Goal: Task Accomplishment & Management: Manage account settings

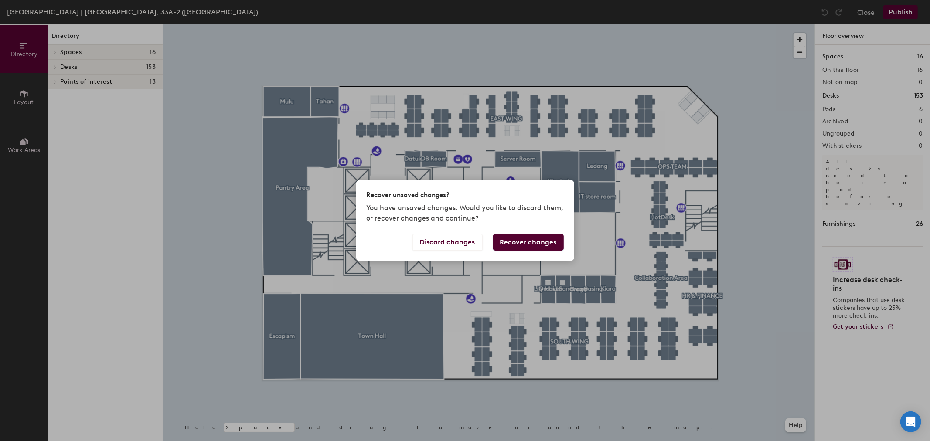
click at [513, 247] on button "Recover changes" at bounding box center [528, 242] width 71 height 17
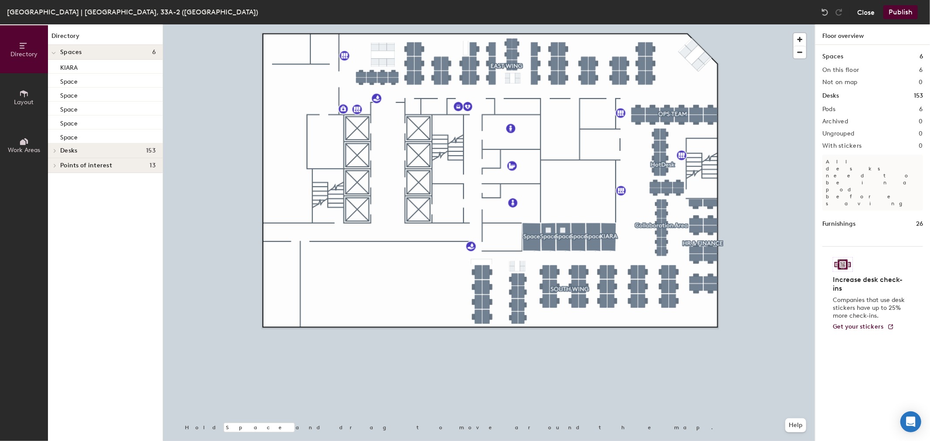
click at [861, 16] on button "Close" at bounding box center [865, 12] width 17 height 14
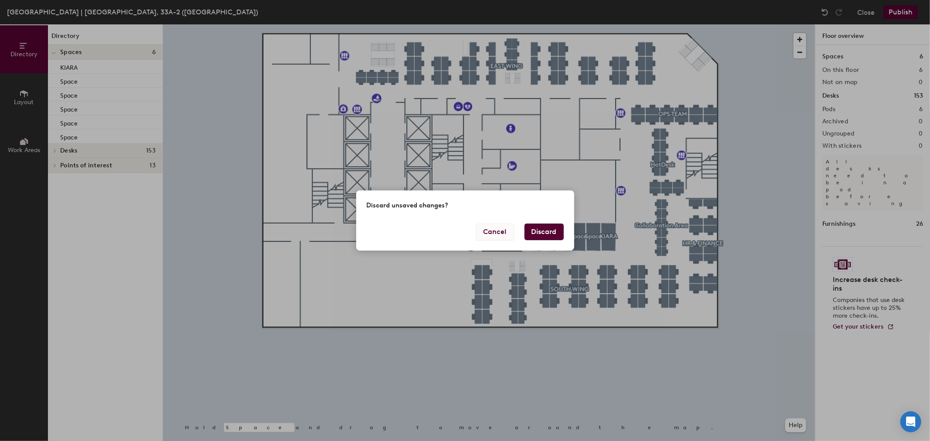
click at [500, 233] on button "Cancel" at bounding box center [495, 232] width 38 height 17
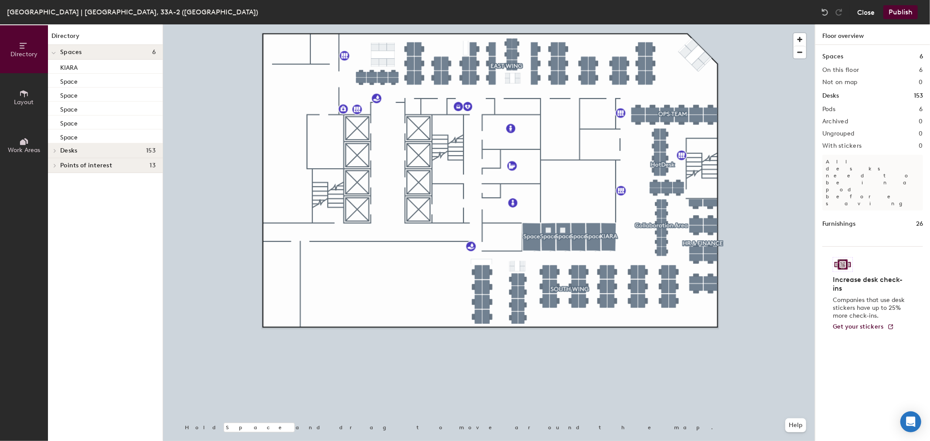
click at [858, 9] on button "Close" at bounding box center [865, 12] width 17 height 14
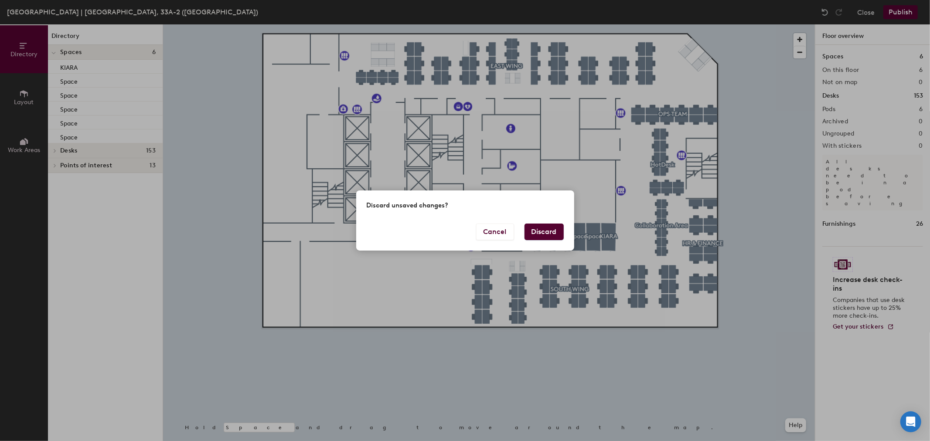
click at [550, 230] on button "Discard" at bounding box center [543, 232] width 39 height 17
click at [547, 232] on button "Discard" at bounding box center [543, 232] width 39 height 17
click at [547, 233] on button "Discard" at bounding box center [543, 232] width 39 height 17
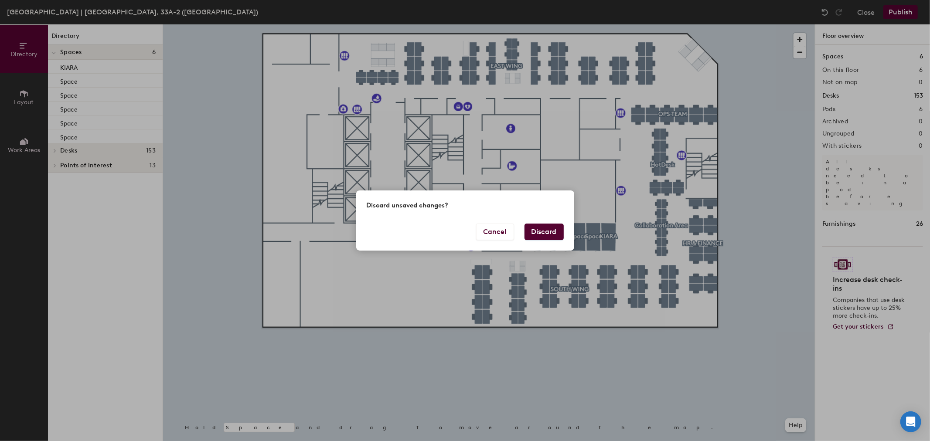
click at [547, 233] on button "Discard" at bounding box center [543, 232] width 39 height 17
click at [539, 234] on button "Discard" at bounding box center [543, 232] width 39 height 17
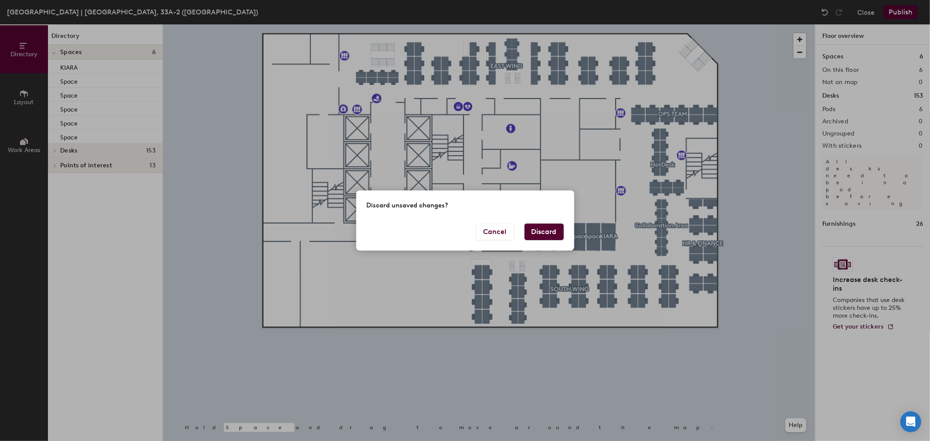
click at [539, 234] on button "Discard" at bounding box center [543, 232] width 39 height 17
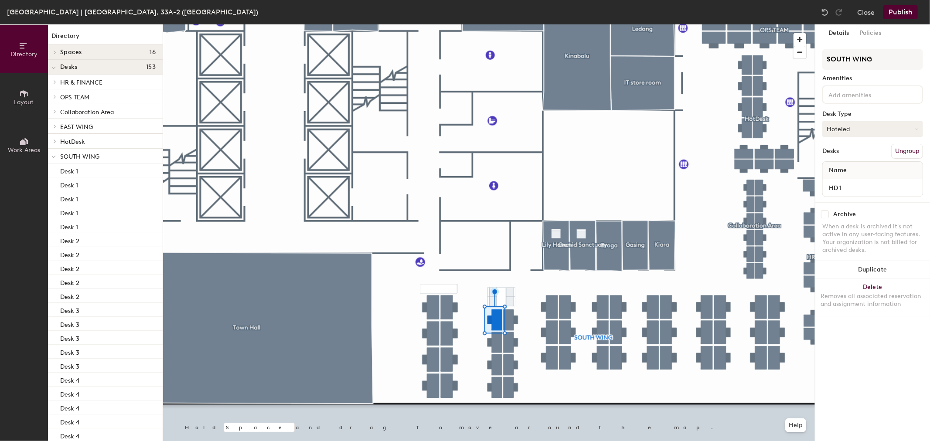
click at [863, 130] on button "Hoteled" at bounding box center [872, 129] width 101 height 16
click at [867, 364] on div "Details Policies SOUTH WING Amenities Desk Type Hoteled Assigned Hot Hoteled De…" at bounding box center [872, 232] width 115 height 417
click at [891, 357] on div "Details Policies SOUTH WING Amenities Desk Type Hoteled Desks Ungroup Name HD 3…" at bounding box center [872, 232] width 115 height 417
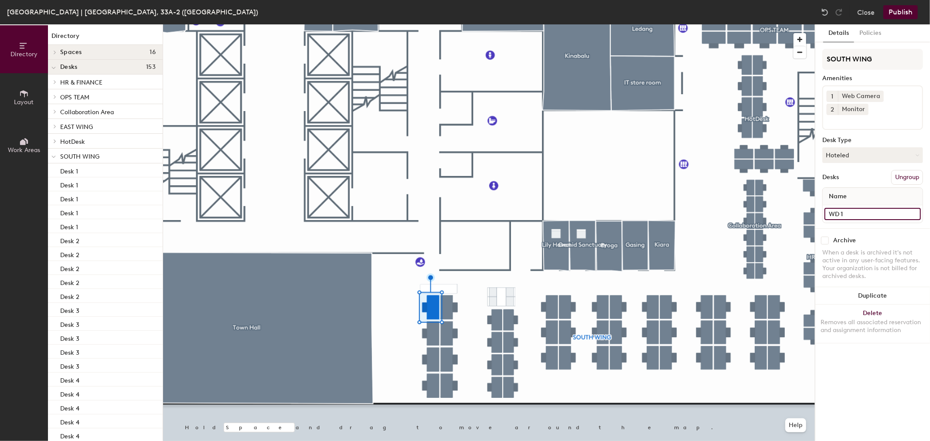
click at [839, 208] on input "WD 1" at bounding box center [872, 214] width 96 height 12
click at [837, 211] on input "WD 1" at bounding box center [872, 214] width 96 height 12
type input "SW 1"
click at [839, 212] on input "WD 2" at bounding box center [872, 214] width 96 height 12
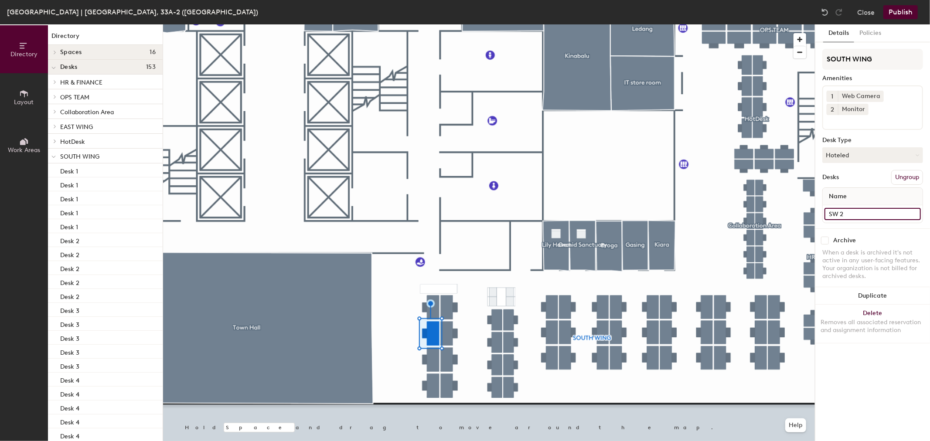
type input "SW 2"
click at [879, 213] on input "WD 3" at bounding box center [872, 214] width 96 height 12
type input "SW 3"
click at [428, 24] on div at bounding box center [489, 24] width 652 height 0
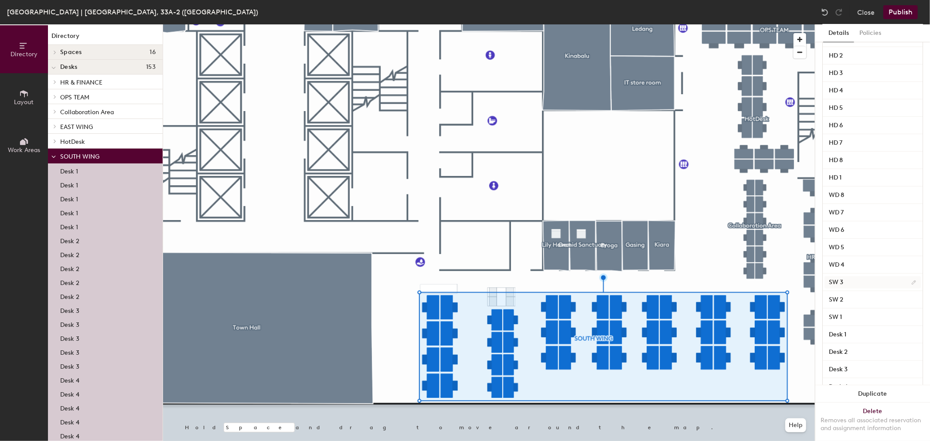
scroll to position [387, 0]
click at [878, 246] on input "WD 4" at bounding box center [872, 247] width 96 height 12
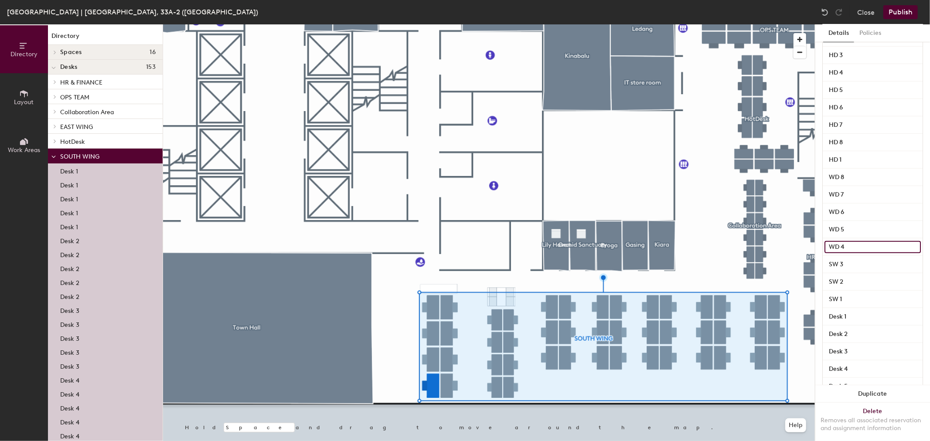
click at [878, 246] on input "WD 4" at bounding box center [872, 247] width 96 height 12
type input "W"
type input "SW 4"
click at [836, 229] on input "WD 5" at bounding box center [872, 230] width 96 height 12
click at [852, 228] on input "WD 5" at bounding box center [872, 230] width 96 height 12
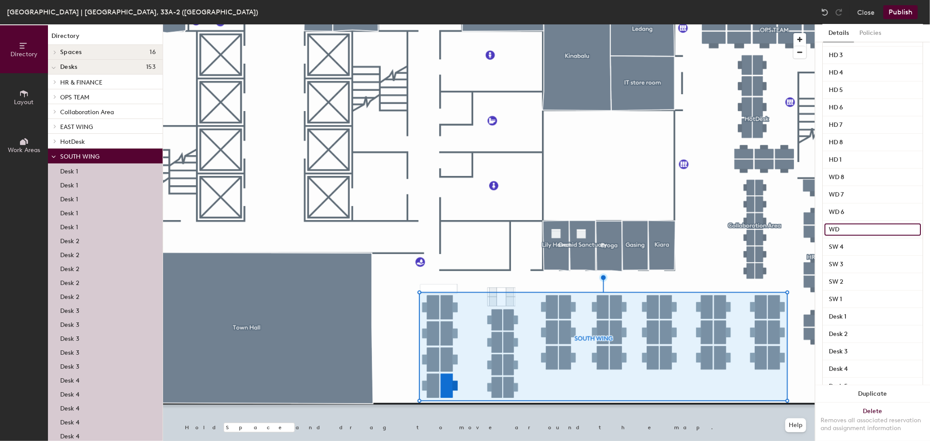
type input "W"
type input "SW 5"
click at [839, 210] on input "WD 6" at bounding box center [872, 212] width 96 height 12
type input "SW 6"
click at [844, 193] on input "WD 7" at bounding box center [872, 195] width 96 height 12
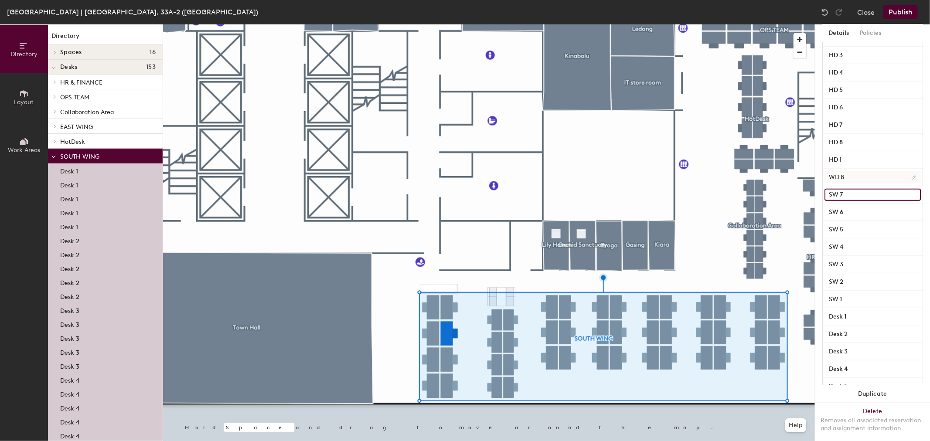
type input "SW 7"
click at [841, 177] on input "WD 8" at bounding box center [872, 177] width 96 height 12
type input "SW 8"
click at [843, 149] on div "HD 8" at bounding box center [872, 142] width 100 height 17
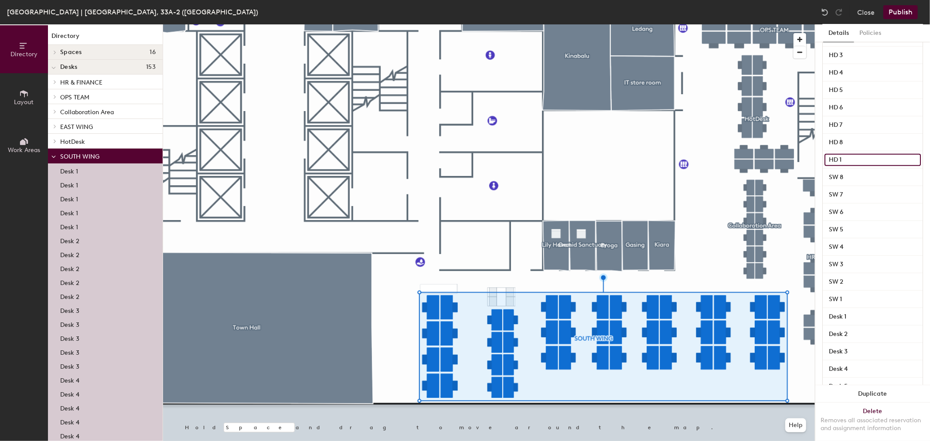
click at [845, 157] on input "HD 1" at bounding box center [872, 160] width 96 height 12
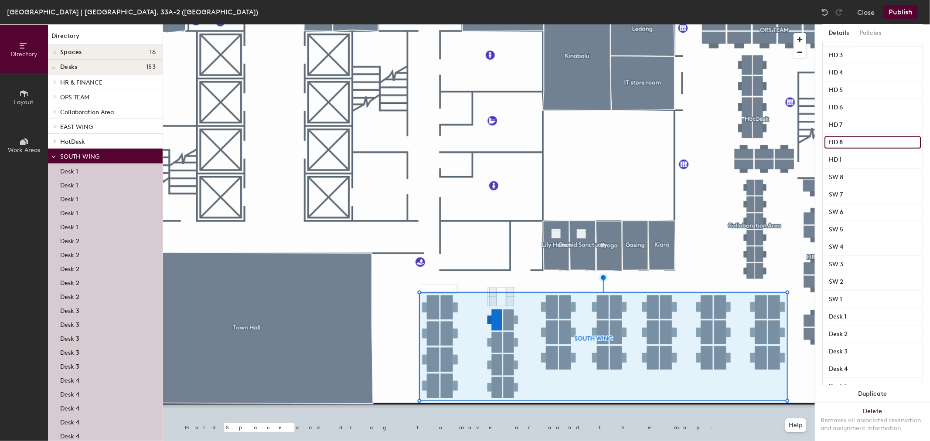
click at [846, 138] on input "HD 8" at bounding box center [872, 142] width 96 height 12
type input "HD 2"
click at [844, 116] on div "HD 7" at bounding box center [872, 124] width 100 height 17
click at [846, 122] on input "HD 7" at bounding box center [872, 125] width 96 height 12
type input "HD 3"
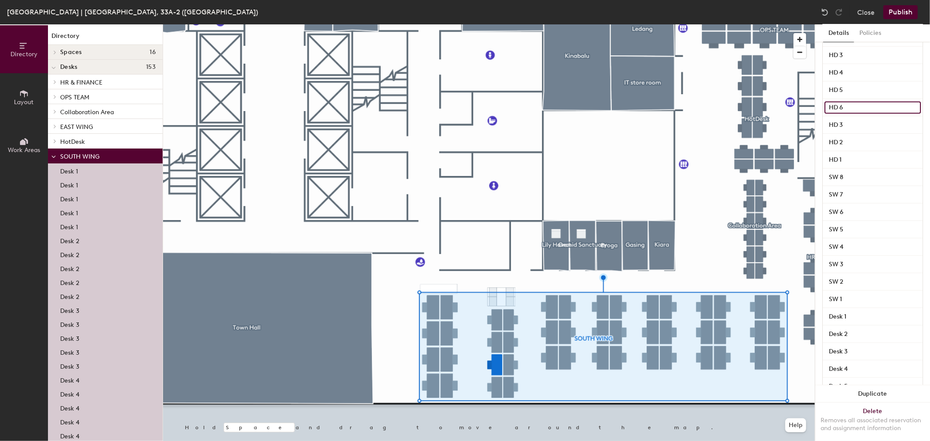
click at [848, 107] on input "HD 6" at bounding box center [872, 108] width 96 height 12
type input "HD 4"
click at [850, 89] on input "HD 5" at bounding box center [872, 90] width 96 height 12
click at [856, 70] on input "HD 4" at bounding box center [872, 73] width 96 height 12
type input "HD 6"
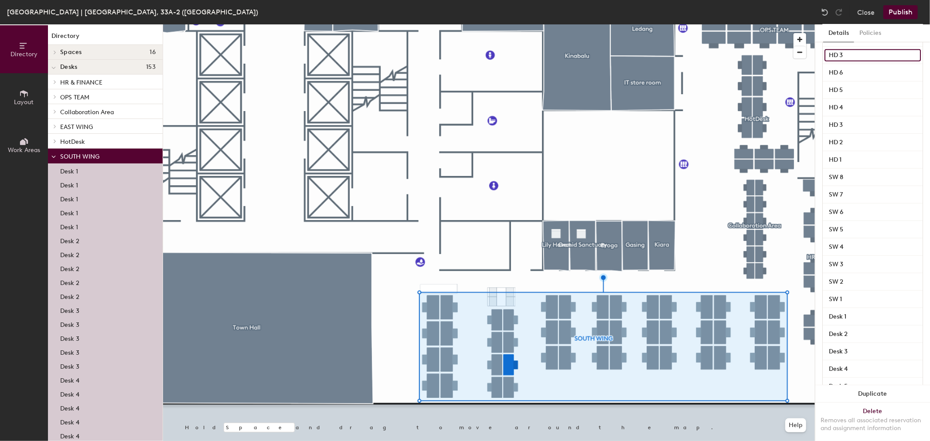
click at [856, 51] on input "HD 3" at bounding box center [872, 55] width 96 height 12
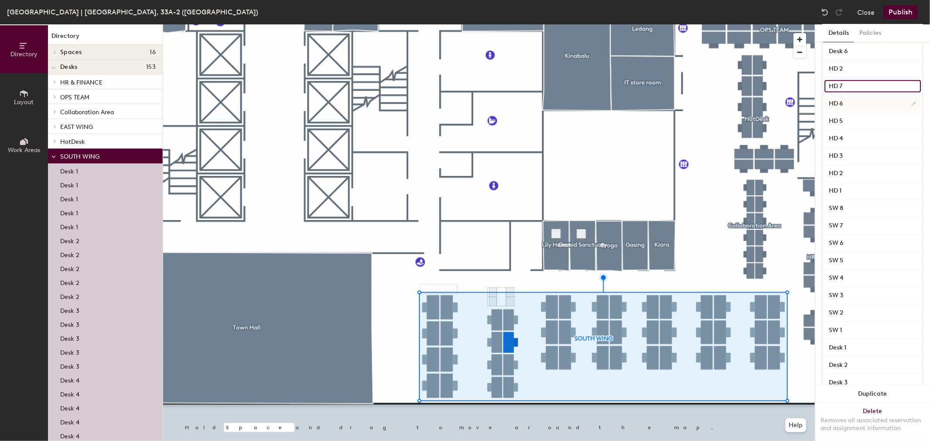
scroll to position [339, 0]
type input "HD 7"
click at [861, 86] on input "HD 2" at bounding box center [872, 86] width 96 height 12
type input "HD 8"
click at [864, 65] on input "Desk 6" at bounding box center [872, 69] width 96 height 12
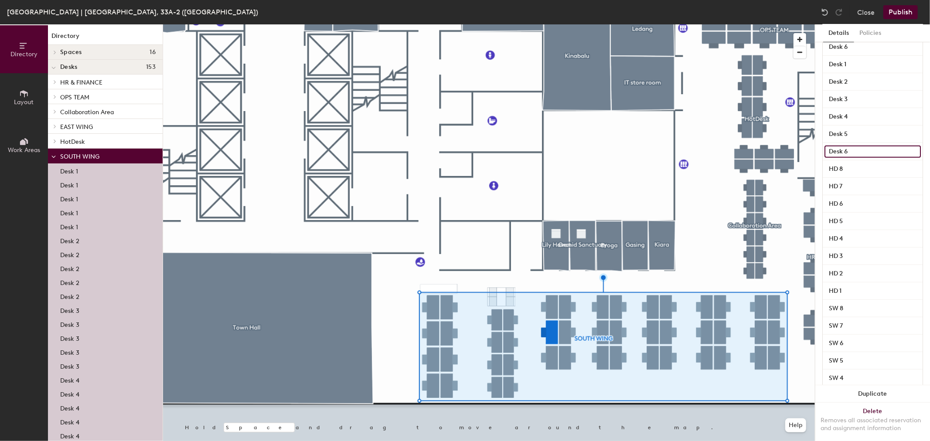
scroll to position [242, 0]
click at [865, 74] on input "Desk 1" at bounding box center [872, 78] width 96 height 12
click at [866, 95] on input "Desk 2" at bounding box center [872, 96] width 96 height 12
click at [867, 108] on input "Desk 3" at bounding box center [872, 113] width 96 height 12
click at [864, 129] on input "Desk 4" at bounding box center [872, 131] width 96 height 12
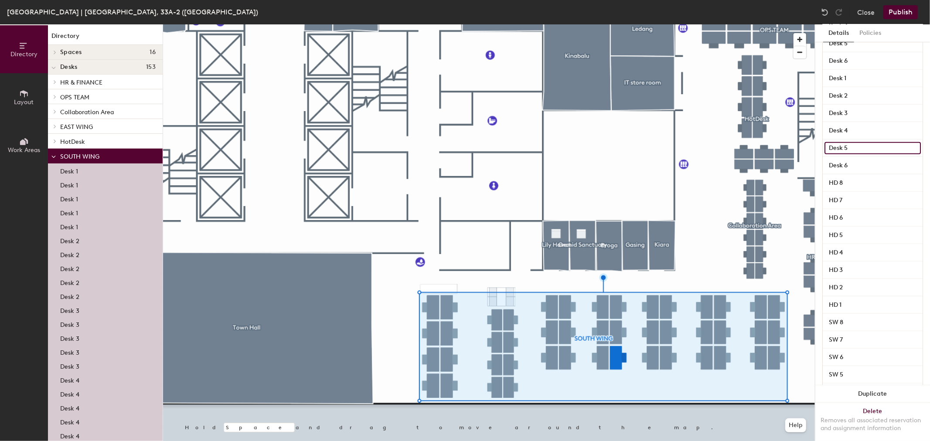
click at [864, 146] on input "Desk 5" at bounding box center [872, 148] width 96 height 12
click at [863, 160] on input "Desk 6" at bounding box center [872, 166] width 96 height 12
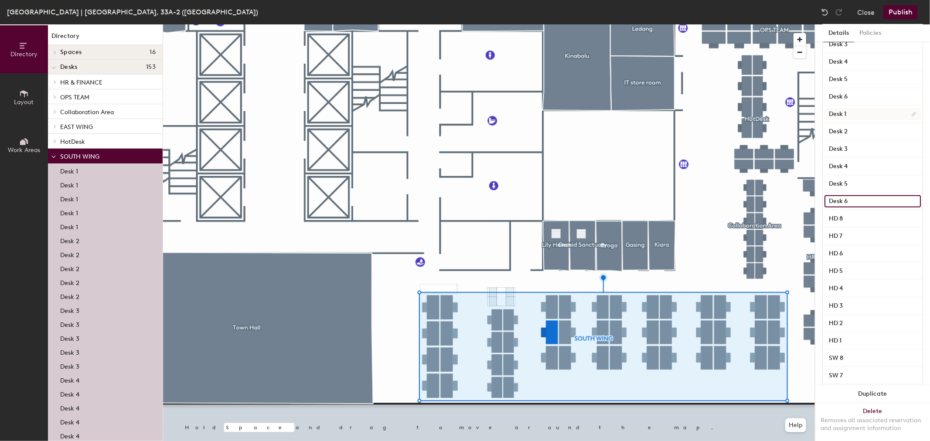
scroll to position [194, 0]
click at [860, 83] on div "Desk 5" at bounding box center [872, 91] width 100 height 17
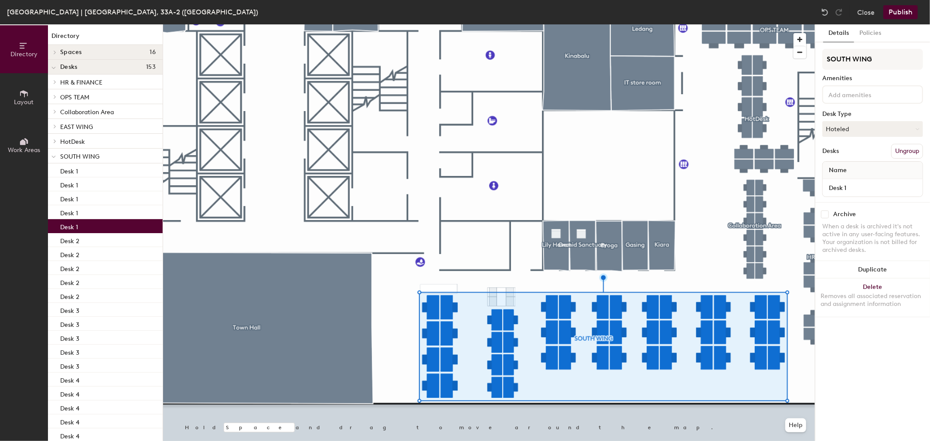
scroll to position [0, 0]
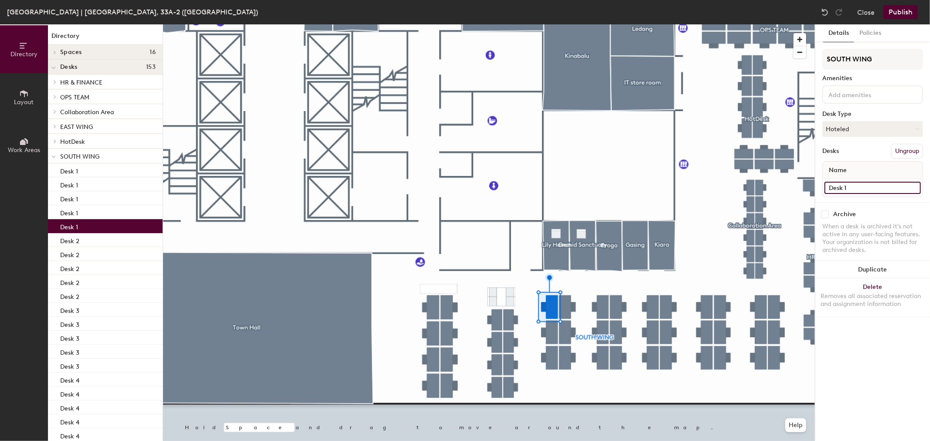
click at [846, 184] on input "Desk 1" at bounding box center [872, 188] width 96 height 12
type input "SW 9"
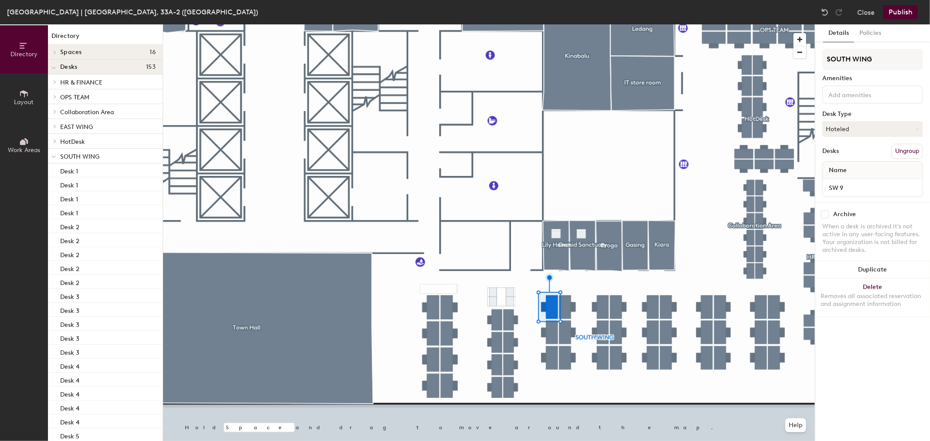
click at [551, 24] on div at bounding box center [489, 24] width 652 height 0
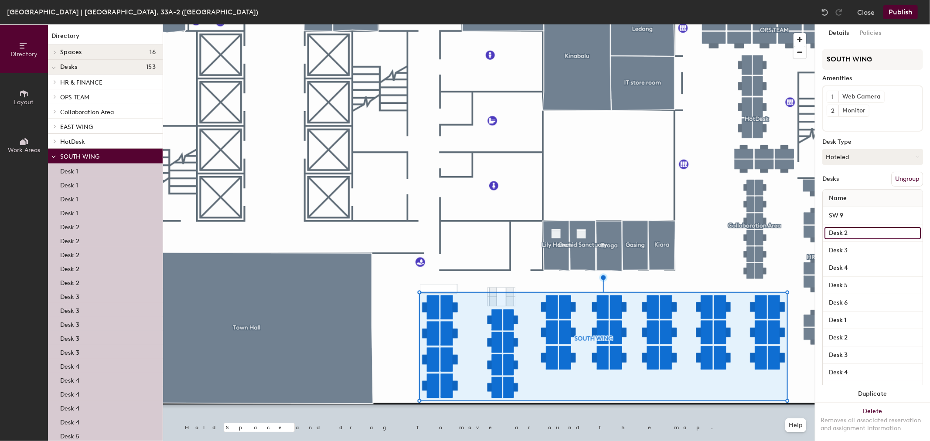
click at [855, 235] on input "Desk 2" at bounding box center [872, 233] width 96 height 12
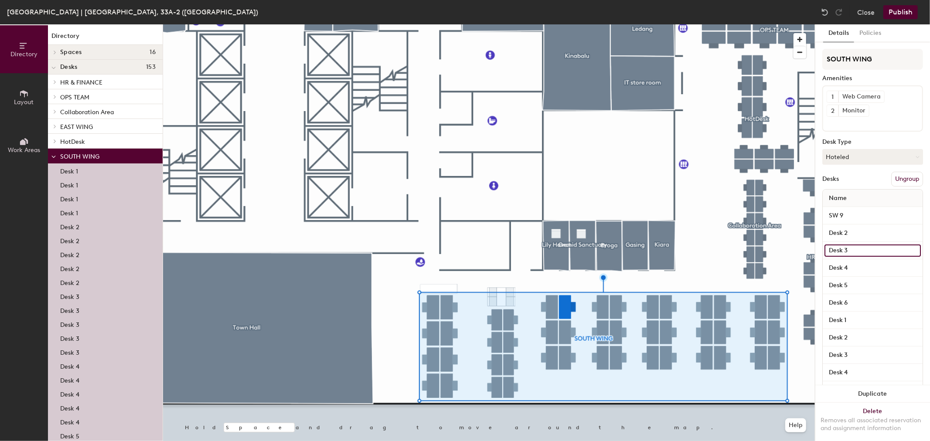
click at [854, 248] on input "Desk 3" at bounding box center [872, 251] width 96 height 12
click at [851, 264] on input "Desk 4" at bounding box center [872, 268] width 96 height 12
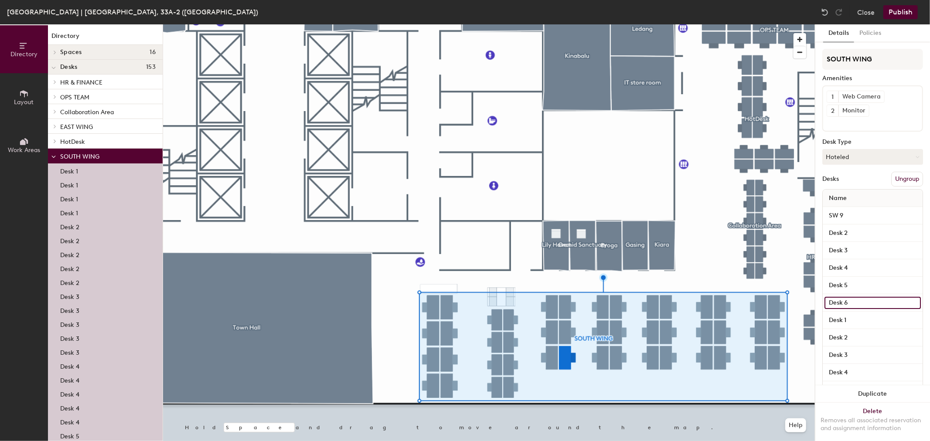
click at [847, 298] on input "Desk 6" at bounding box center [872, 303] width 96 height 12
click at [845, 282] on input "Desk 5" at bounding box center [872, 285] width 96 height 12
click at [844, 322] on input "Desk 1" at bounding box center [872, 320] width 96 height 12
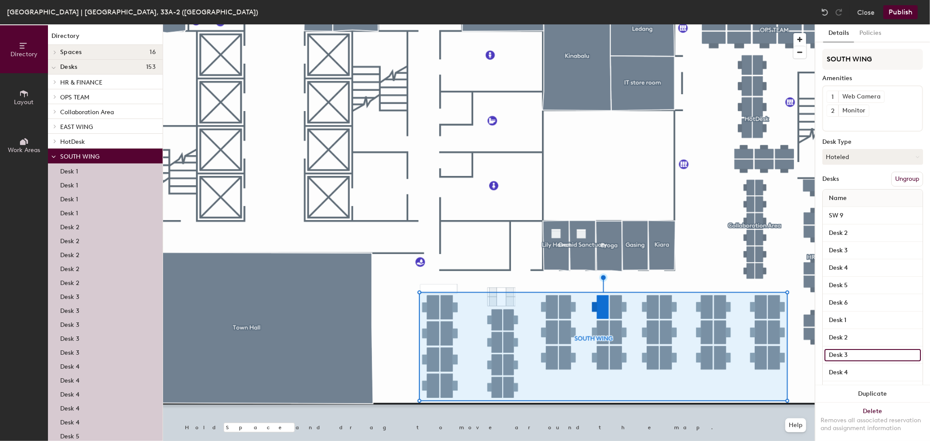
click at [845, 350] on input "Desk 3" at bounding box center [872, 355] width 96 height 12
click at [843, 224] on div "Desk 2" at bounding box center [872, 232] width 100 height 17
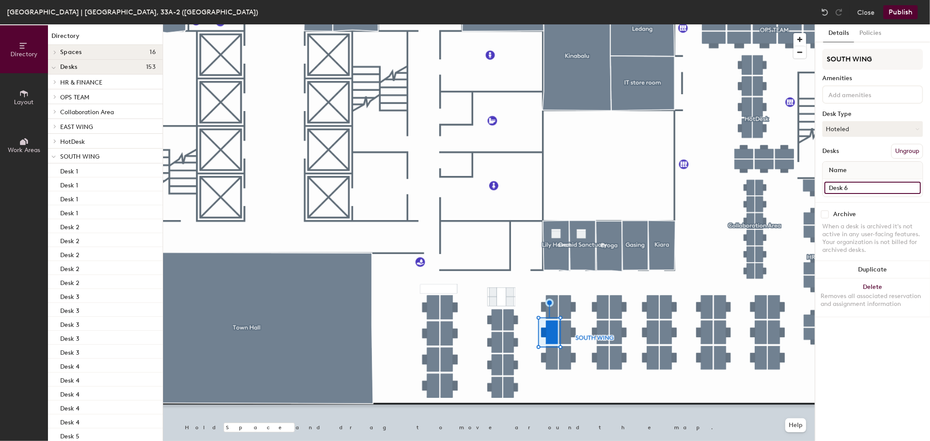
click at [858, 187] on input "Desk 6" at bounding box center [872, 188] width 96 height 12
type input "SW 10"
click at [882, 182] on input "Desk 5" at bounding box center [872, 188] width 96 height 12
type input "SW 11"
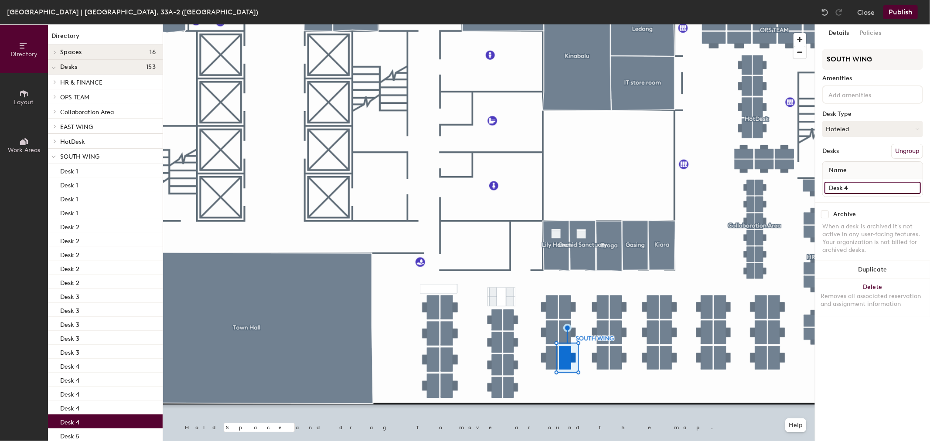
click at [891, 184] on input "Desk 4" at bounding box center [872, 188] width 96 height 12
type input "SW 12"
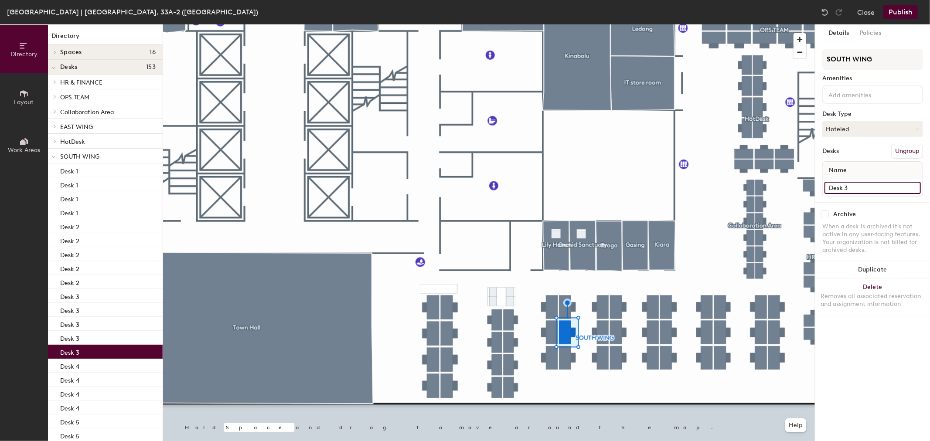
click at [852, 182] on input "Desk 3" at bounding box center [872, 188] width 96 height 12
type input "SW 13"
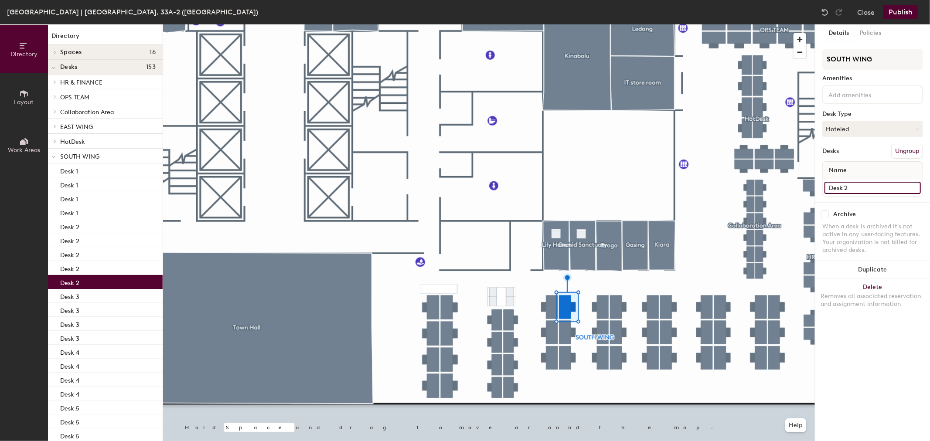
click at [865, 190] on input "Desk 2" at bounding box center [872, 188] width 96 height 12
type input "SW 14"
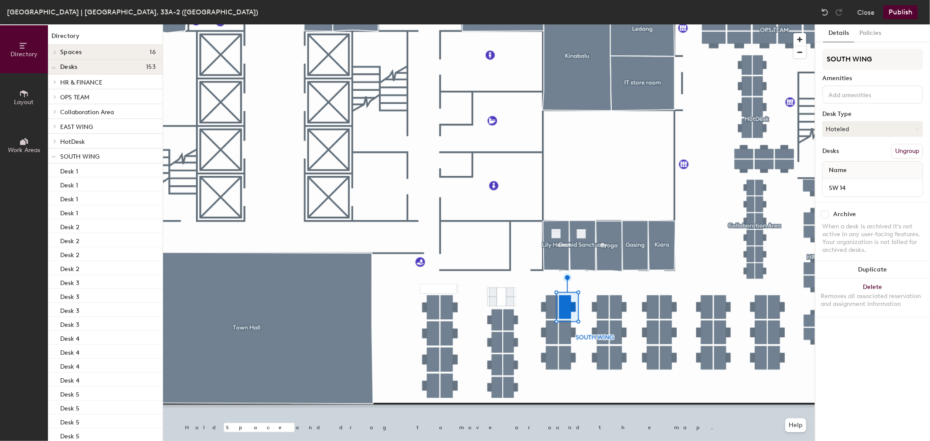
click at [853, 372] on div "Details Policies SOUTH WING Amenities Desk Type Hoteled Desks Ungroup Name SW 1…" at bounding box center [872, 232] width 115 height 417
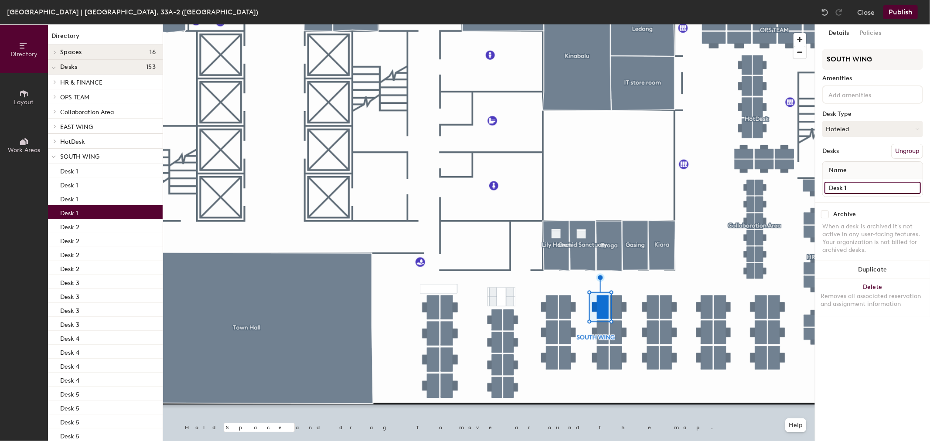
click at [878, 182] on input "Desk 1" at bounding box center [872, 188] width 96 height 12
type input "SW 15"
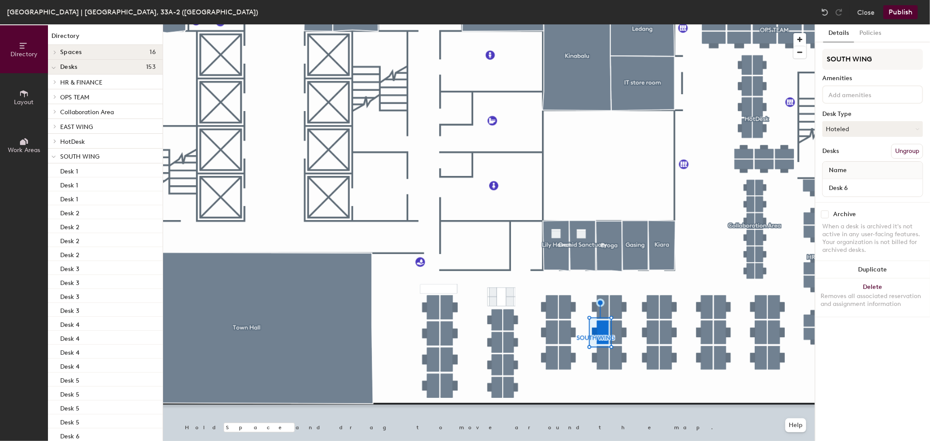
click at [890, 179] on div "Desk 6" at bounding box center [872, 187] width 100 height 17
click at [890, 185] on input "Desk 6" at bounding box center [872, 188] width 96 height 12
type input "SW 16"
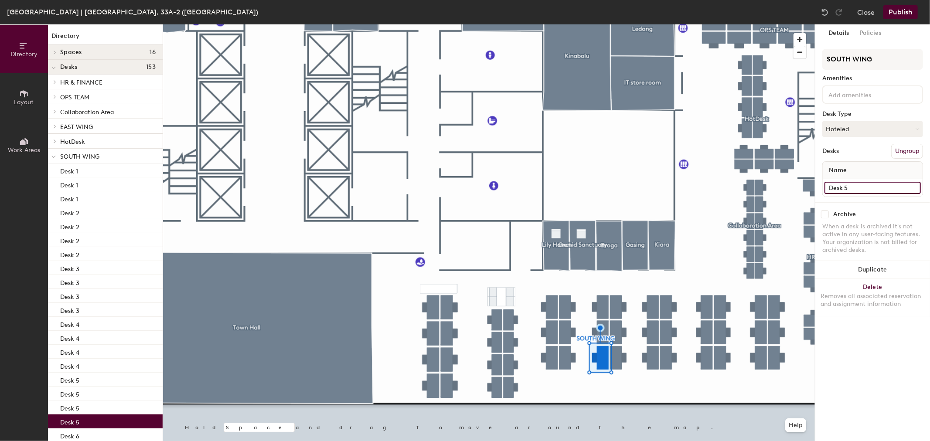
click at [857, 188] on input "Desk 5" at bounding box center [872, 188] width 96 height 12
type input "SW 17"
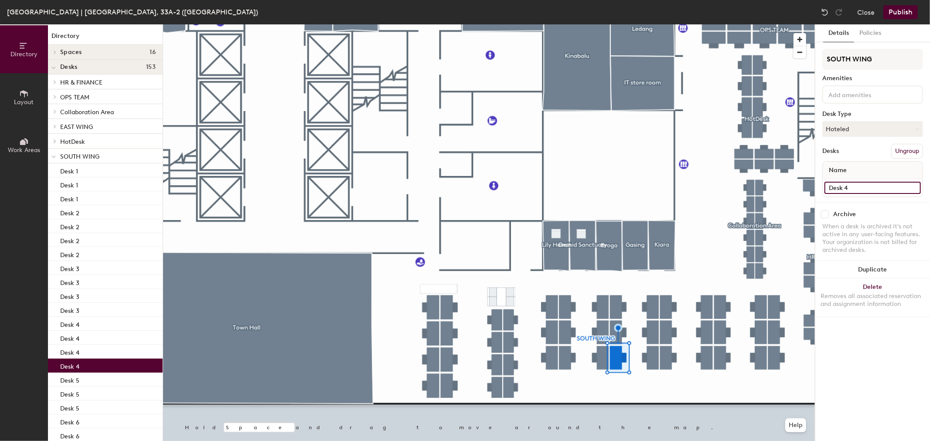
click at [841, 182] on input "Desk 4" at bounding box center [872, 188] width 96 height 12
type input "SW 18"
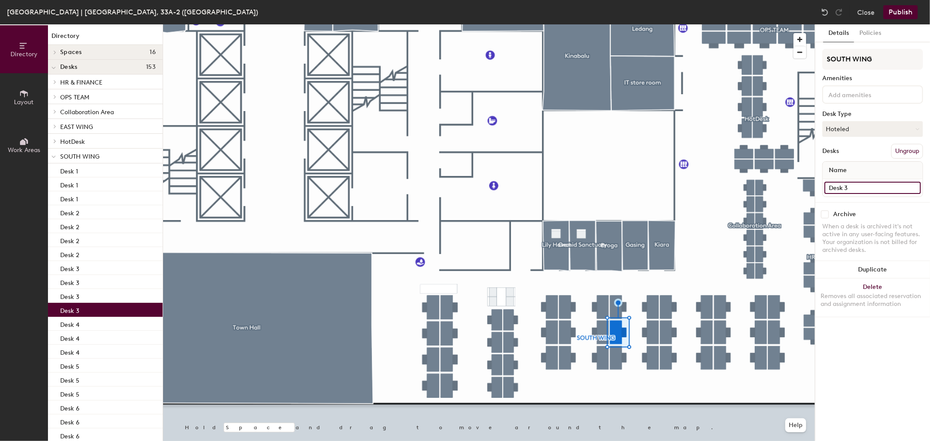
click at [866, 187] on input "Desk 3" at bounding box center [872, 188] width 96 height 12
type input "SW 19"
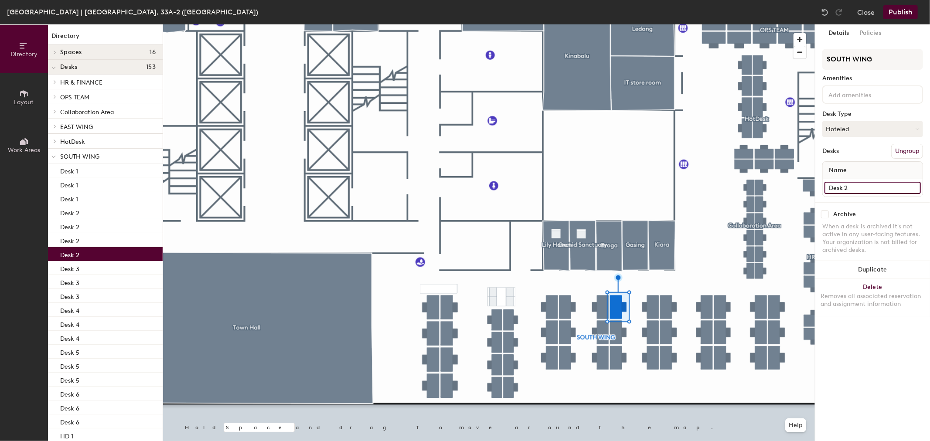
click at [850, 185] on input "Desk 2" at bounding box center [872, 188] width 96 height 12
type input "SW 20"
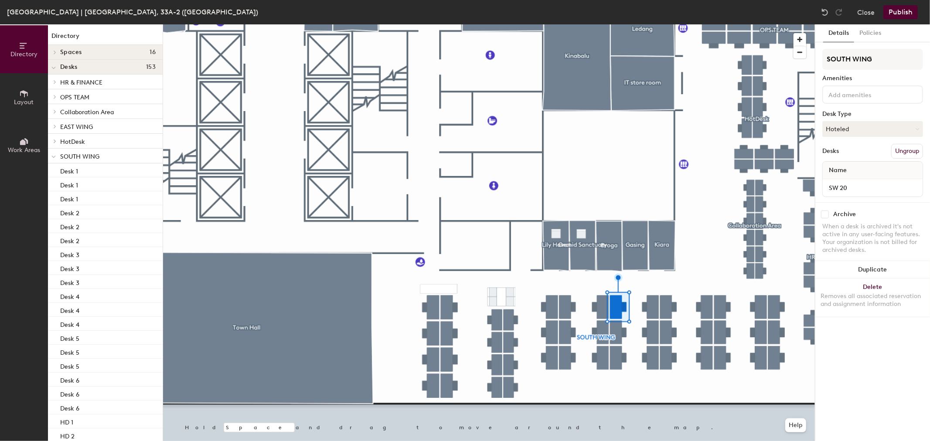
type input "SW 20"
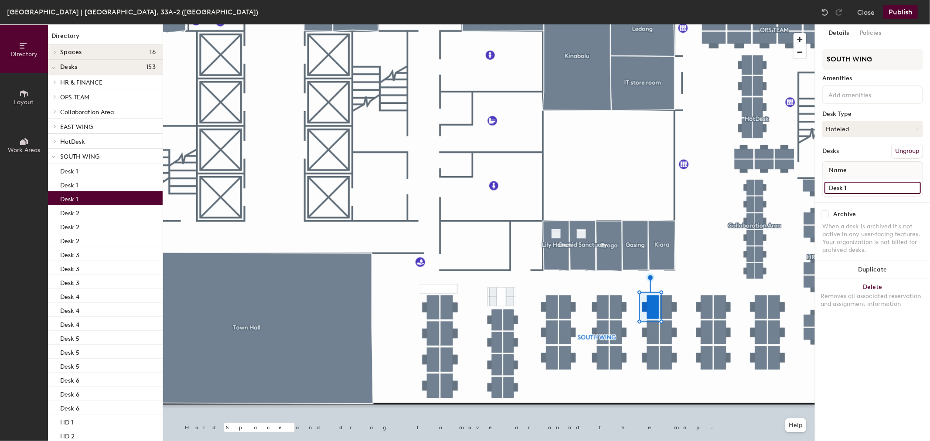
click at [861, 189] on input "Desk 1" at bounding box center [872, 188] width 96 height 12
type input "SW 21"
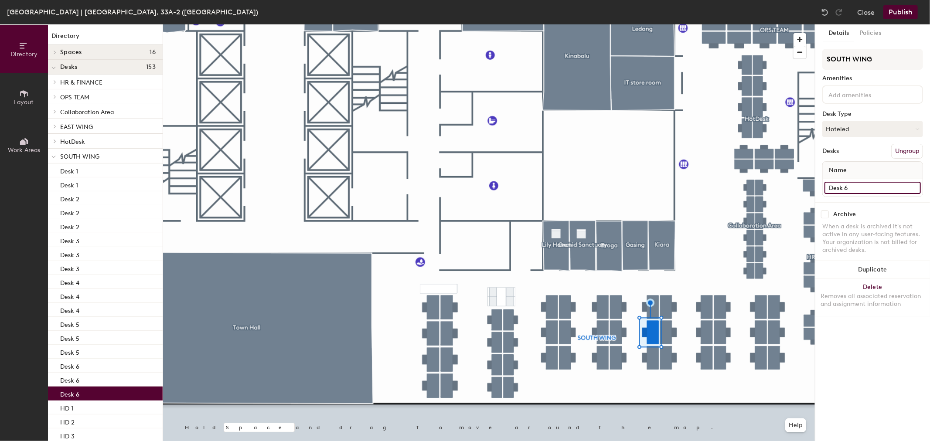
click at [849, 182] on input "Desk 6" at bounding box center [872, 188] width 96 height 12
type input "SW 12"
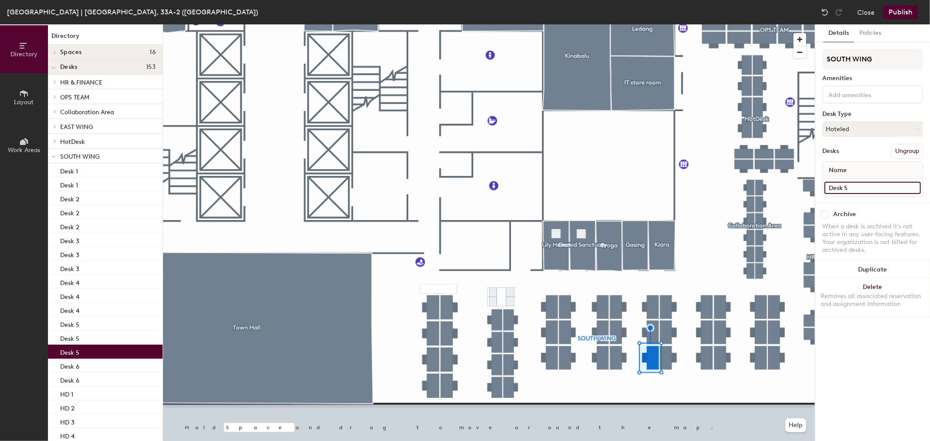
click at [869, 187] on input "Desk 5" at bounding box center [872, 188] width 96 height 12
type input "SW 13"
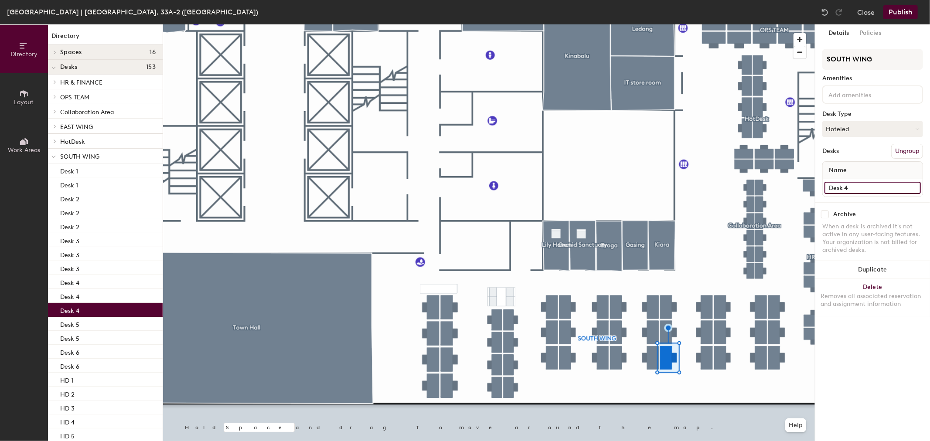
click at [877, 182] on input "Desk 4" at bounding box center [872, 188] width 96 height 12
type input "SW 23"
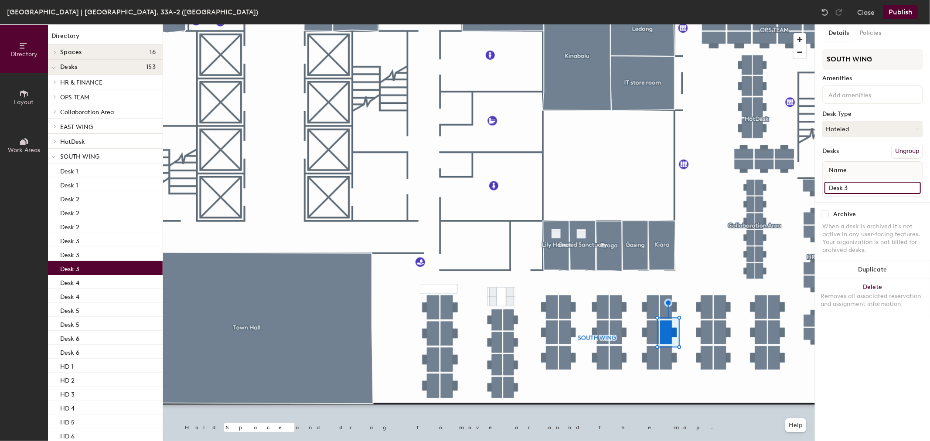
click at [867, 186] on input "Desk 3" at bounding box center [872, 188] width 96 height 12
type input "SW 24"
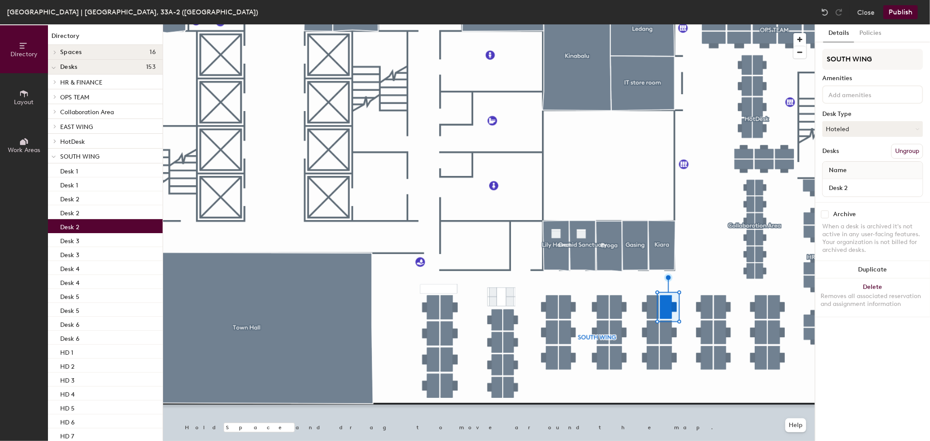
click at [872, 179] on div "Desk 2" at bounding box center [872, 187] width 100 height 17
click at [870, 188] on input "Desk 2" at bounding box center [872, 188] width 96 height 12
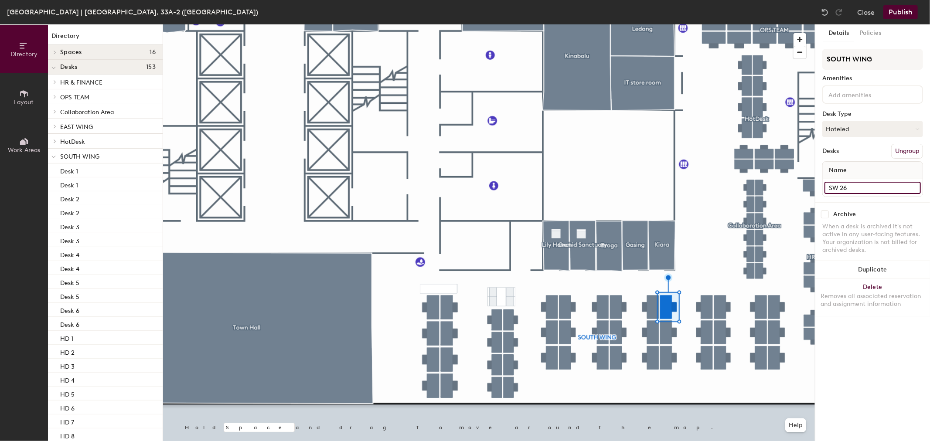
type input "SW 26"
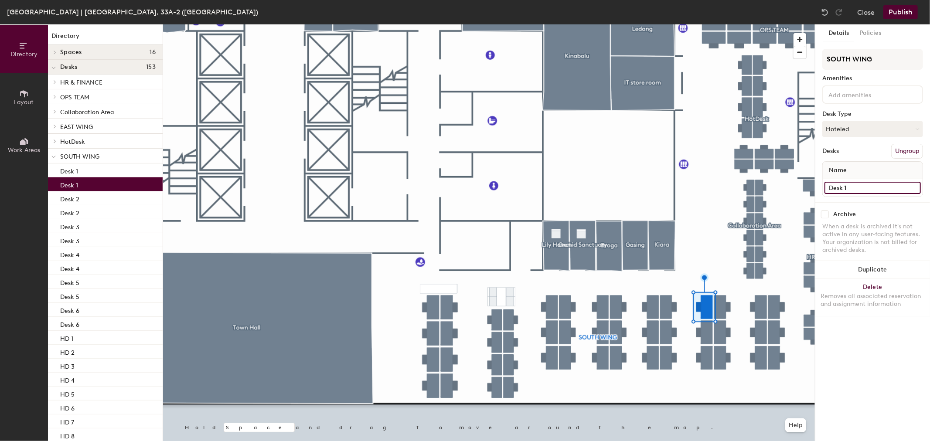
click at [861, 189] on input "Desk 1" at bounding box center [872, 188] width 96 height 12
type input "SW 27"
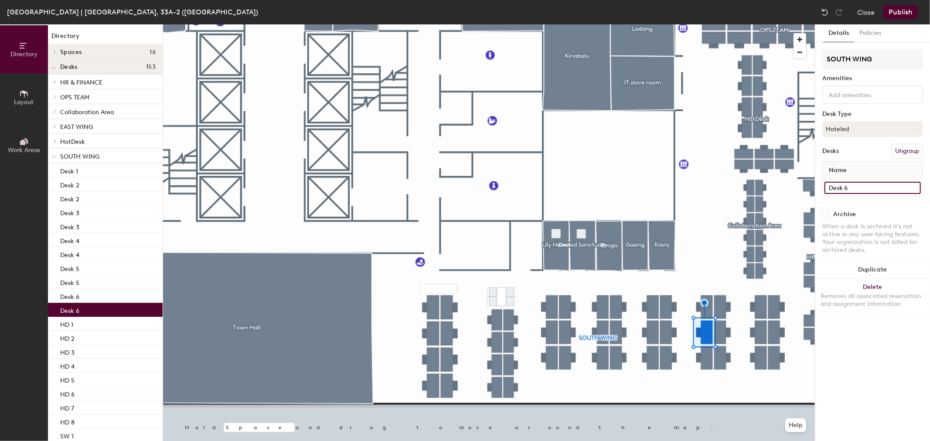
click at [892, 189] on input "Desk 6" at bounding box center [872, 188] width 96 height 12
type input "SW 28"
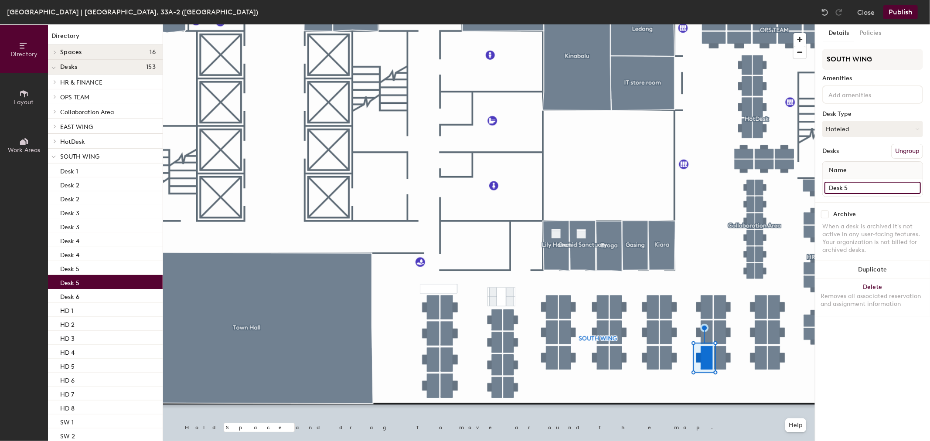
click at [837, 187] on input "Desk 5" at bounding box center [872, 188] width 96 height 12
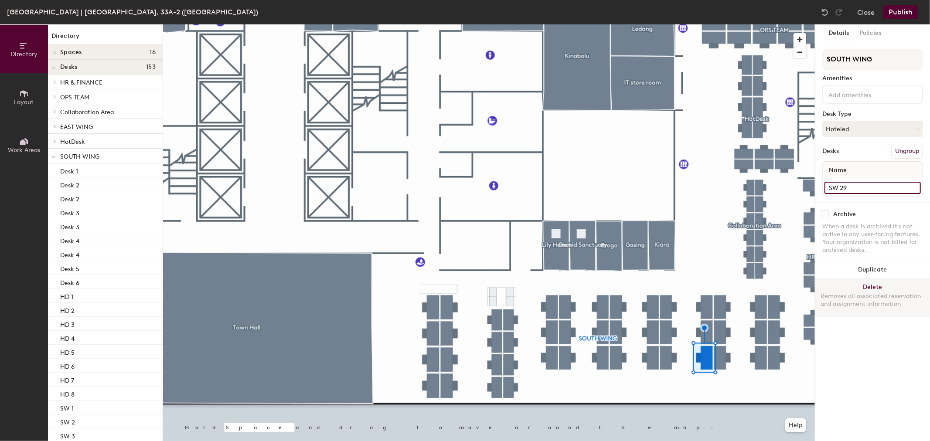
type input "SW 29"
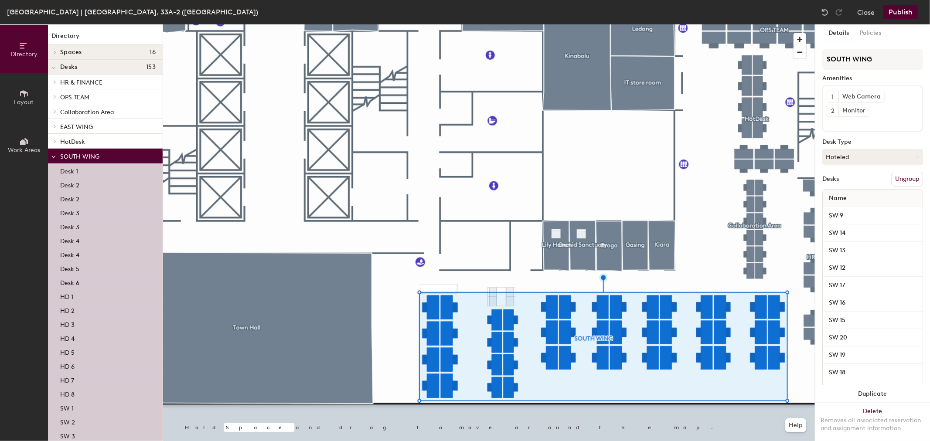
click at [868, 294] on div "SW 16" at bounding box center [872, 302] width 100 height 17
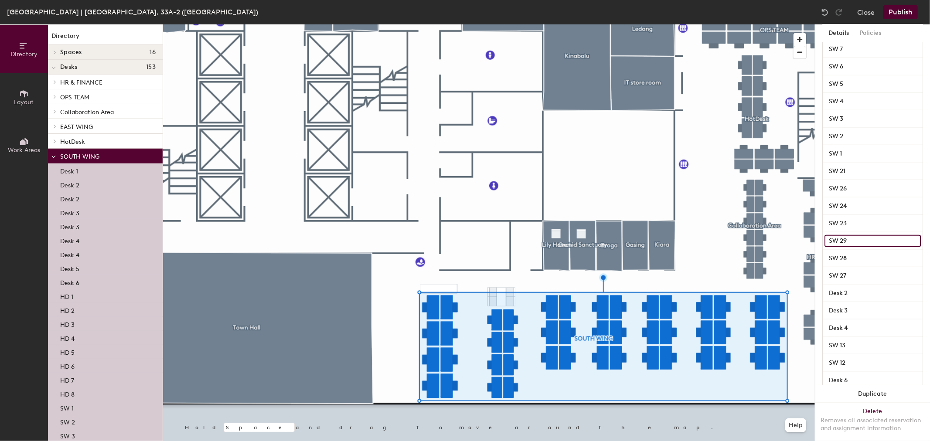
click at [863, 245] on input "SW 29" at bounding box center [872, 241] width 96 height 12
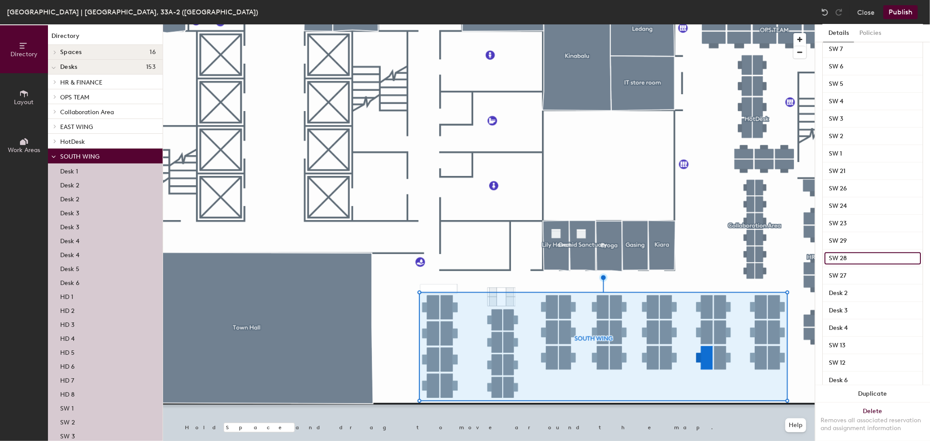
click at [864, 256] on input "SW 28" at bounding box center [872, 258] width 96 height 12
click at [859, 275] on input "SW 27" at bounding box center [872, 276] width 96 height 12
click at [866, 183] on input "SW 26" at bounding box center [872, 189] width 96 height 12
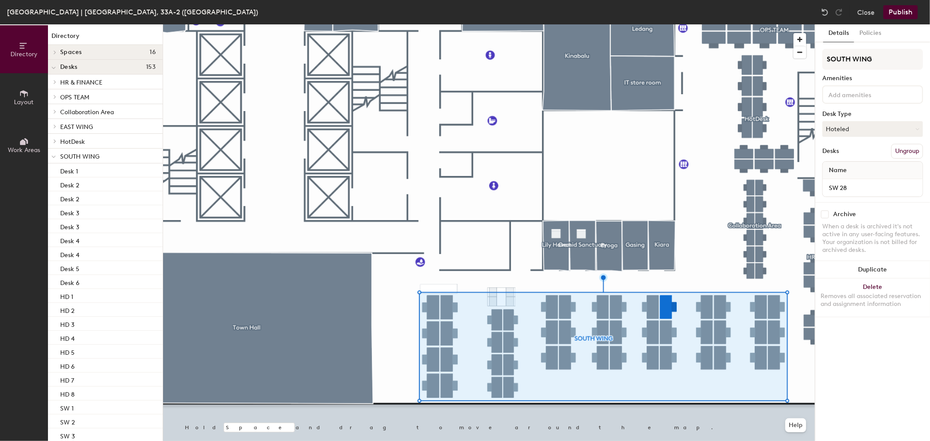
scroll to position [0, 0]
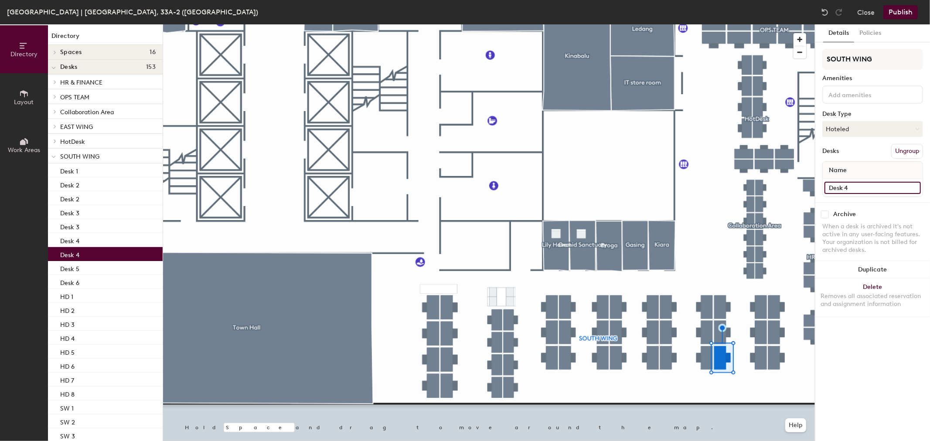
click at [861, 182] on input "Desk 4" at bounding box center [872, 188] width 96 height 12
type input "SW 30"
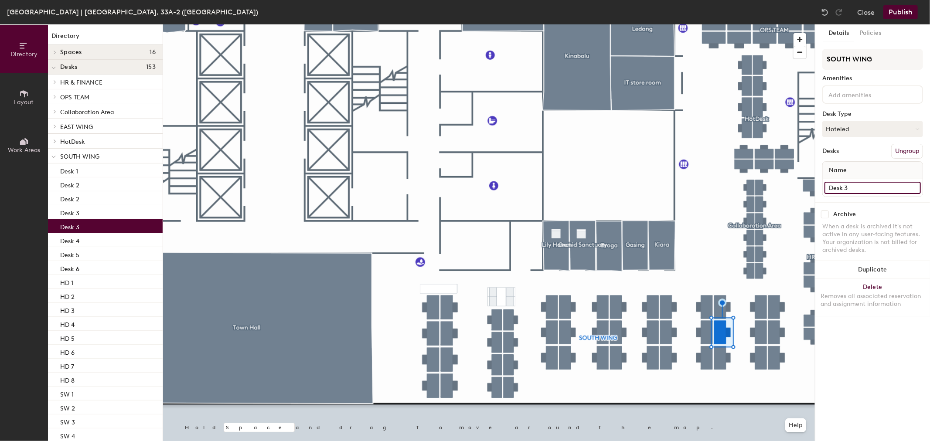
click at [843, 182] on input "Desk 3" at bounding box center [872, 188] width 96 height 12
type input "SW 31"
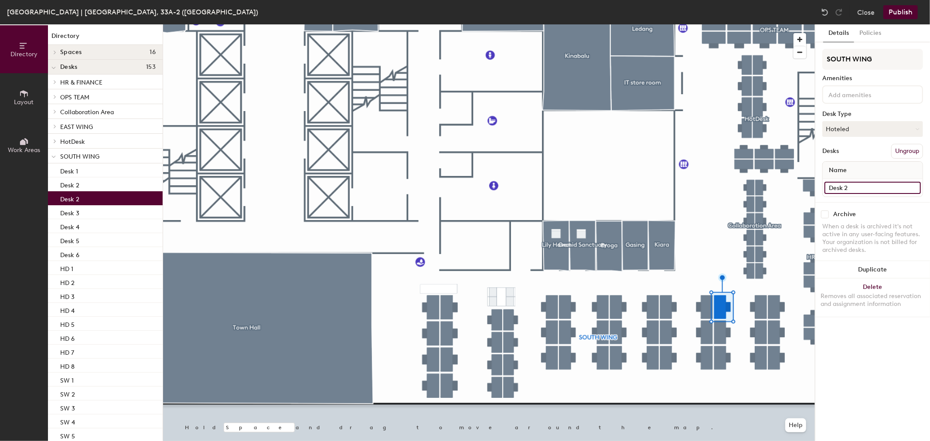
click at [848, 190] on input "Desk 2" at bounding box center [872, 188] width 96 height 12
type input "SW 32"
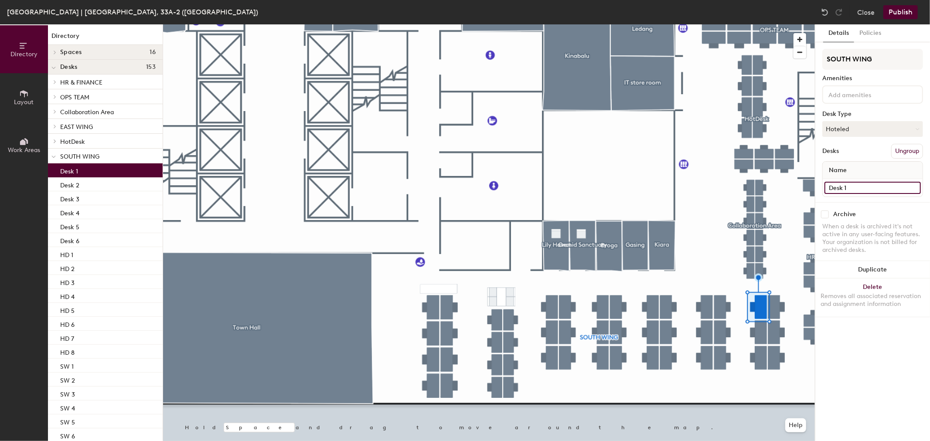
click at [854, 185] on input "Desk 1" at bounding box center [872, 188] width 96 height 12
type input "SW 33"
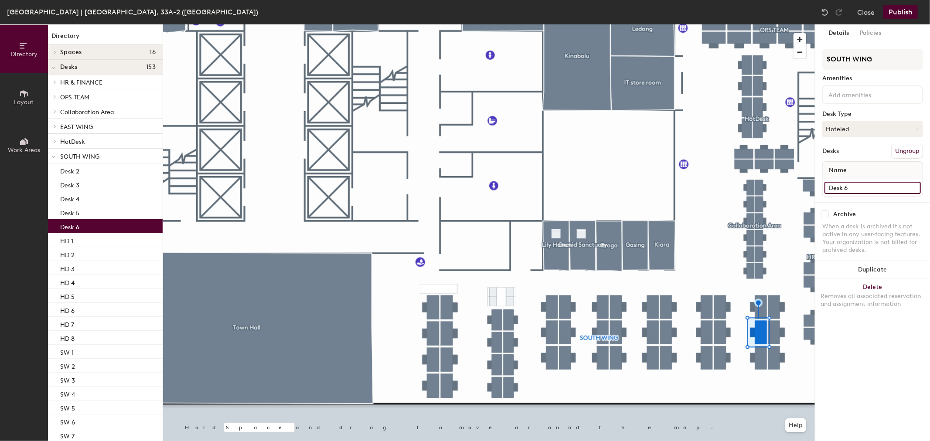
click at [844, 185] on input "Desk 6" at bounding box center [872, 188] width 96 height 12
type input "SW 34"
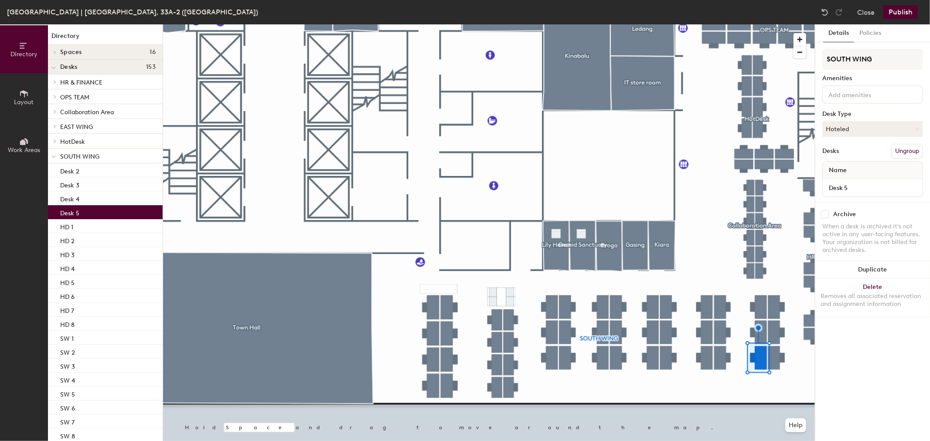
click at [860, 180] on div "Desk 5" at bounding box center [872, 187] width 100 height 17
click at [860, 187] on input "Desk 5" at bounding box center [872, 188] width 96 height 12
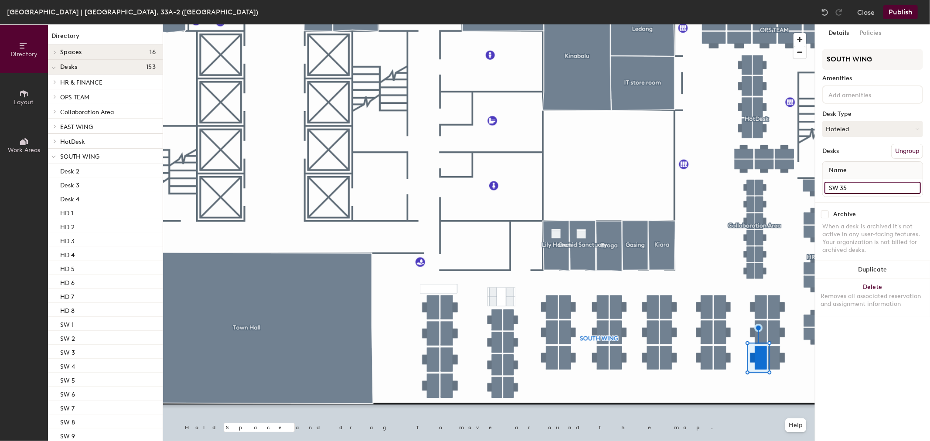
type input "SW 35"
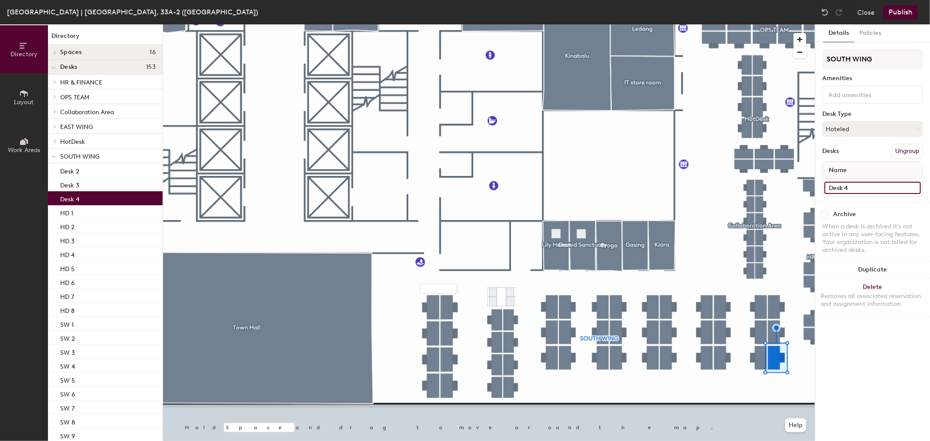
click at [886, 185] on input "Desk 4" at bounding box center [872, 188] width 96 height 12
type input "SW 36"
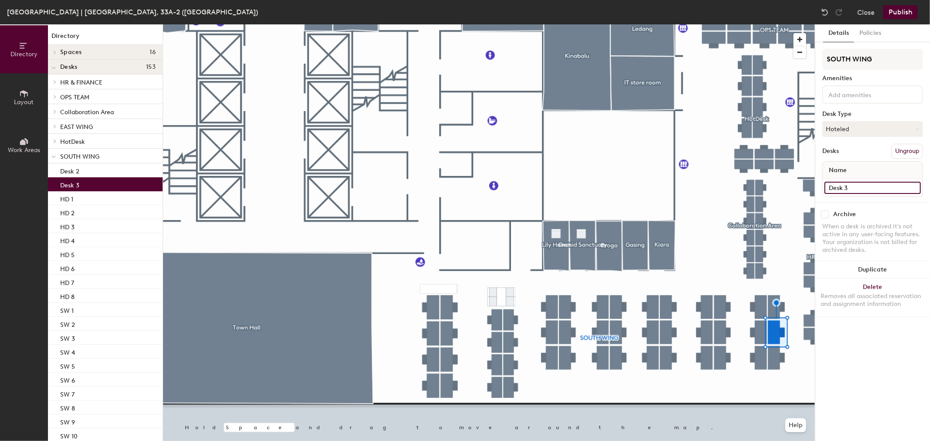
click at [846, 189] on input "Desk 3" at bounding box center [872, 188] width 96 height 12
type input "SW 37"
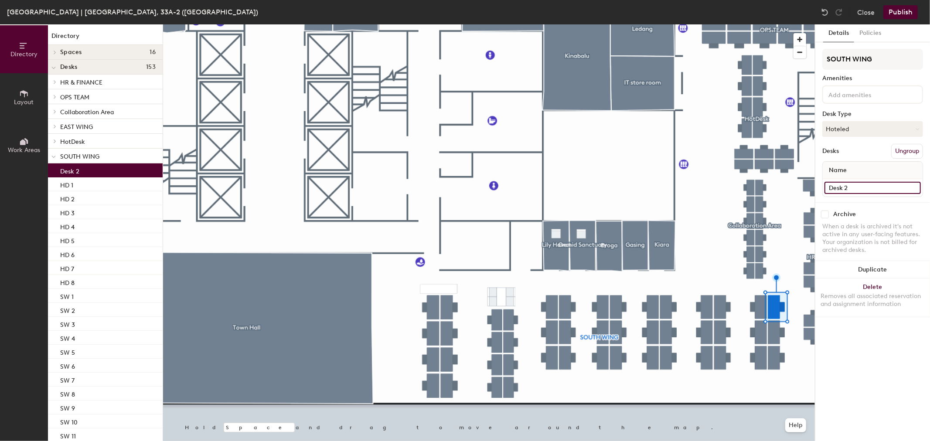
click at [867, 186] on input "Desk 2" at bounding box center [872, 188] width 96 height 12
type input "SW 38"
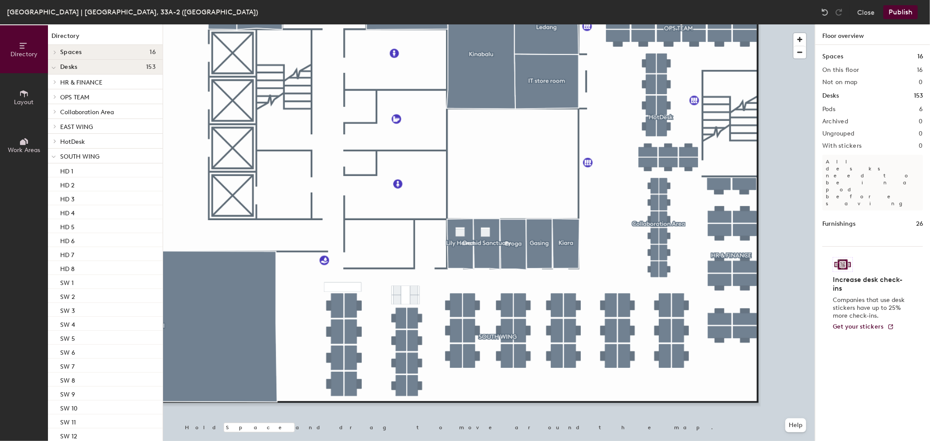
click at [893, 9] on button "Publish" at bounding box center [900, 12] width 34 height 14
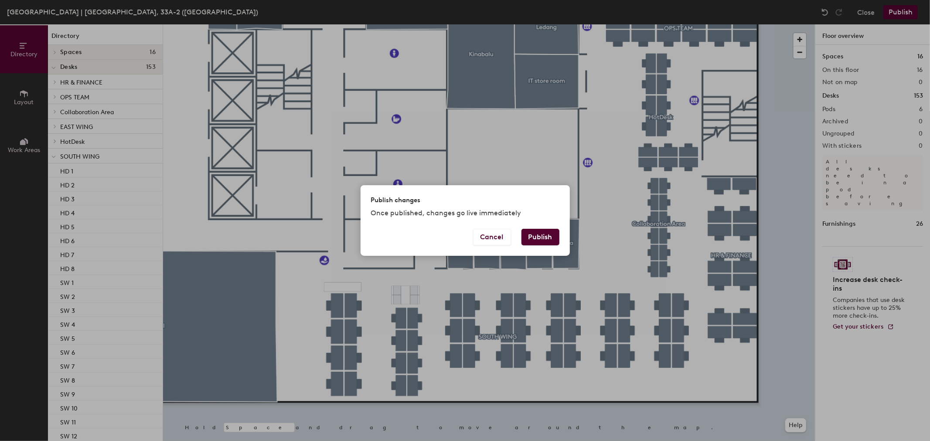
click at [533, 234] on button "Publish" at bounding box center [540, 237] width 38 height 17
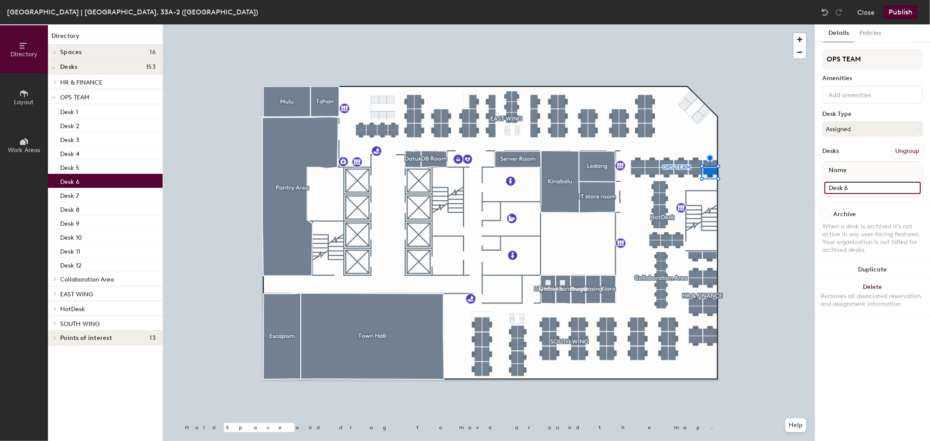
click at [846, 184] on input "Desk 6" at bounding box center [872, 188] width 96 height 12
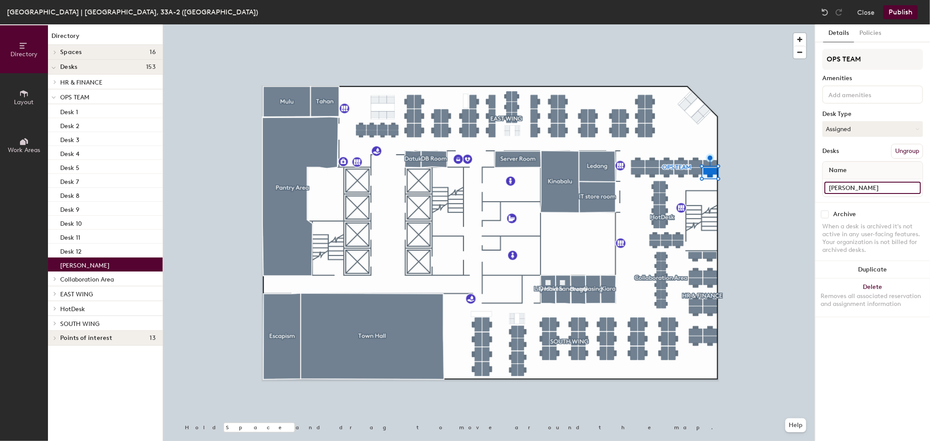
type input "Shenaz Khan"
click at [689, 24] on div at bounding box center [489, 24] width 652 height 0
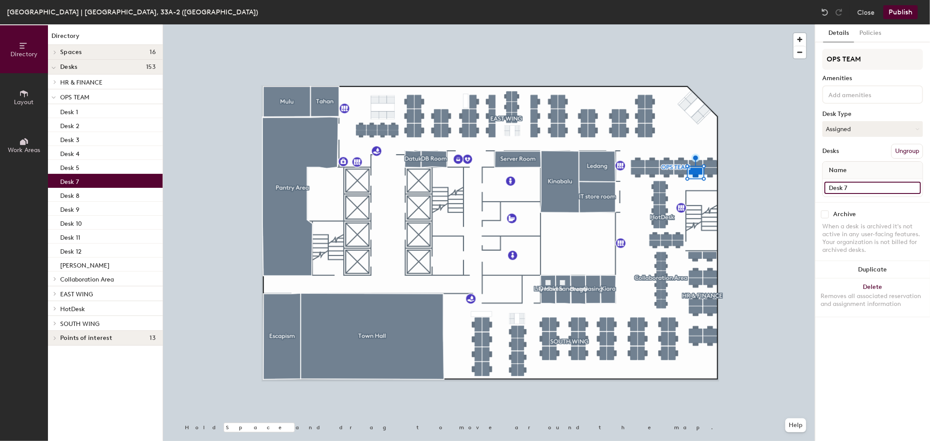
click at [843, 182] on input "Desk 7" at bounding box center [872, 188] width 96 height 12
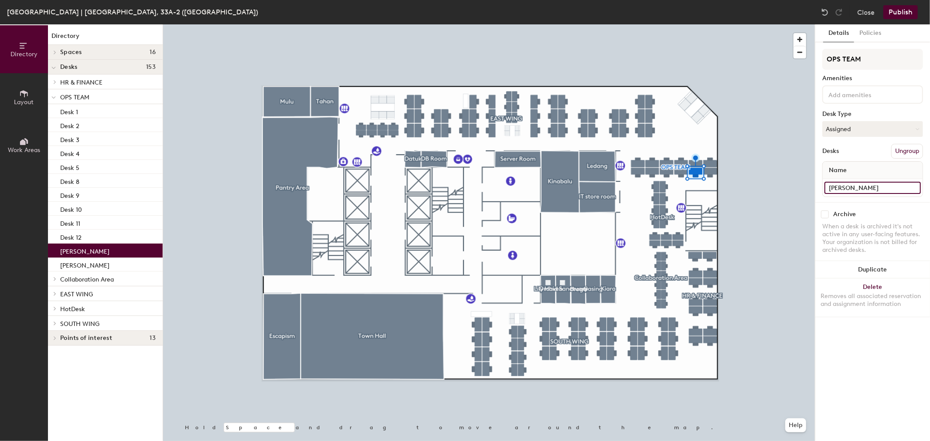
type input "Sarah Asfani"
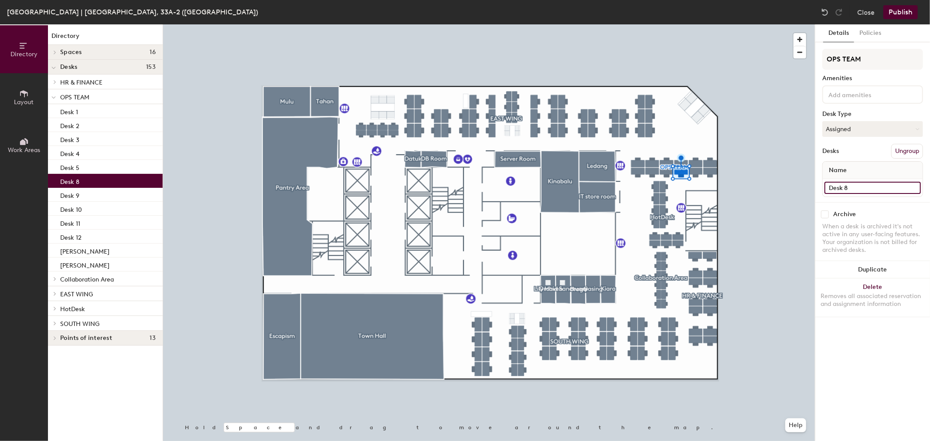
click at [837, 192] on input "Desk 8" at bounding box center [872, 188] width 96 height 12
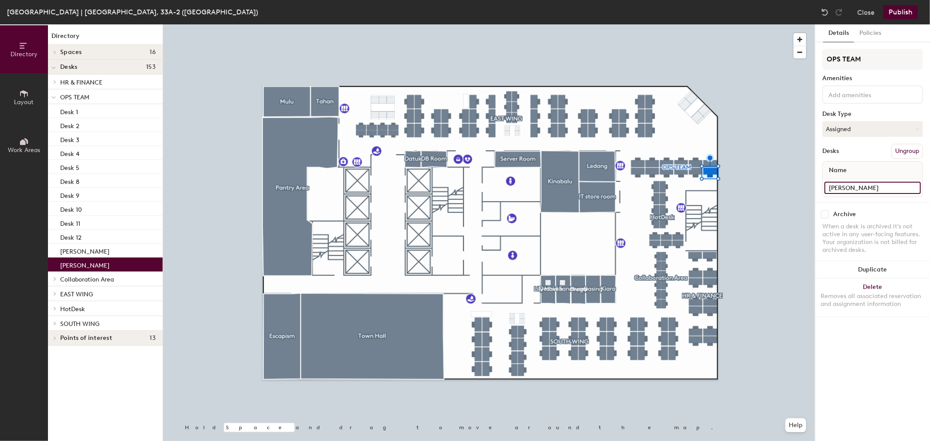
click at [848, 192] on input "[PERSON_NAME]" at bounding box center [872, 188] width 96 height 12
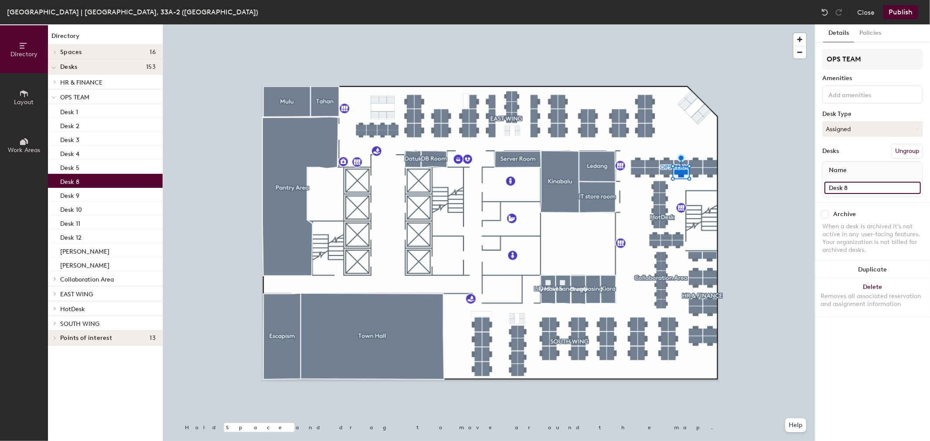
click at [839, 190] on input "Desk 8" at bounding box center [872, 188] width 96 height 12
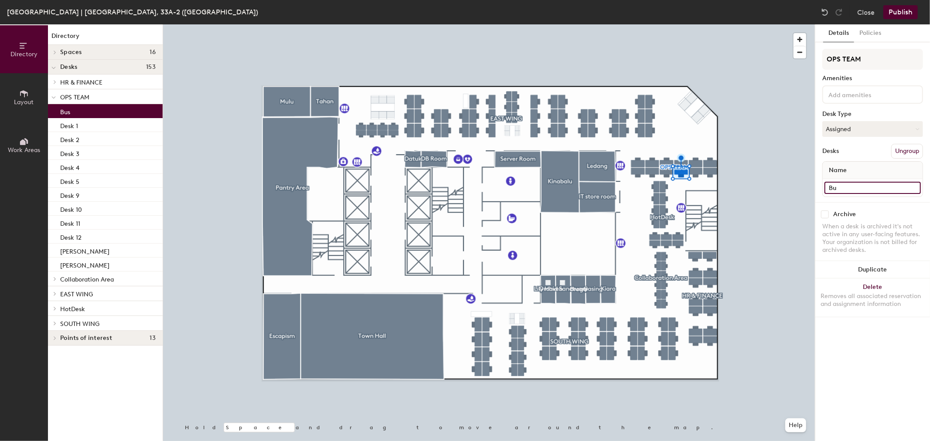
type input "B"
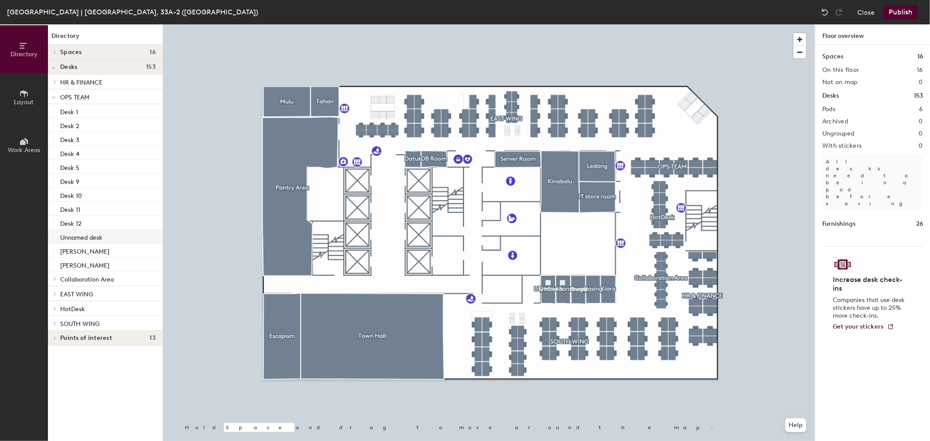
click at [86, 238] on p "Unnamed desk" at bounding box center [81, 236] width 42 height 10
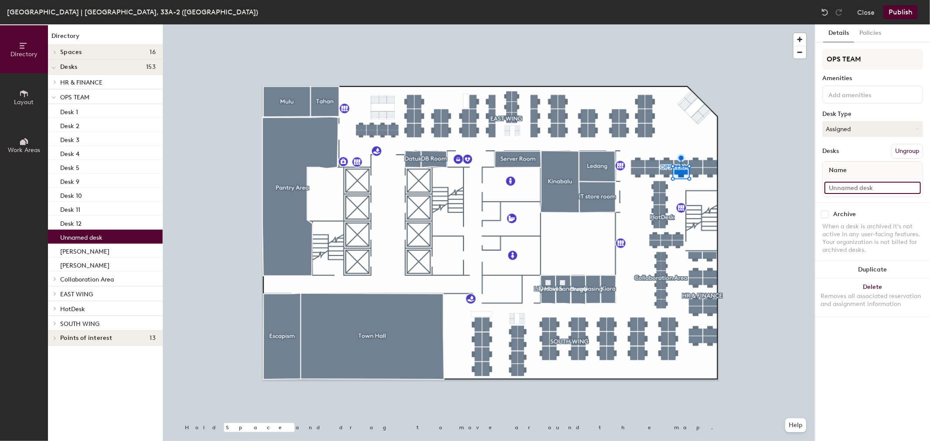
click at [869, 184] on input at bounding box center [872, 188] width 96 height 12
type input "Infra"
click at [668, 24] on div at bounding box center [489, 24] width 652 height 0
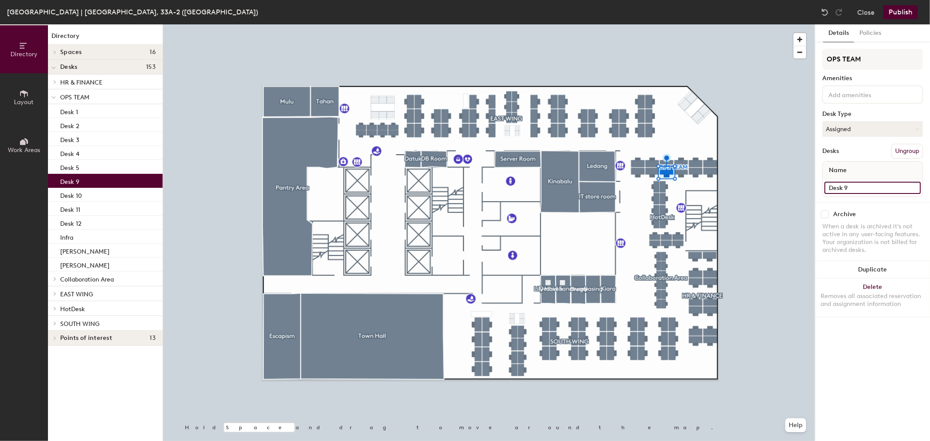
click at [840, 189] on input "Desk 9" at bounding box center [872, 188] width 96 height 12
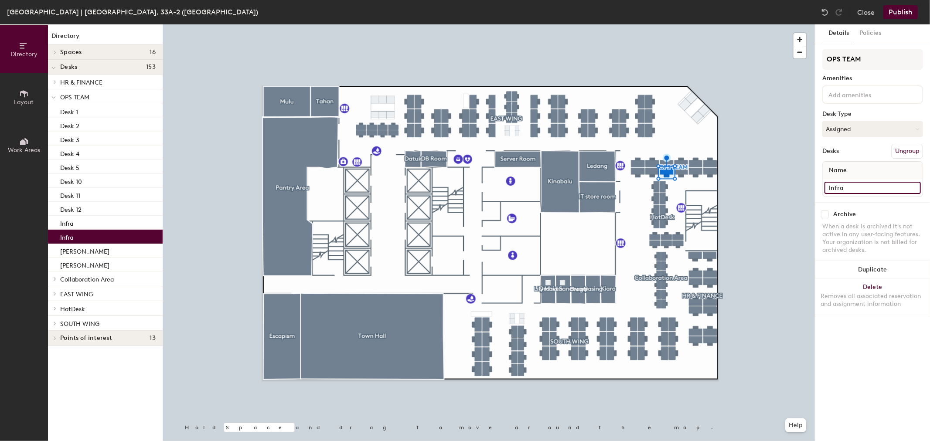
type input "Infra"
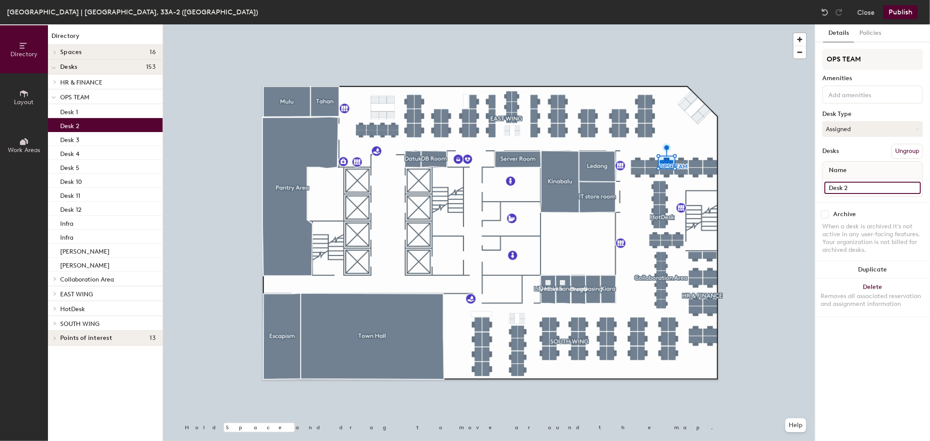
click at [859, 183] on input "Desk 2" at bounding box center [872, 188] width 96 height 12
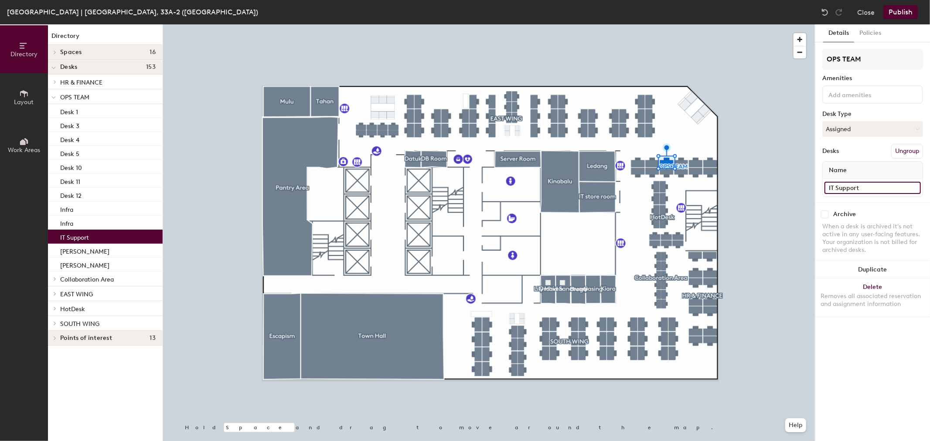
type input "IT Support"
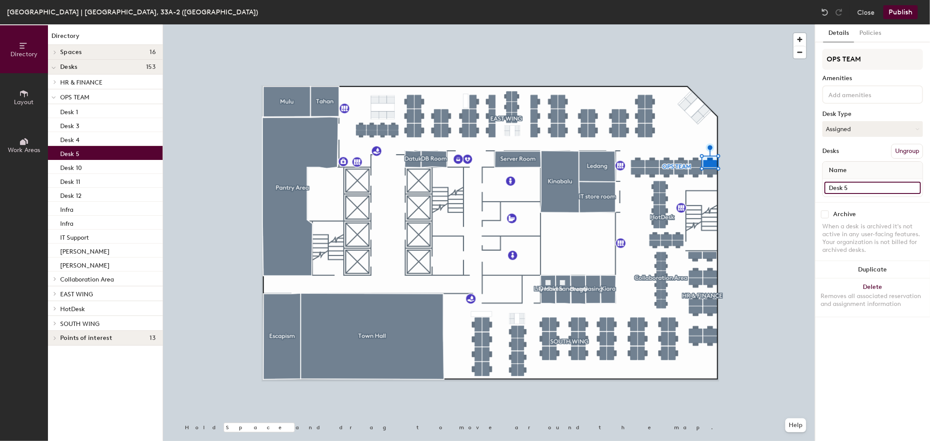
click at [862, 182] on input "Desk 5" at bounding box center [872, 188] width 96 height 12
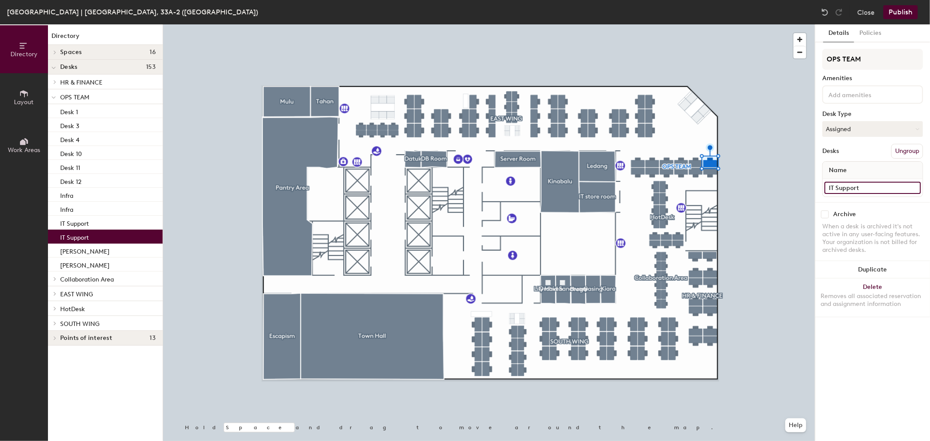
type input "IT Support"
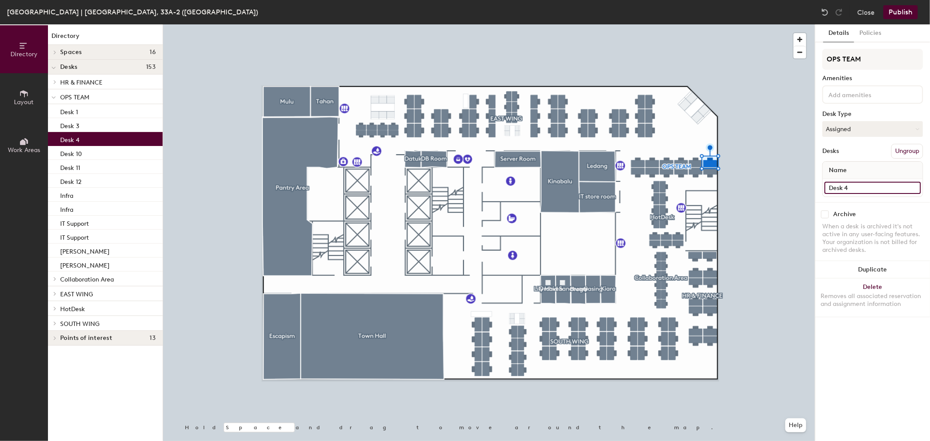
click at [847, 183] on input "Desk 4" at bounding box center [872, 188] width 96 height 12
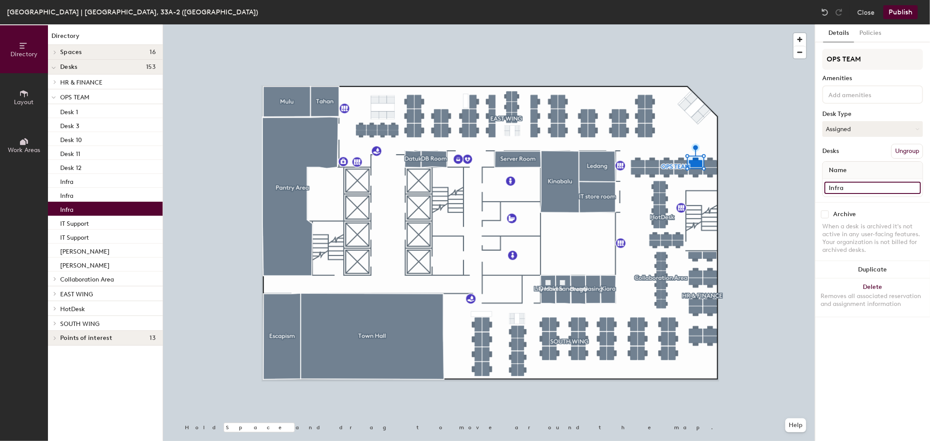
type input "Infra"
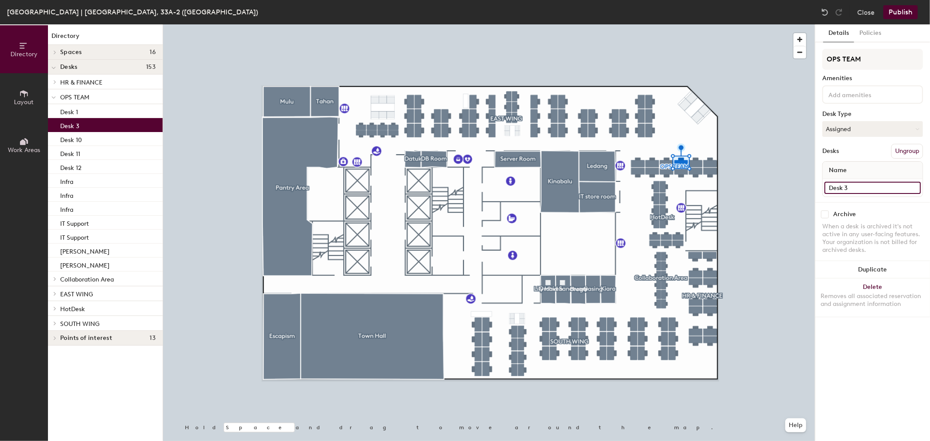
click at [855, 188] on input "Desk 3" at bounding box center [872, 188] width 96 height 12
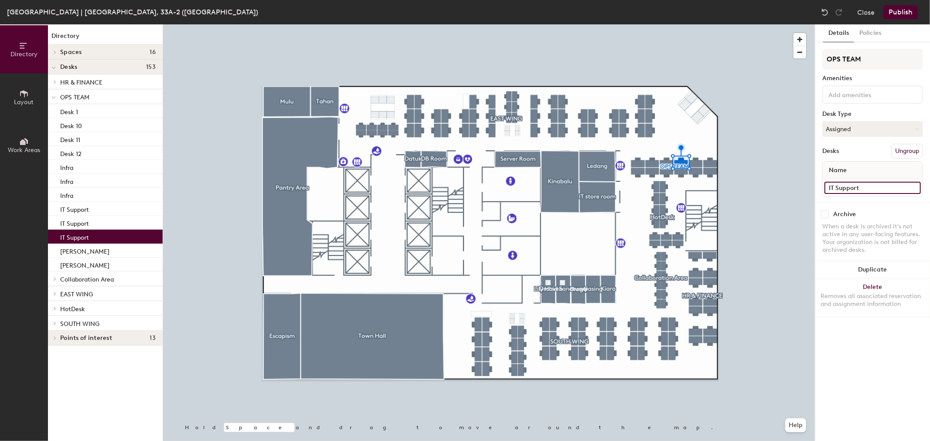
type input "IT Support"
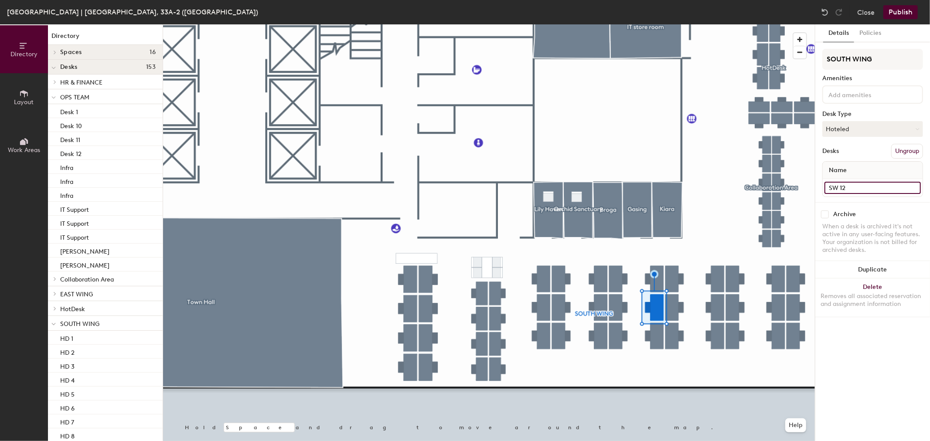
click at [860, 184] on input "SW 12" at bounding box center [872, 188] width 96 height 12
type input "SW 22"
click at [854, 184] on input "SW 13" at bounding box center [872, 188] width 96 height 12
type input "s"
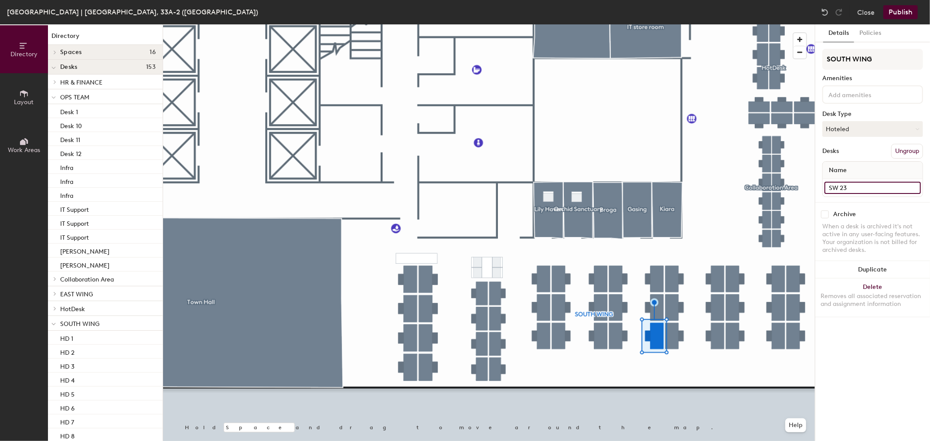
type input "SW 23"
click at [867, 182] on input "SW 23" at bounding box center [872, 188] width 96 height 12
type input "SW 24"
click at [876, 182] on input "SW 24" at bounding box center [872, 188] width 96 height 12
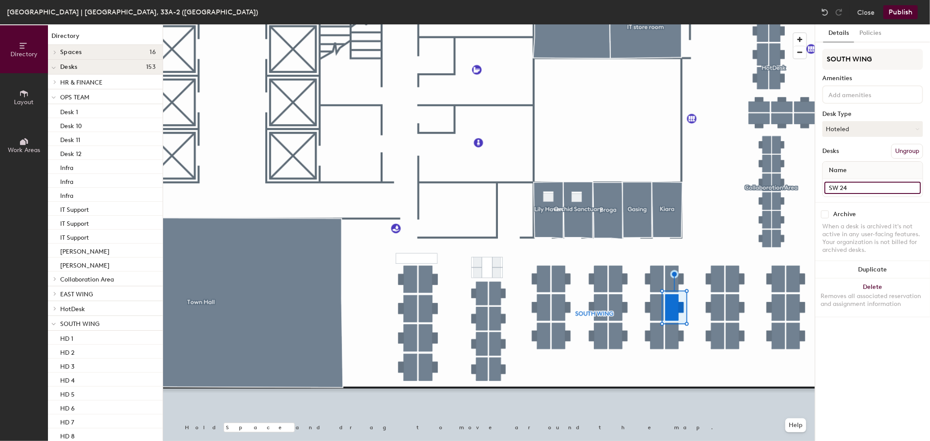
click at [876, 182] on input "SW 24" at bounding box center [872, 188] width 96 height 12
type input "SW 25"
click at [887, 182] on input "SW 26" at bounding box center [872, 188] width 96 height 12
click at [884, 185] on input "SW 26" at bounding box center [872, 188] width 96 height 12
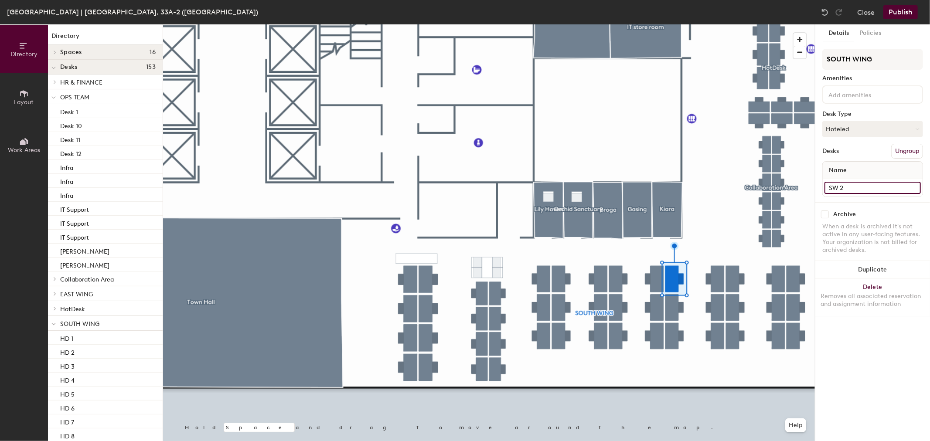
type input "SW 26"
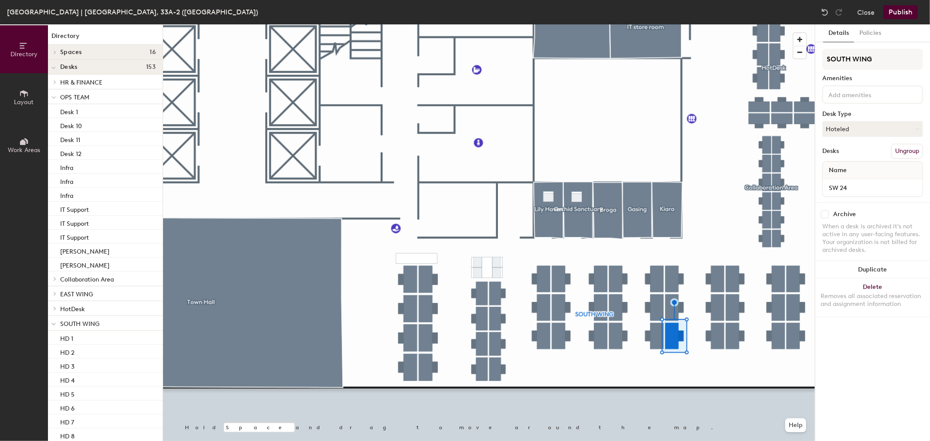
click at [666, 24] on div at bounding box center [489, 24] width 652 height 0
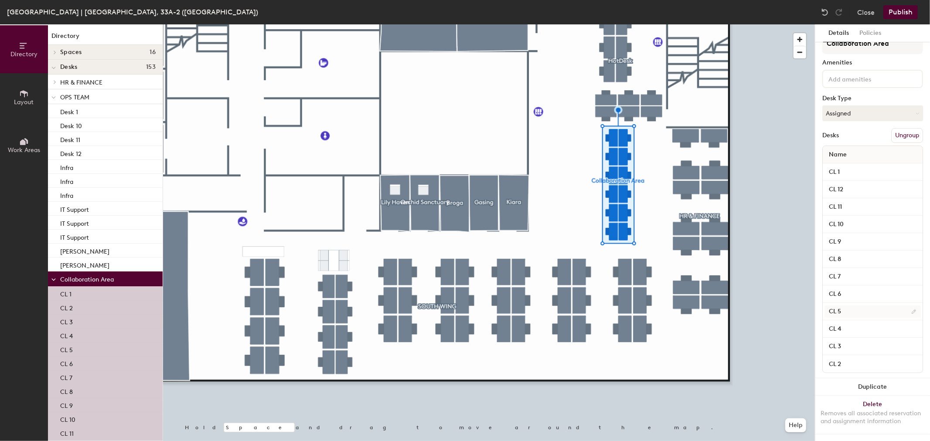
scroll to position [22, 0]
click at [876, 73] on input at bounding box center [865, 78] width 78 height 10
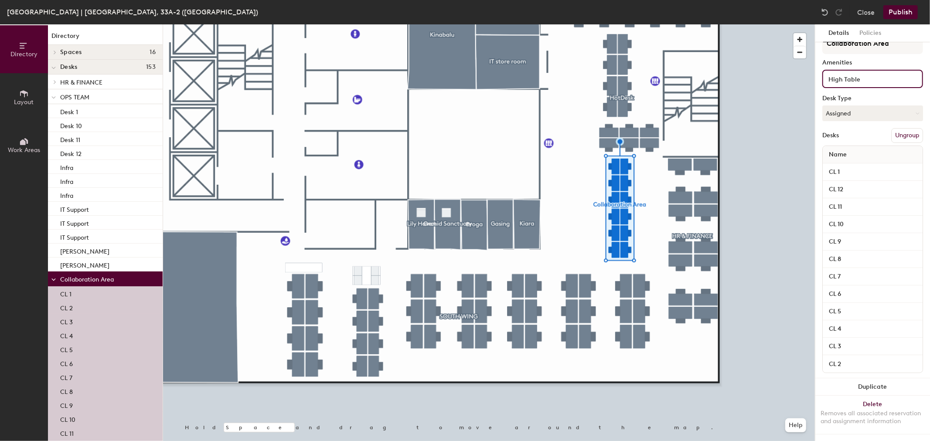
type input "High Table"
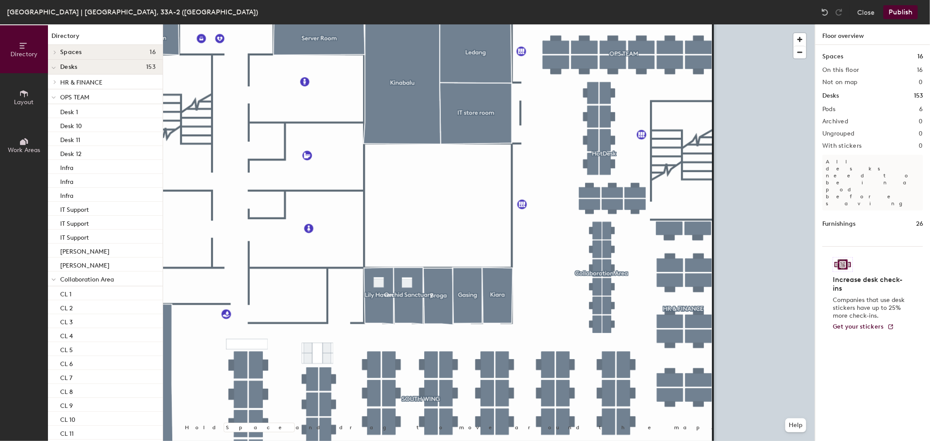
click at [30, 145] on button "Work Areas" at bounding box center [24, 145] width 48 height 48
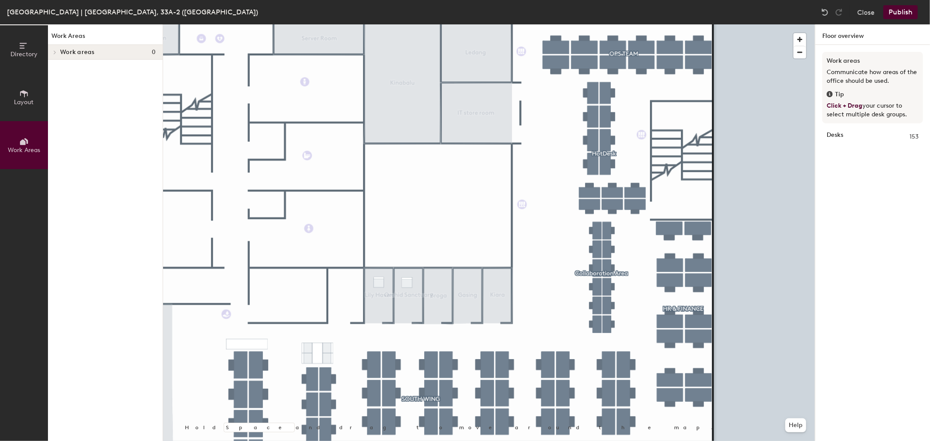
click at [23, 105] on span "Layout" at bounding box center [24, 102] width 20 height 7
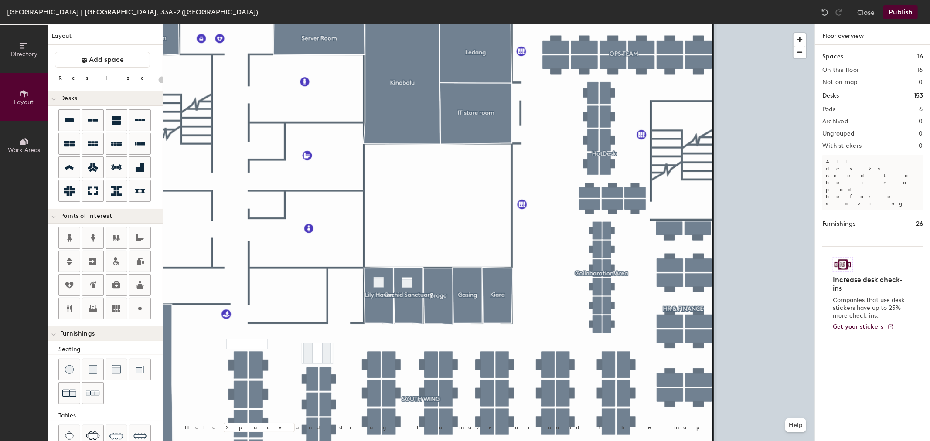
click at [824, 268] on div "Directory Layout Work Areas Layout Add space Resize Desks Points of Interest Fu…" at bounding box center [465, 232] width 930 height 417
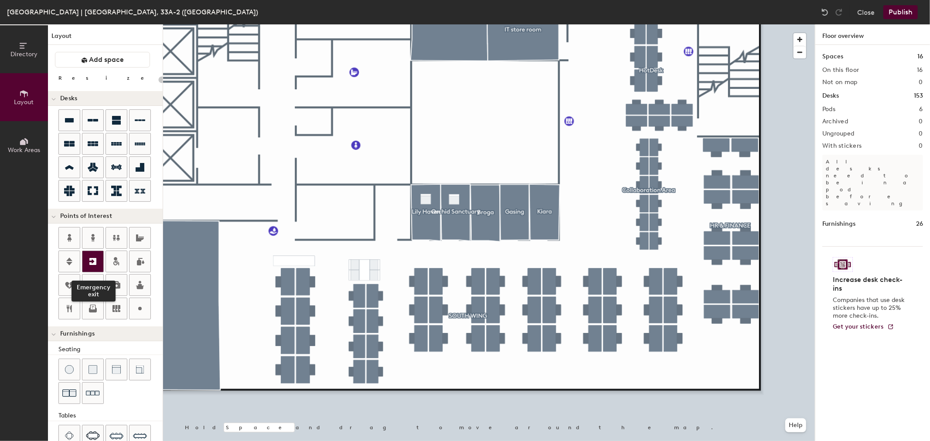
click at [101, 261] on div at bounding box center [92, 261] width 21 height 21
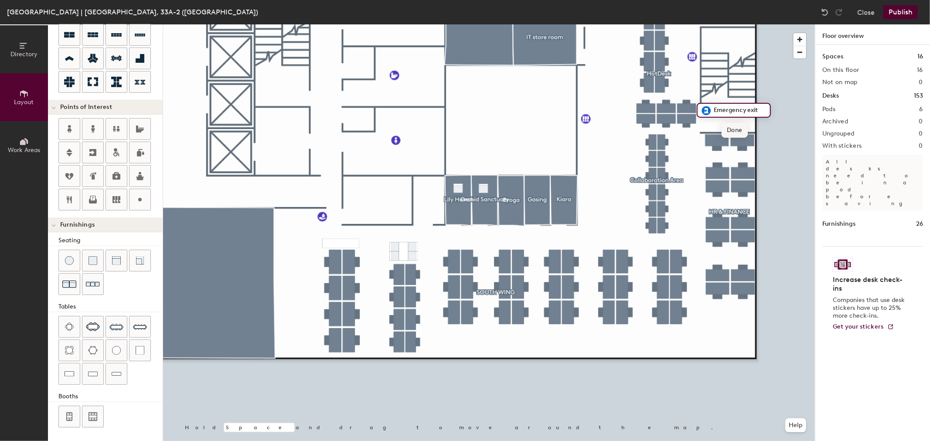
click at [731, 130] on span "Done" at bounding box center [734, 130] width 26 height 15
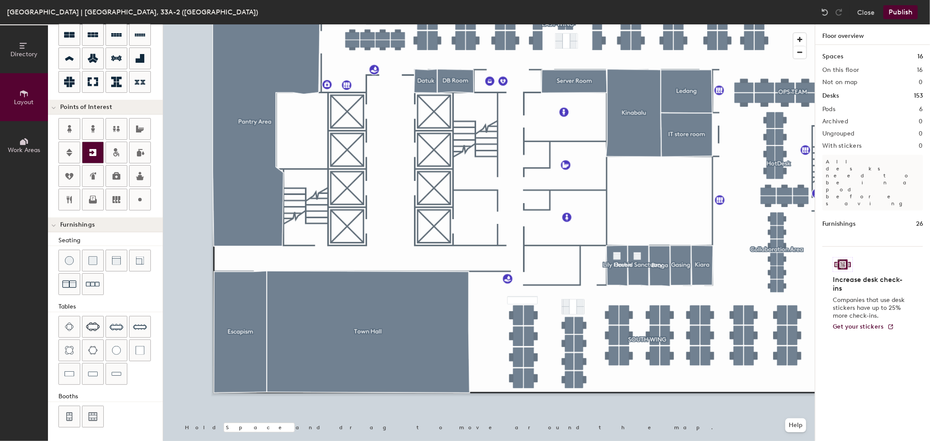
click at [99, 154] on div at bounding box center [92, 152] width 21 height 21
click at [517, 190] on span "Done" at bounding box center [518, 188] width 26 height 15
click at [101, 149] on div at bounding box center [92, 152] width 21 height 21
click at [343, 256] on span "Done" at bounding box center [337, 257] width 26 height 15
click at [71, 147] on icon at bounding box center [69, 152] width 10 height 10
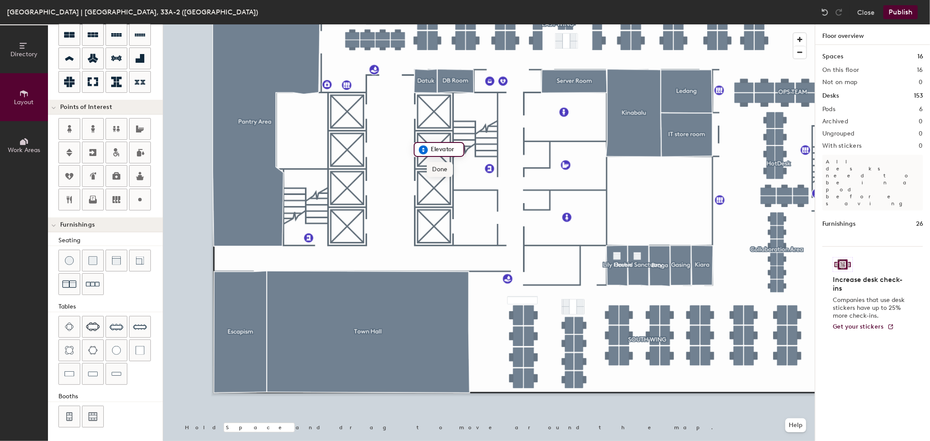
click at [445, 171] on span "Done" at bounding box center [440, 169] width 26 height 15
click at [69, 156] on icon at bounding box center [69, 153] width 6 height 8
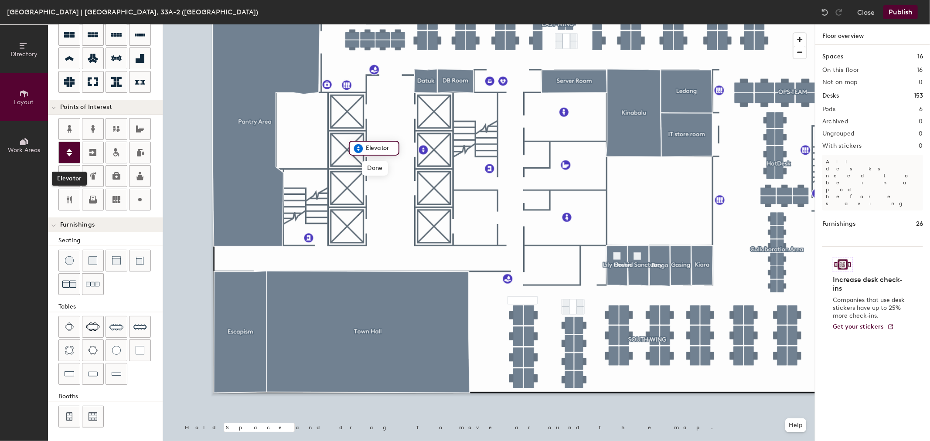
click at [73, 149] on icon at bounding box center [69, 152] width 10 height 10
click at [71, 155] on icon at bounding box center [69, 152] width 10 height 10
click at [72, 152] on icon at bounding box center [69, 152] width 10 height 10
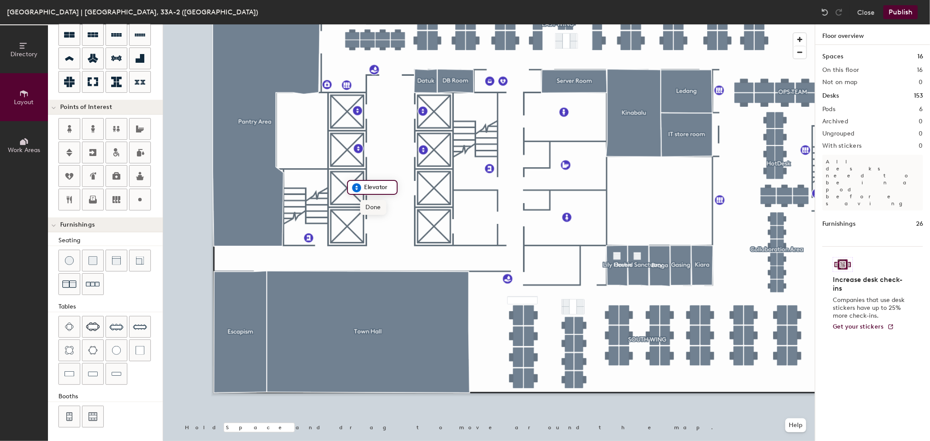
click at [375, 207] on span "Done" at bounding box center [373, 207] width 26 height 15
click at [72, 157] on icon at bounding box center [69, 152] width 10 height 10
click at [69, 152] on icon at bounding box center [69, 153] width 6 height 8
click at [378, 246] on span "Done" at bounding box center [376, 245] width 26 height 15
click at [70, 157] on icon at bounding box center [69, 152] width 10 height 10
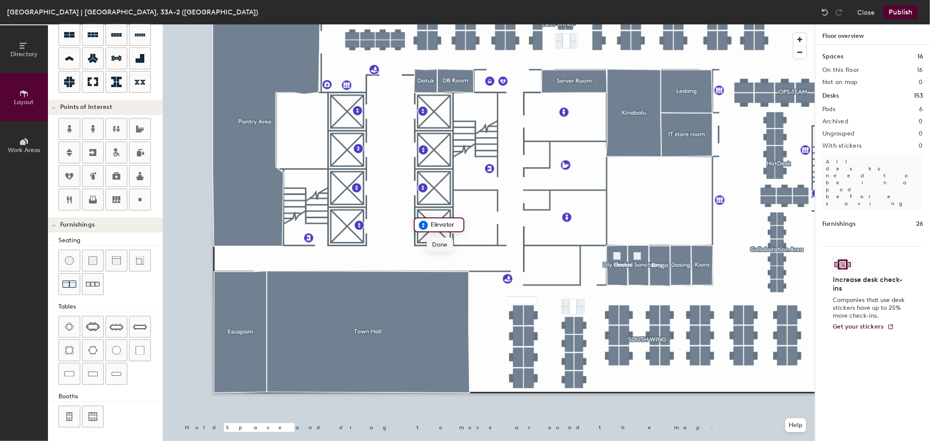
click at [437, 241] on span "Done" at bounding box center [440, 245] width 26 height 15
click at [67, 200] on icon at bounding box center [69, 199] width 10 height 10
click at [268, 157] on span "Done" at bounding box center [268, 156] width 26 height 15
click at [115, 125] on icon at bounding box center [116, 129] width 10 height 10
click at [631, 294] on span "Done" at bounding box center [635, 295] width 26 height 15
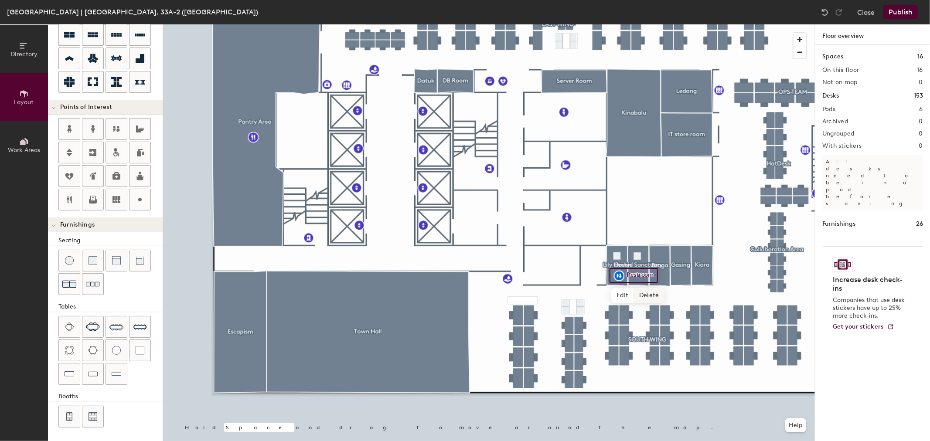
click at [646, 292] on span "Delete" at bounding box center [649, 295] width 31 height 15
click at [589, 24] on div at bounding box center [489, 24] width 652 height 0
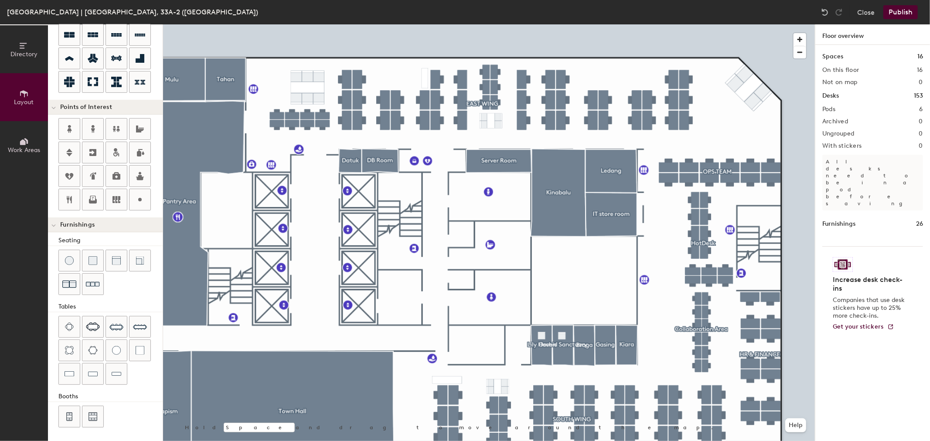
click at [703, 24] on div at bounding box center [489, 24] width 652 height 0
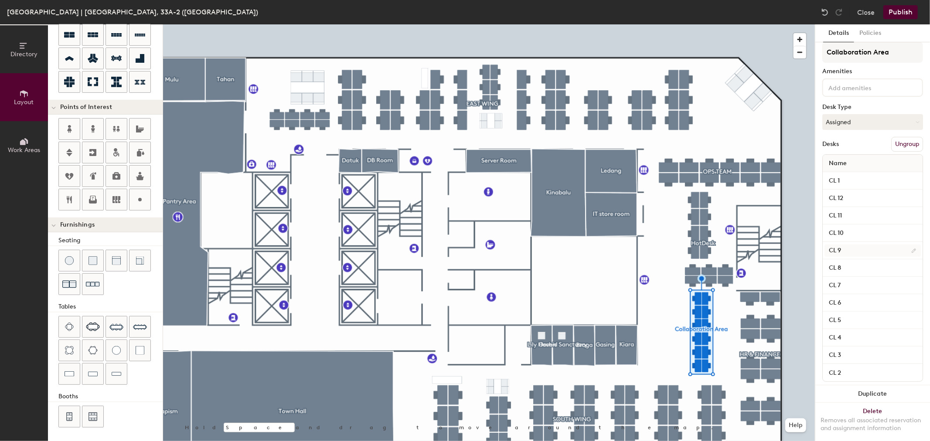
scroll to position [0, 0]
click at [864, 133] on button "Assigned" at bounding box center [872, 129] width 101 height 16
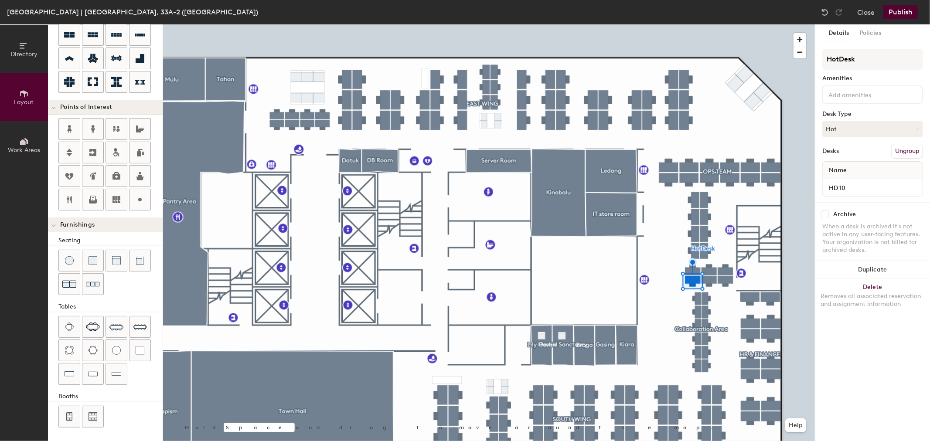
type input "120"
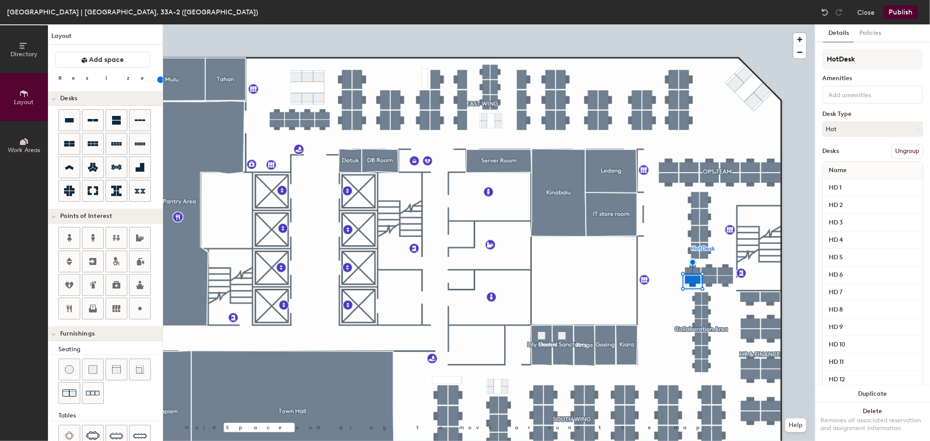
scroll to position [109, 0]
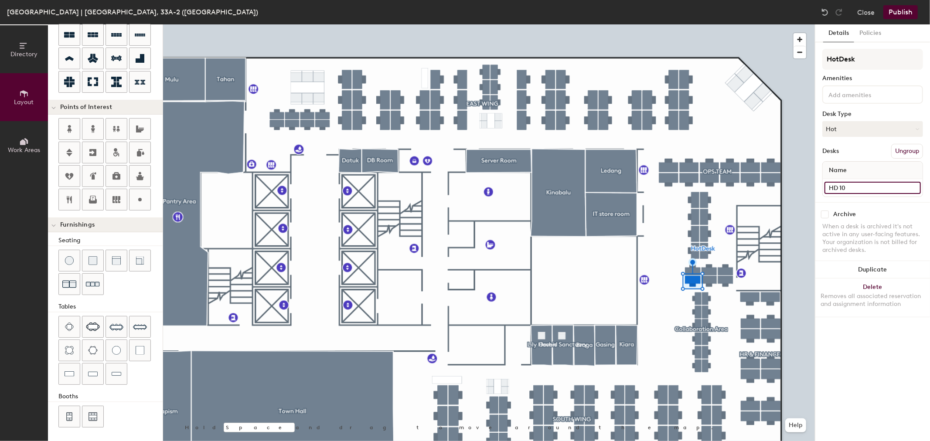
type input "120"
click at [867, 192] on input "HD 10" at bounding box center [872, 188] width 96 height 12
type input "hd"
type input "120"
type input "hd"
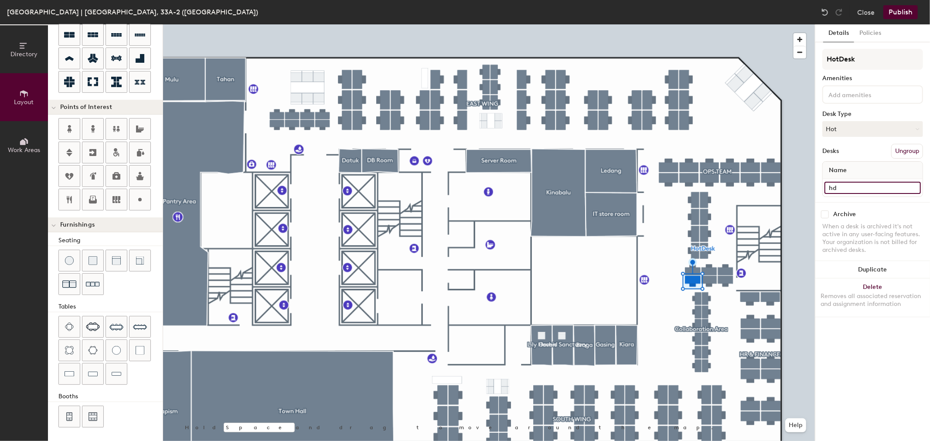
type input "120"
type input "hd"
type input "120"
type input "h"
type input "120"
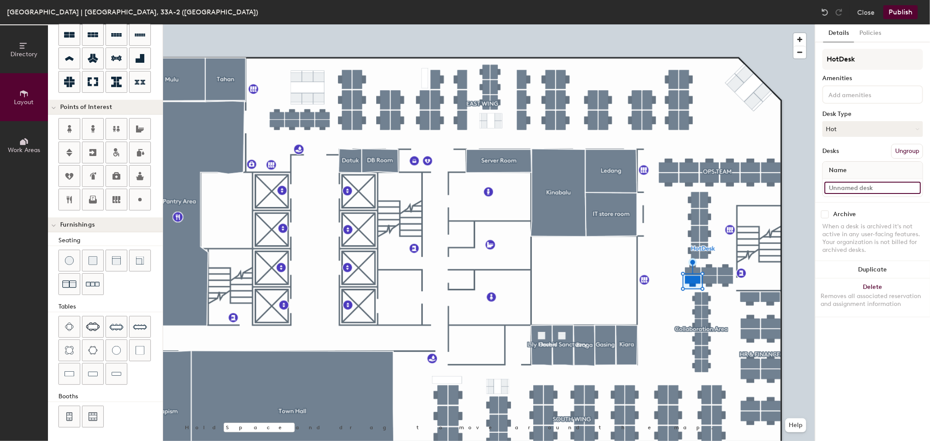
type input "H"
type input "120"
type input "HD 1"
type input "120"
type input "HD 1"
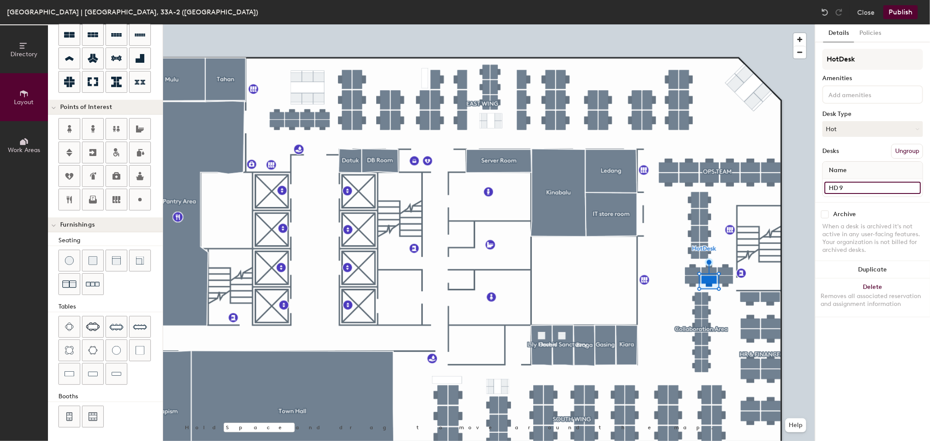
type input "120"
click at [850, 188] on input "HD 9" at bounding box center [872, 188] width 96 height 12
type input "H"
type input "120"
type input "HD"
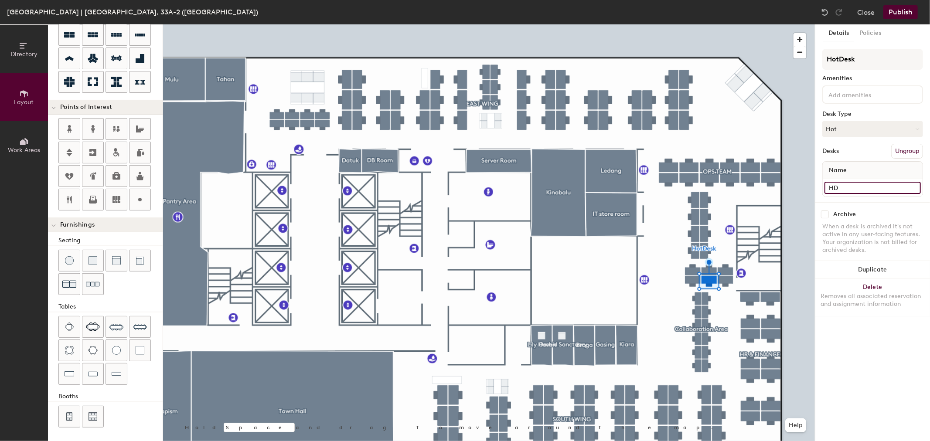
type input "120"
type input "HD"
type input "120"
type input "HD 2"
type input "120"
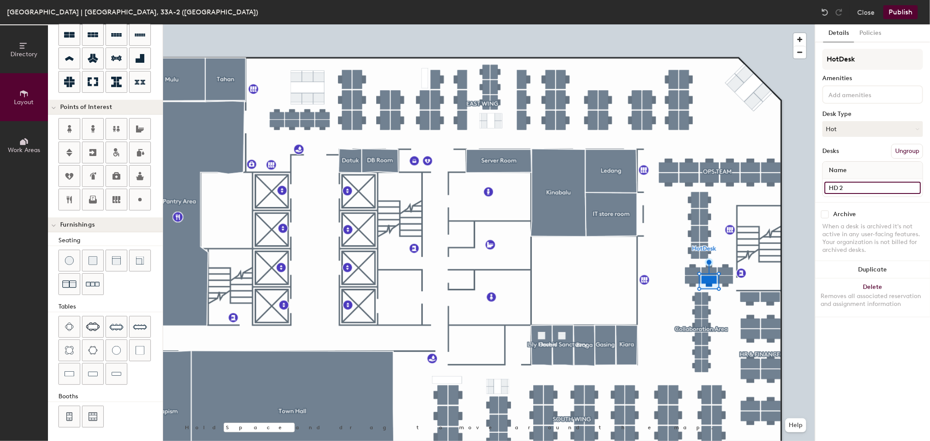
type input "HD 2"
type input "120"
click at [859, 183] on input "HD 8" at bounding box center [872, 188] width 96 height 12
type input "H"
type input "120"
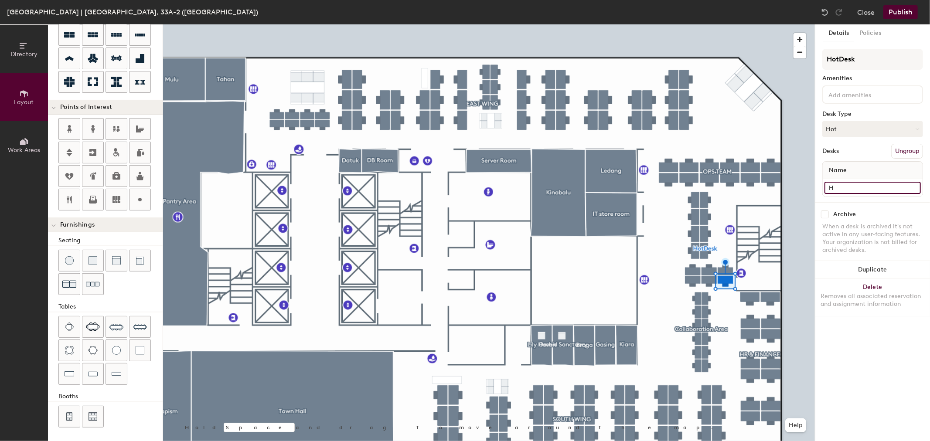
type input "HD"
type input "120"
type input "HD"
type input "120"
type input "HD"
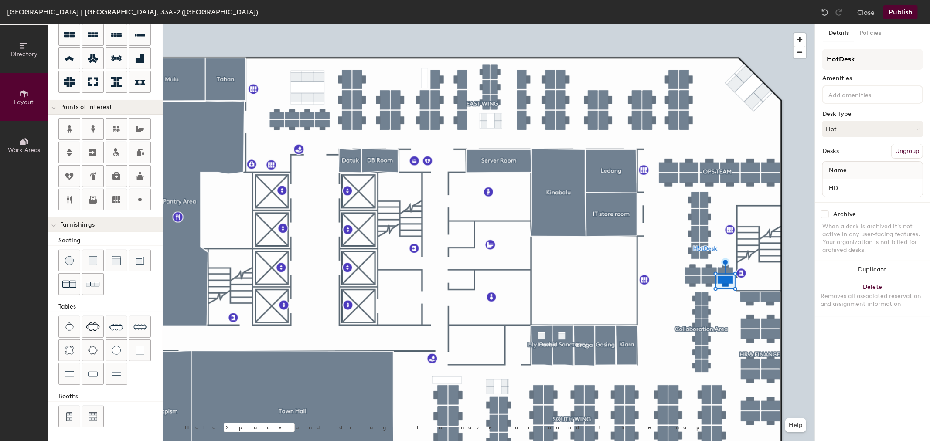
click at [697, 24] on div at bounding box center [489, 24] width 652 height 0
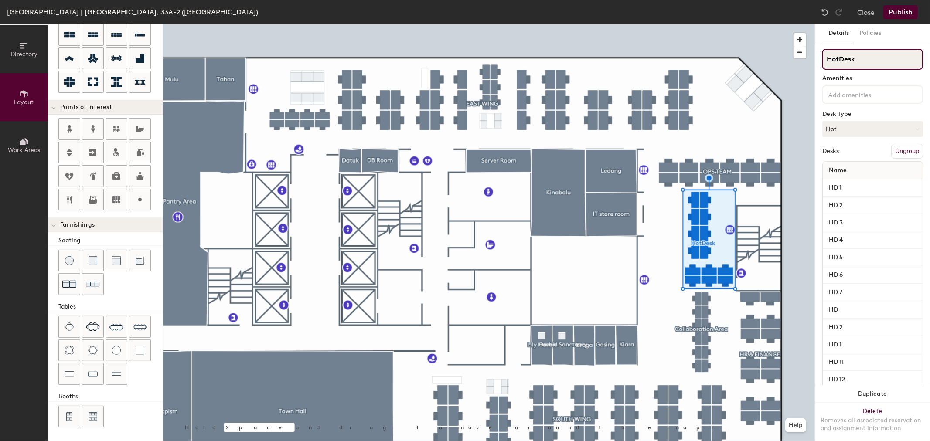
click at [846, 52] on input "HotDesk" at bounding box center [872, 59] width 101 height 21
click at [869, 62] on input "HotDesk" at bounding box center [872, 59] width 101 height 21
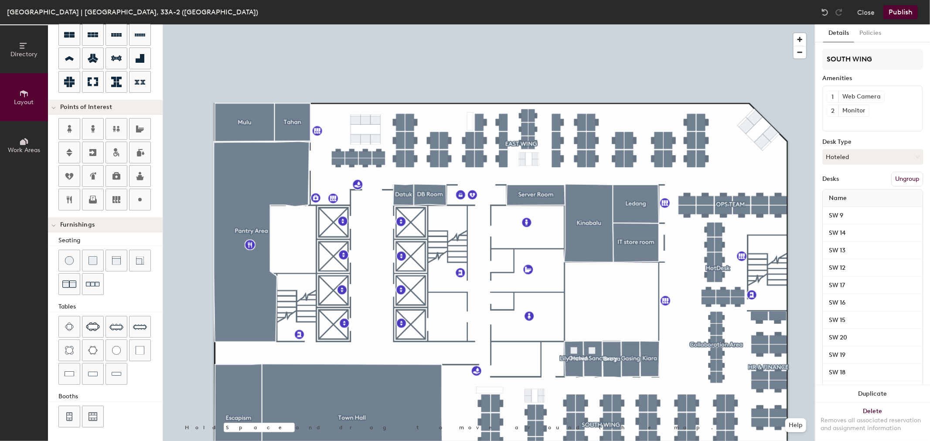
type input "120"
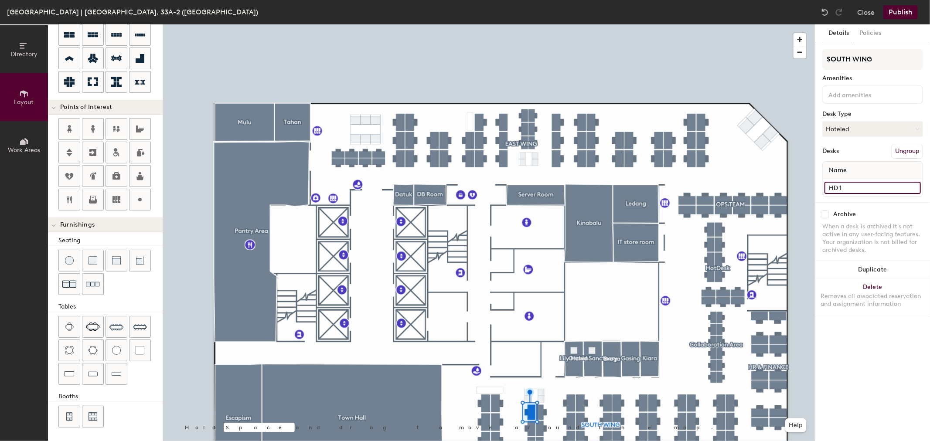
click at [830, 188] on input "HD 1" at bounding box center [872, 188] width 96 height 12
click at [841, 186] on input "HD 1" at bounding box center [872, 188] width 96 height 12
click at [827, 187] on input "HD 1" at bounding box center [872, 188] width 96 height 12
click at [850, 186] on input "HD 1" at bounding box center [872, 188] width 96 height 12
type input "HD 1 (SW)"
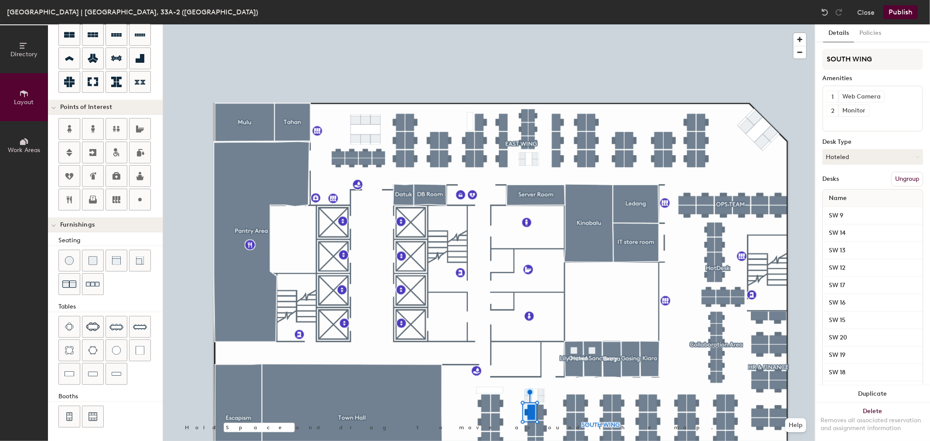
type input "120"
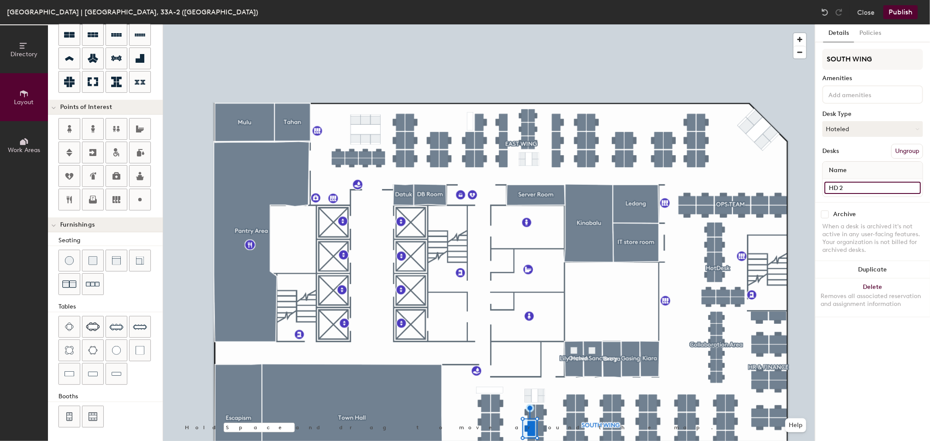
click at [872, 188] on input "HD 2" at bounding box center [872, 188] width 96 height 12
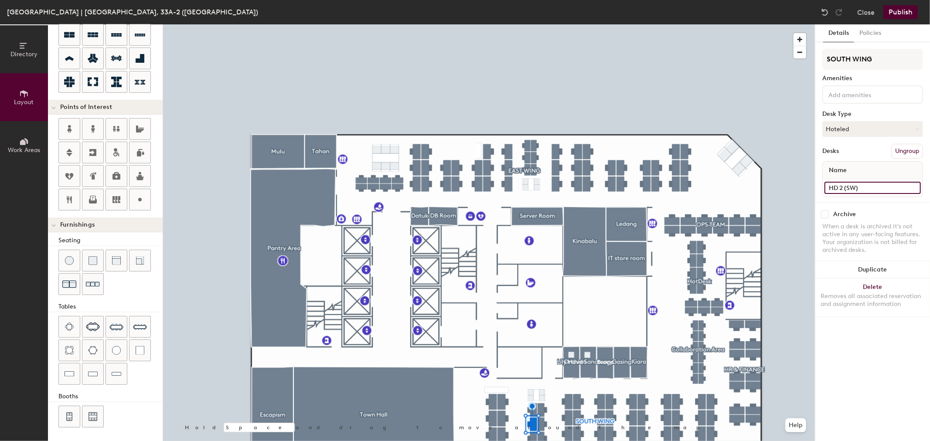
type input "HD 2 (SW)"
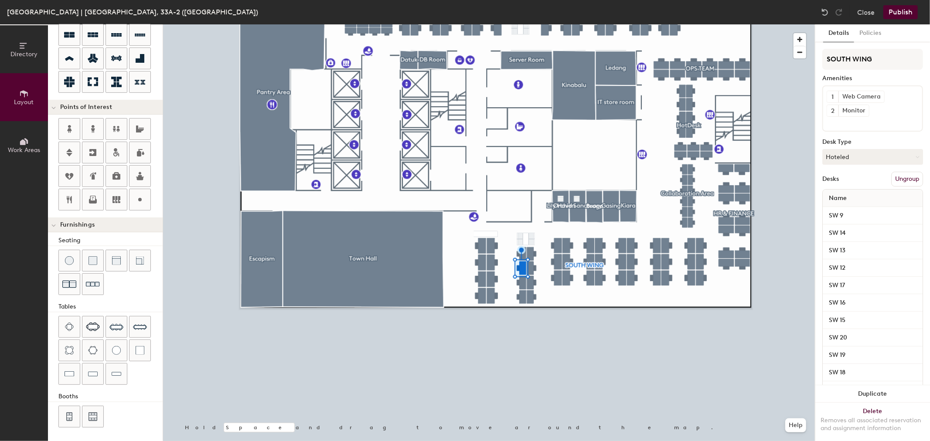
type input "120"
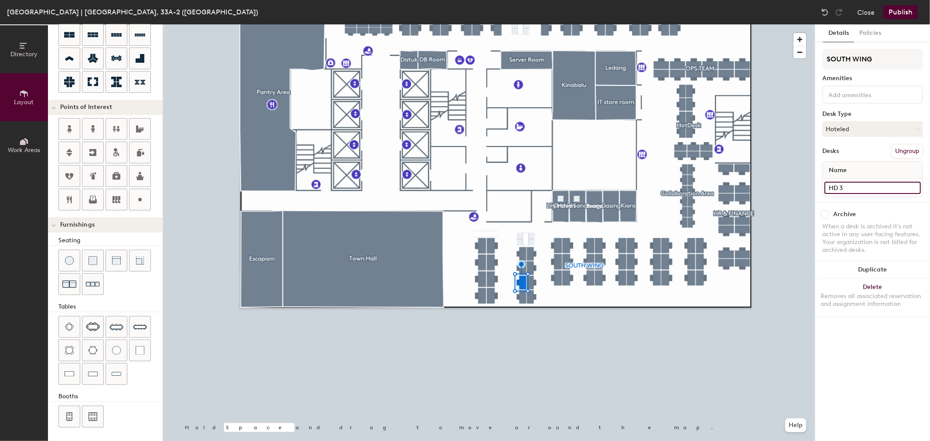
click at [857, 190] on input "HD 3" at bounding box center [872, 188] width 96 height 12
click at [857, 188] on input "HD 3" at bounding box center [872, 188] width 96 height 12
type input "HD 3 (SW)"
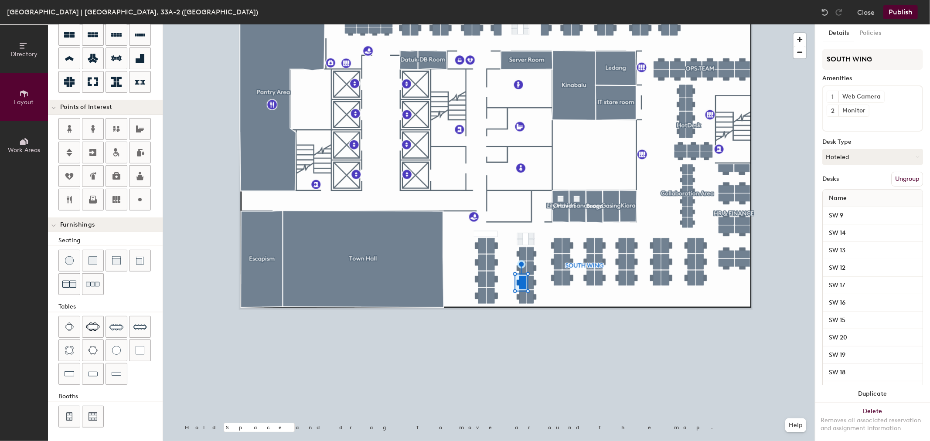
type input "120"
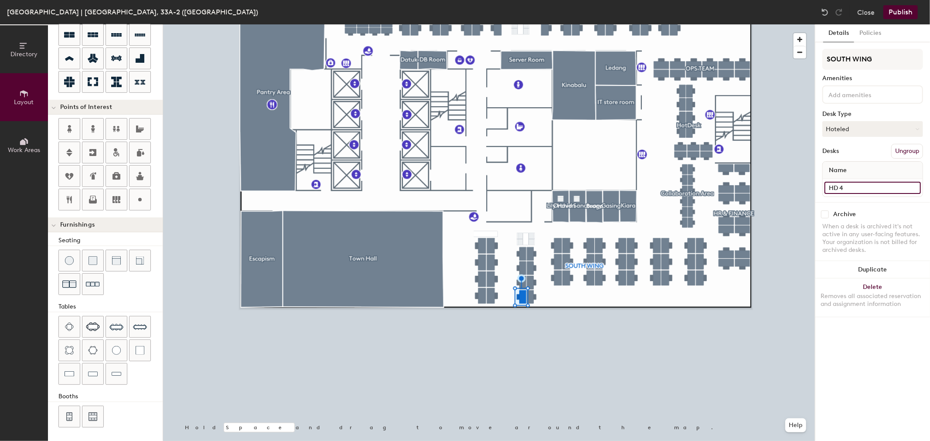
click at [862, 190] on input "HD 4" at bounding box center [872, 188] width 96 height 12
click at [866, 185] on input "HD 4" at bounding box center [872, 188] width 96 height 12
type input "HD 4(SW)"
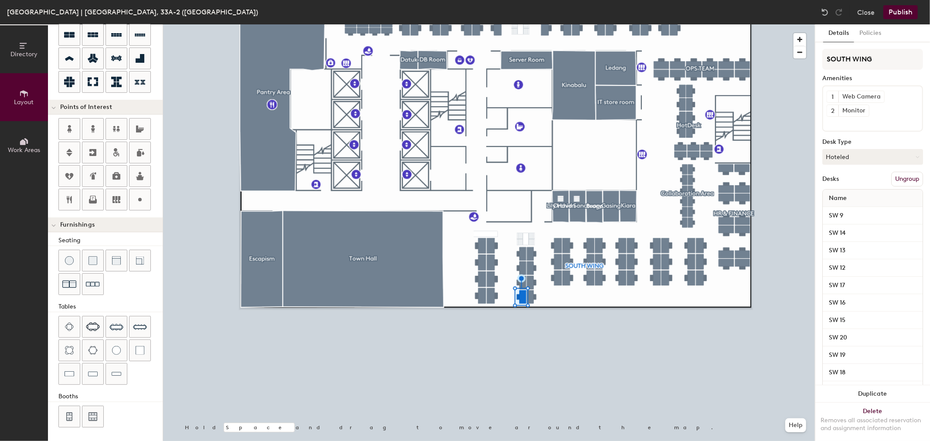
type input "120"
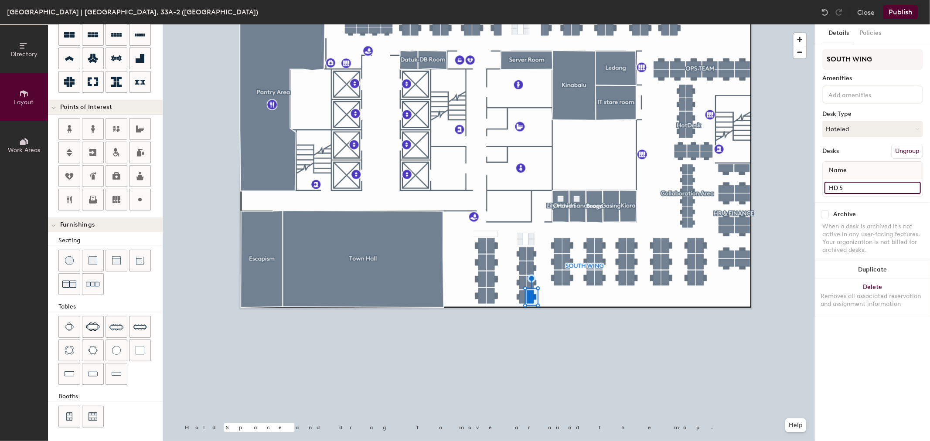
click at [865, 183] on input "HD 5" at bounding box center [872, 188] width 96 height 12
click at [866, 183] on input "HD 5" at bounding box center [872, 188] width 96 height 12
type input "HD 5(SW)"
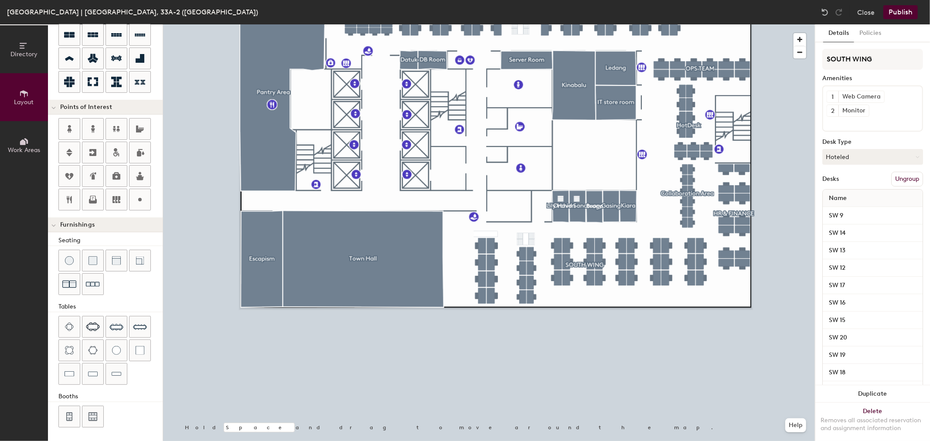
type input "120"
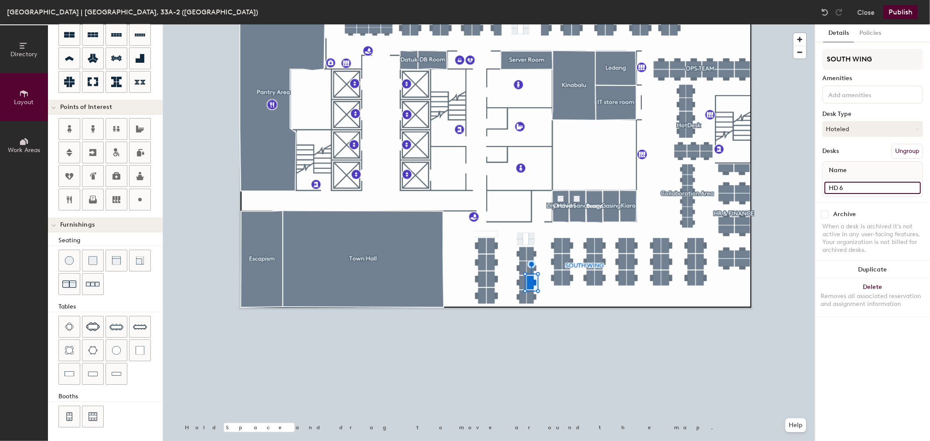
click at [876, 189] on input "HD 6" at bounding box center [872, 188] width 96 height 12
click at [876, 187] on input "HD 6" at bounding box center [872, 188] width 96 height 12
type input "HD 6 (SW)"
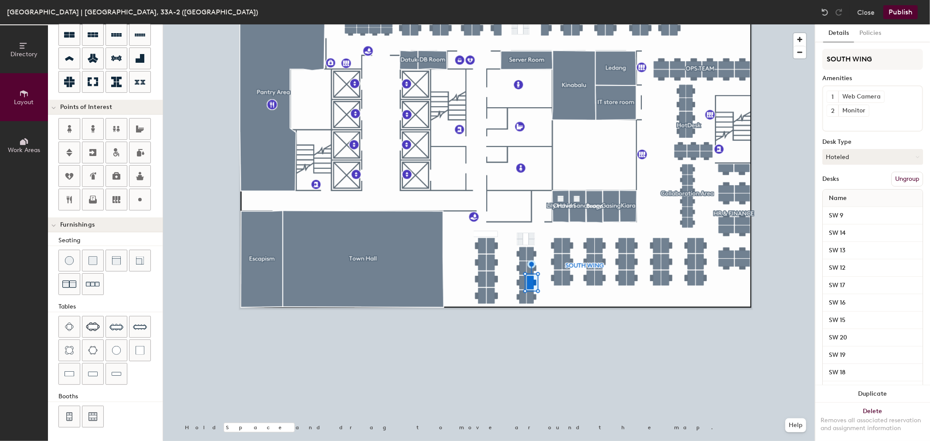
type input "120"
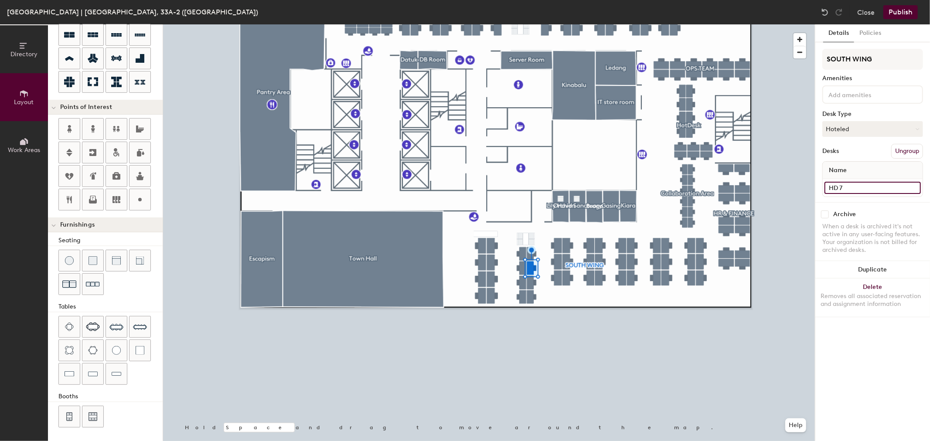
click at [877, 188] on input "HD 7" at bounding box center [872, 188] width 96 height 12
click at [876, 188] on input "HD 7" at bounding box center [872, 188] width 96 height 12
type input "HD 7(SW)"
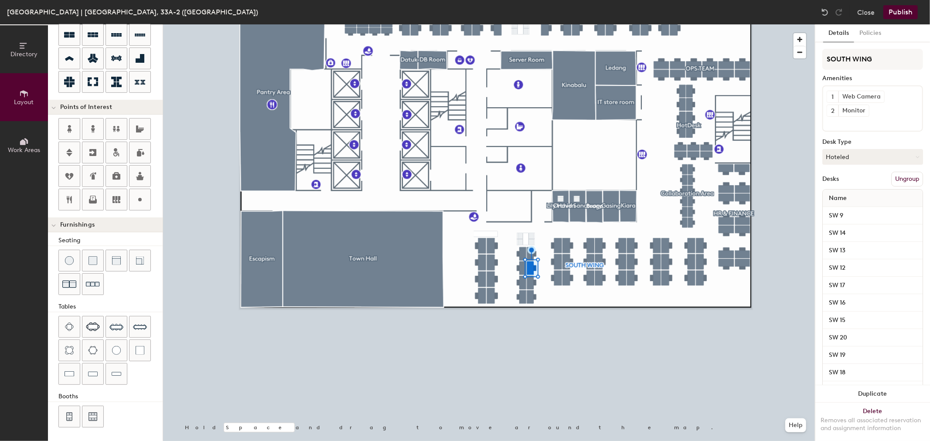
type input "120"
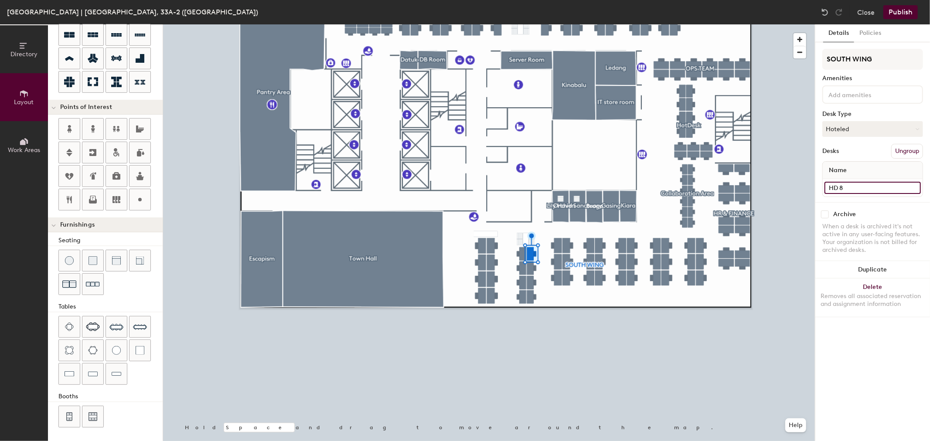
click at [883, 187] on input "HD 8" at bounding box center [872, 188] width 96 height 12
type input "HD 8(SW)"
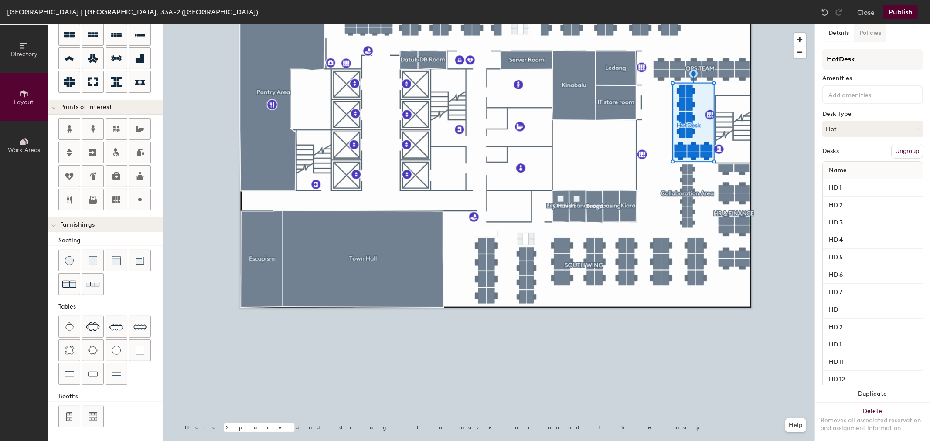
type input "20"
click at [863, 55] on input "HotDesk" at bounding box center [872, 59] width 101 height 21
type input "HotDesk("
type input "20"
type input "HotDesk(W"
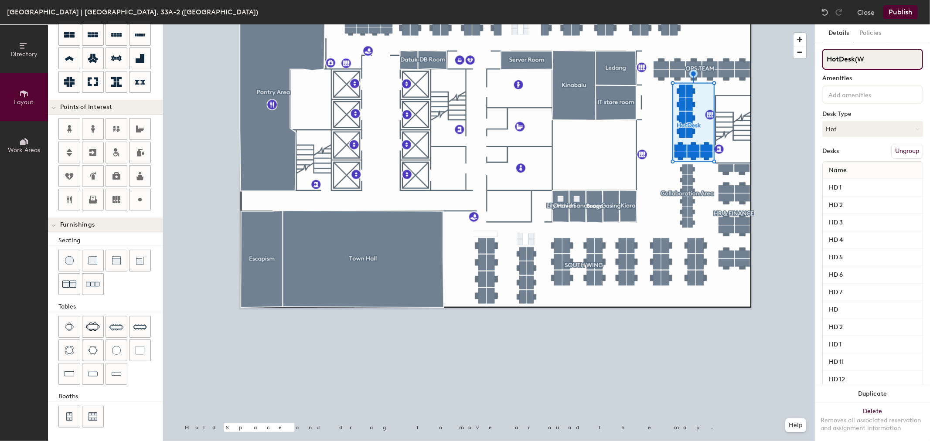
type input "20"
type input "HotDesk(West"
type input "20"
type input "HotDesk(West)"
type input "20"
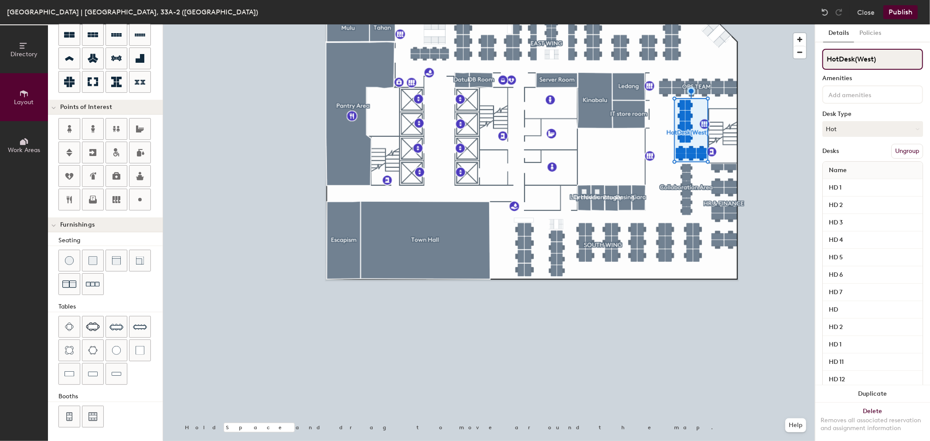
type input "HotDesk(West)"
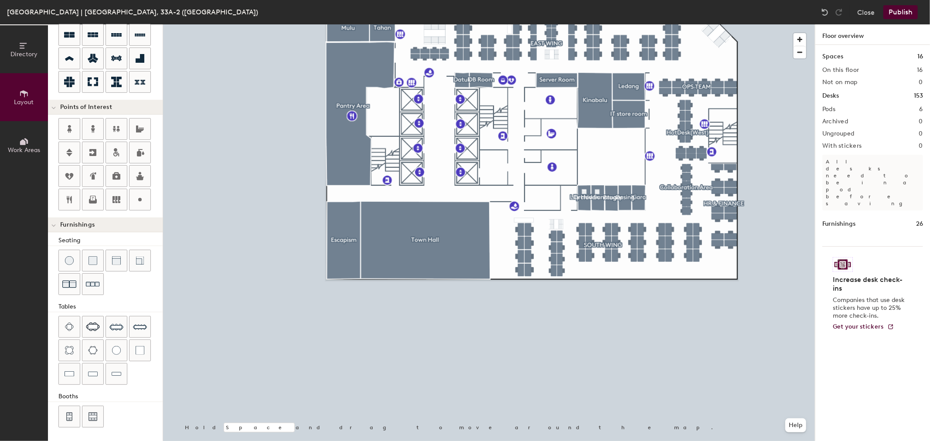
type input "20"
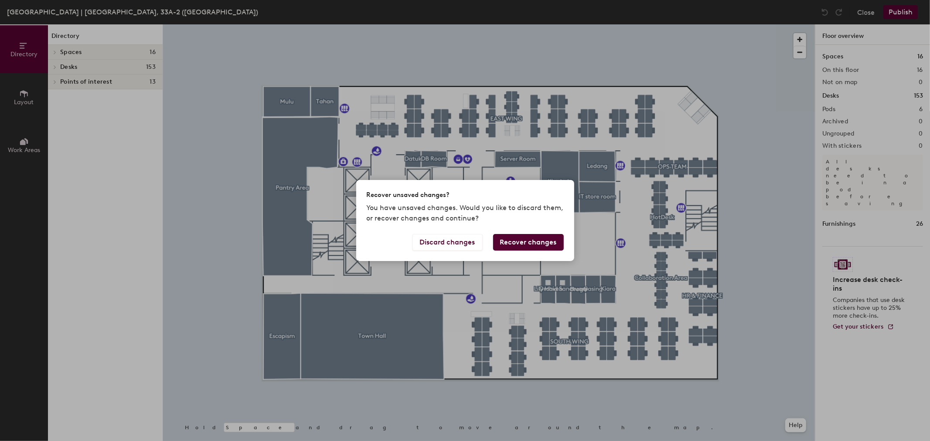
click at [538, 241] on button "Recover changes" at bounding box center [528, 242] width 71 height 17
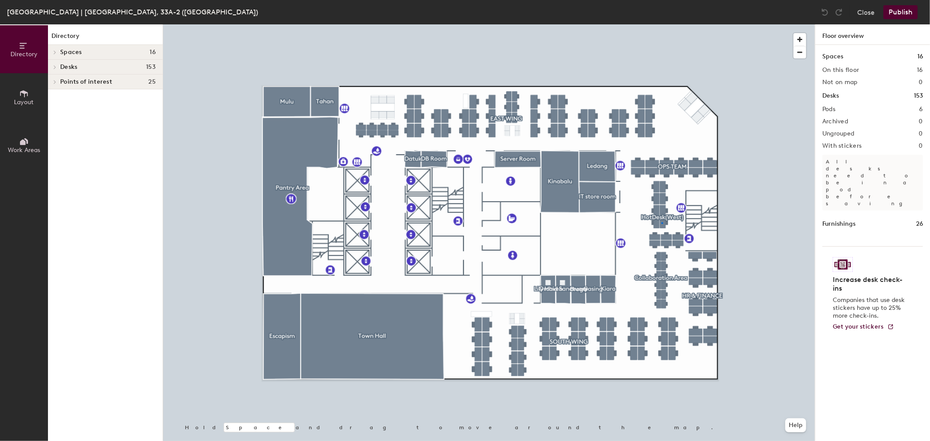
click at [661, 24] on div at bounding box center [489, 24] width 652 height 0
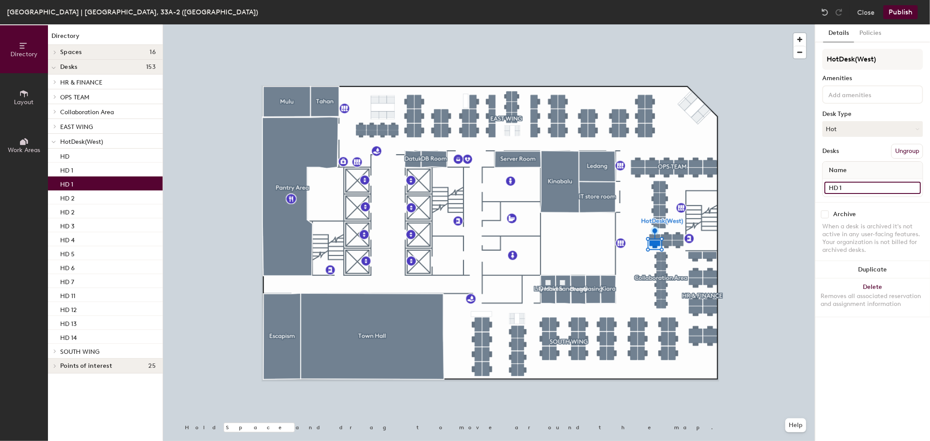
click at [853, 187] on input "HD 1" at bounding box center [872, 188] width 96 height 12
type input "HD 1(WW)"
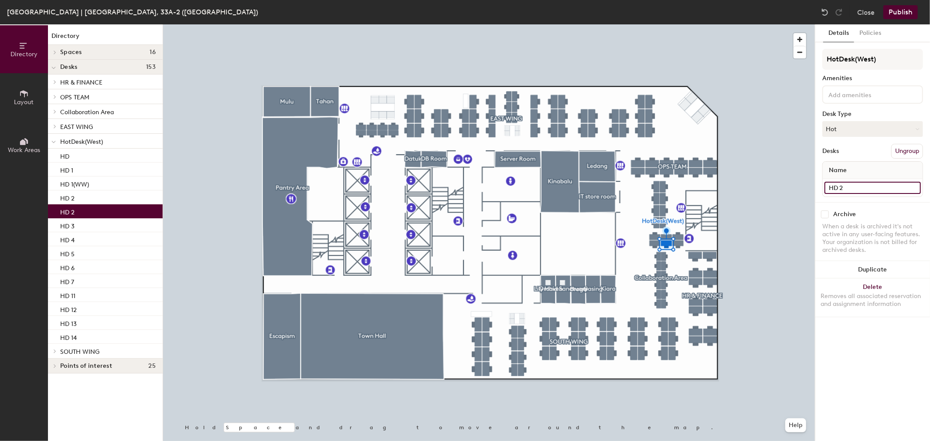
click at [855, 184] on input "HD 2" at bounding box center [872, 188] width 96 height 12
click at [855, 186] on input "HD 2" at bounding box center [872, 188] width 96 height 12
type input "HD 2(WW)"
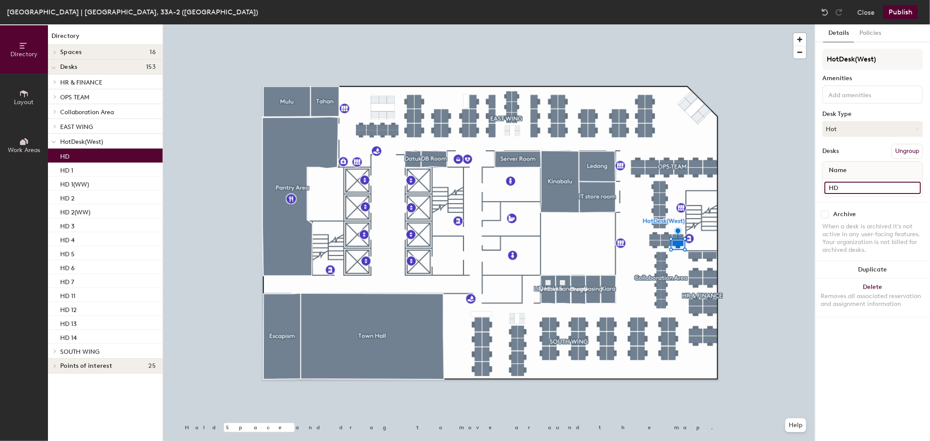
click at [850, 187] on input "HD" at bounding box center [872, 188] width 96 height 12
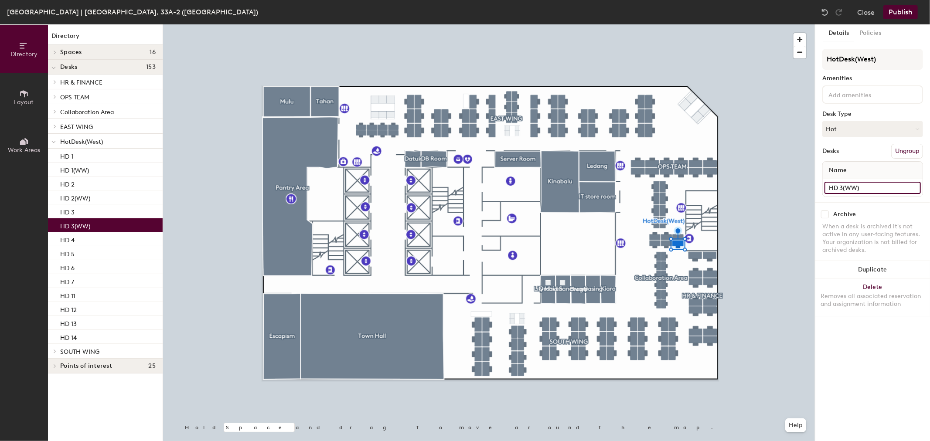
type input "HD 3(WW)"
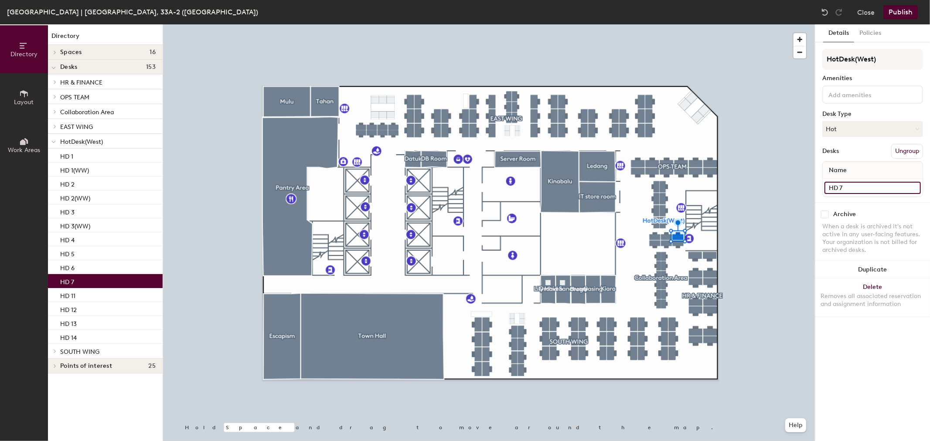
click at [871, 190] on input "HD 7" at bounding box center [872, 188] width 96 height 12
click at [872, 189] on input "HD 7" at bounding box center [872, 188] width 96 height 12
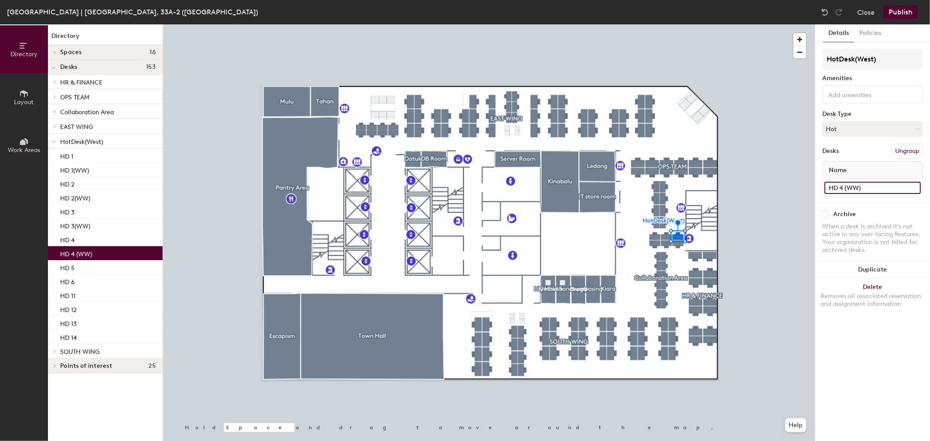
type input "HD 4 (WW)"
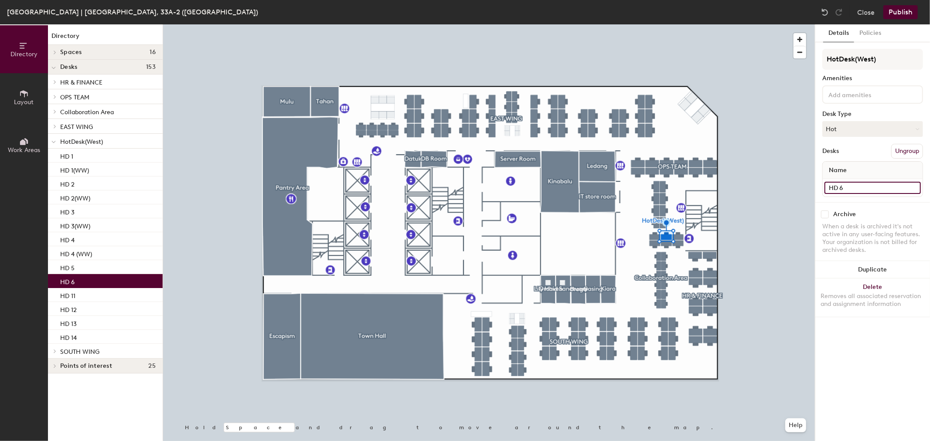
click at [851, 185] on input "HD 6" at bounding box center [872, 188] width 96 height 12
click at [880, 191] on input "HD 6" at bounding box center [872, 188] width 96 height 12
type input "HD 5 (WW)"
click at [860, 184] on input "HD 11" at bounding box center [872, 188] width 96 height 12
type input "HD 6(WW)"
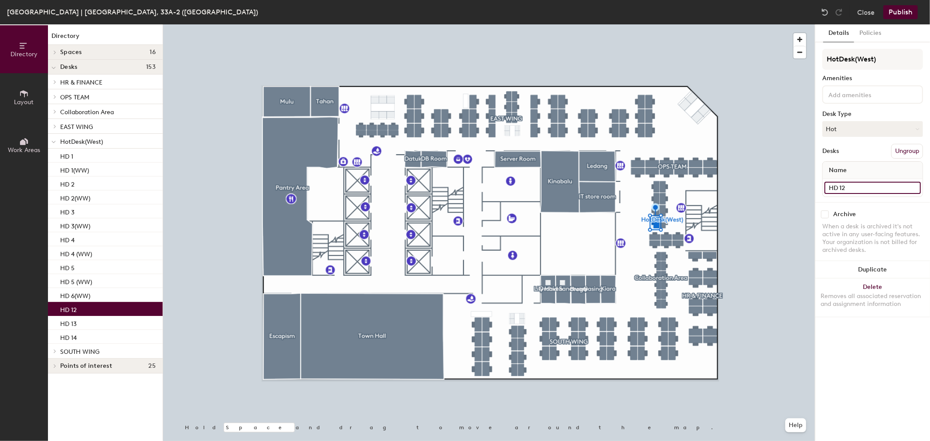
click at [848, 182] on input "HD 12" at bounding box center [872, 188] width 96 height 12
type input "HD 7 (WW)"
click at [853, 190] on input "HD 13" at bounding box center [872, 188] width 96 height 12
click at [856, 188] on input "HD 13" at bounding box center [872, 188] width 96 height 12
type input "HD 8(WW)"
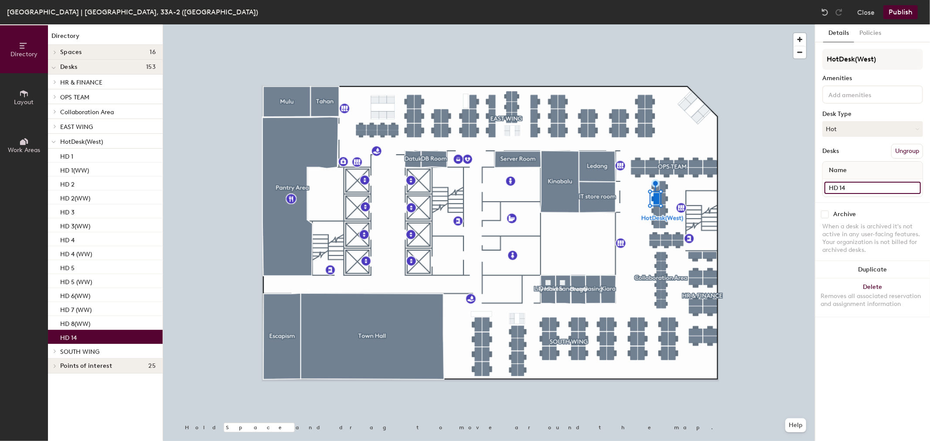
click at [859, 187] on input "HD 14" at bounding box center [872, 188] width 96 height 12
click at [868, 185] on input "HD 14" at bounding box center [872, 188] width 96 height 12
type input "HD 9(WW)"
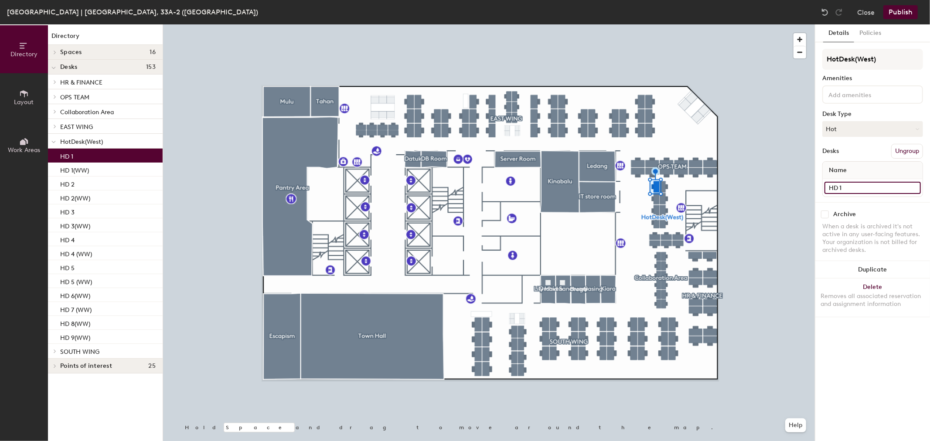
click at [864, 184] on input "HD 1" at bounding box center [872, 188] width 96 height 12
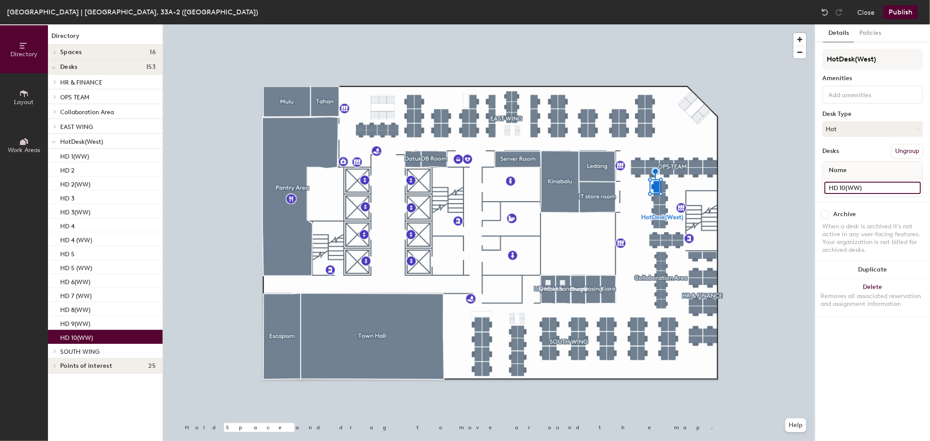
type input "HD 10(WW)"
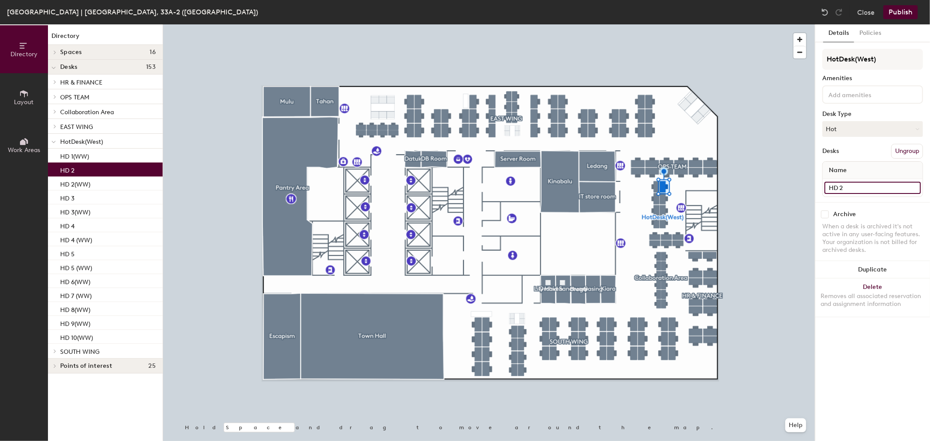
click at [897, 182] on input "HD 2" at bounding box center [872, 188] width 96 height 12
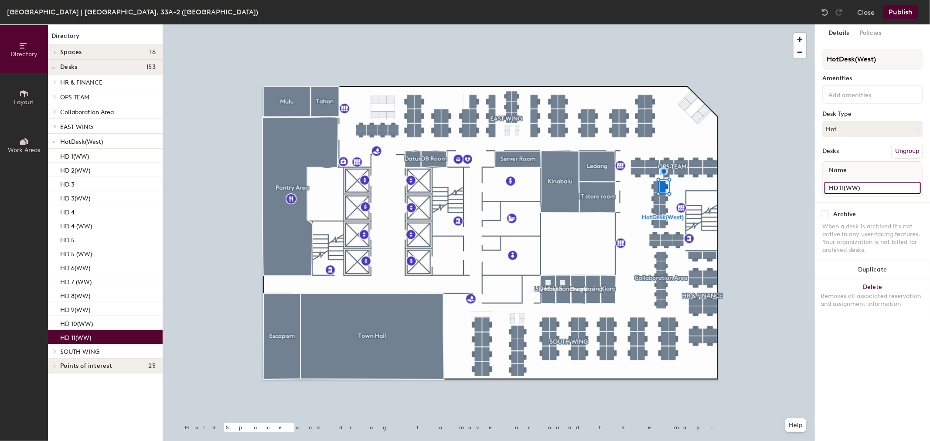
type input "HD 11(WW)"
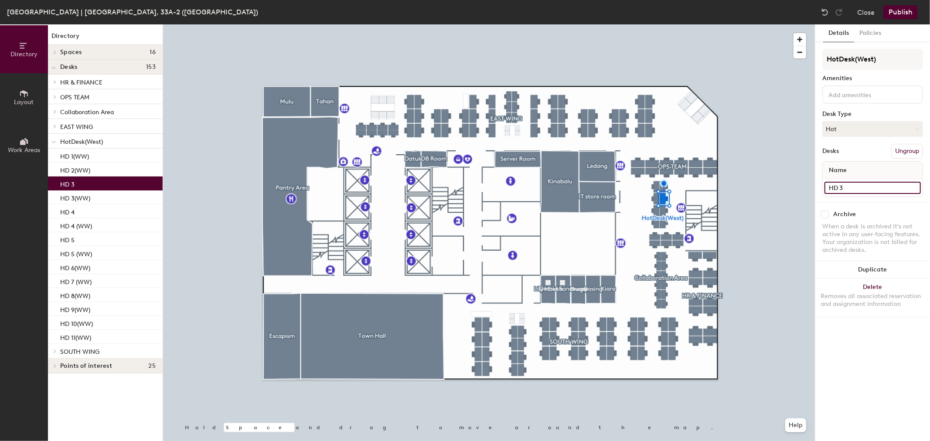
click at [860, 183] on input "HD 3" at bounding box center [872, 188] width 96 height 12
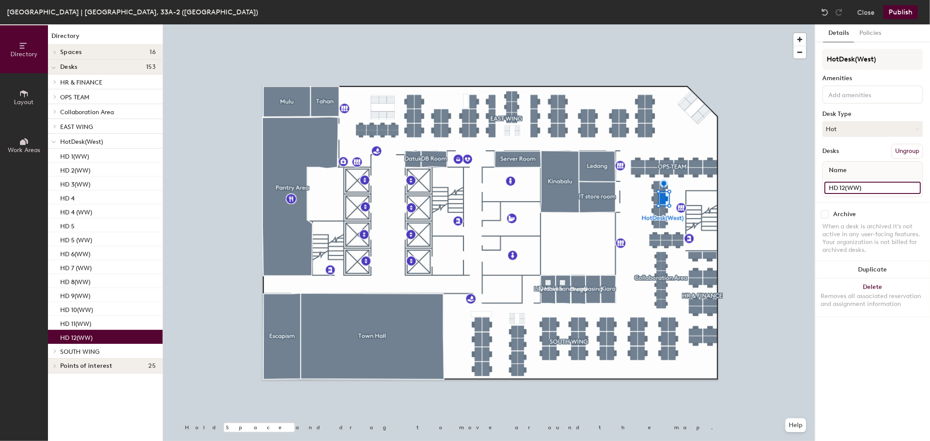
type input "HD 12(WW)"
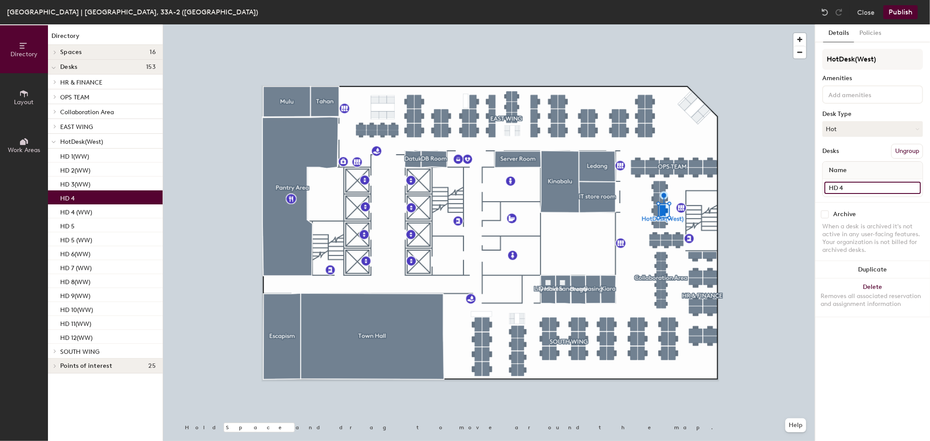
click at [882, 184] on input "HD 4" at bounding box center [872, 188] width 96 height 12
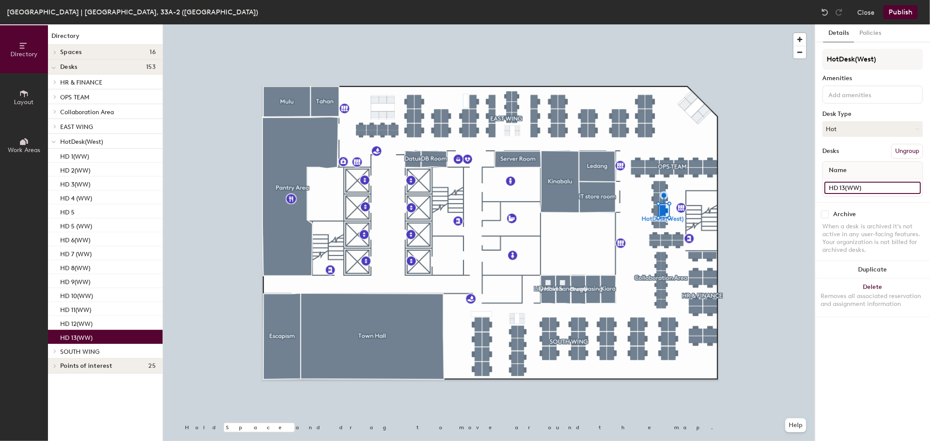
type input "HD 13(WW)"
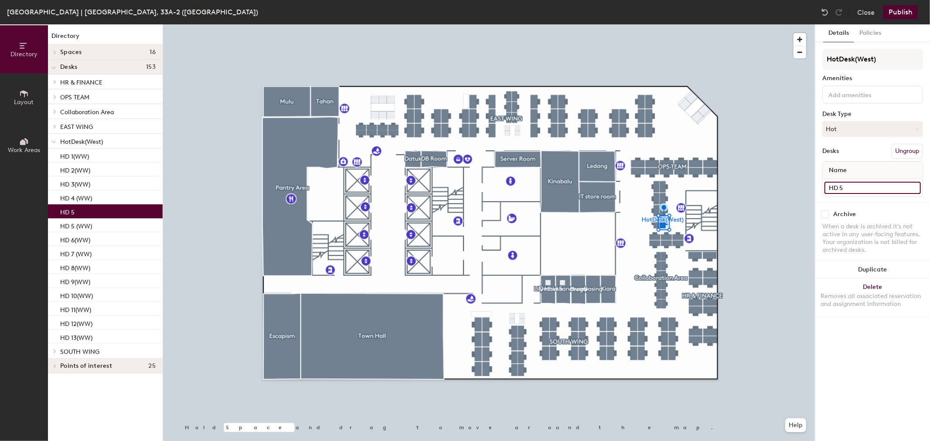
click at [866, 187] on input "HD 5" at bounding box center [872, 188] width 96 height 12
click at [868, 185] on input "HD 5" at bounding box center [872, 188] width 96 height 12
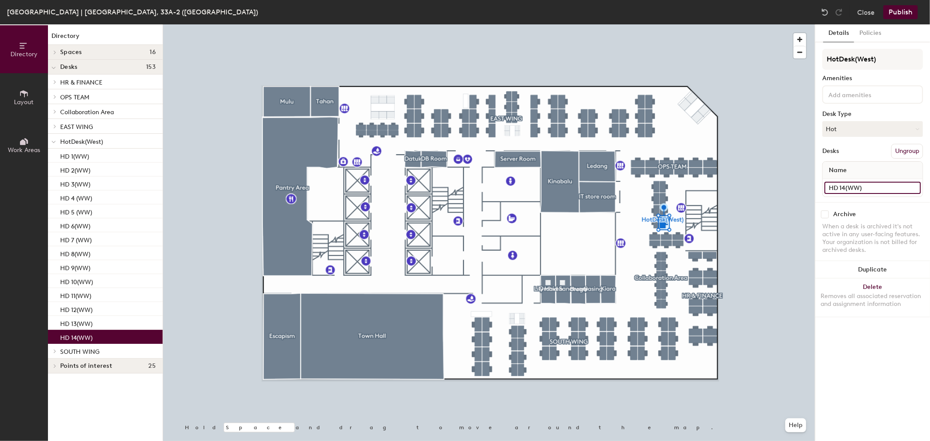
type input "HD 14(WW)"
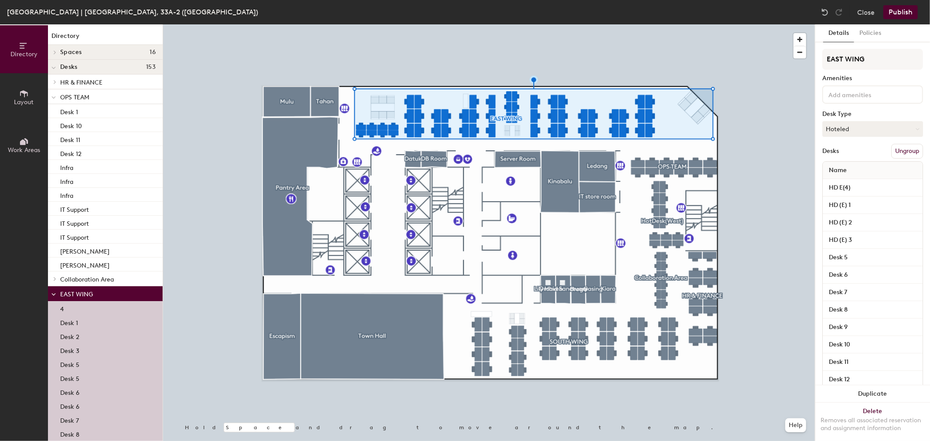
click at [901, 147] on button "Ungroup" at bounding box center [907, 151] width 32 height 15
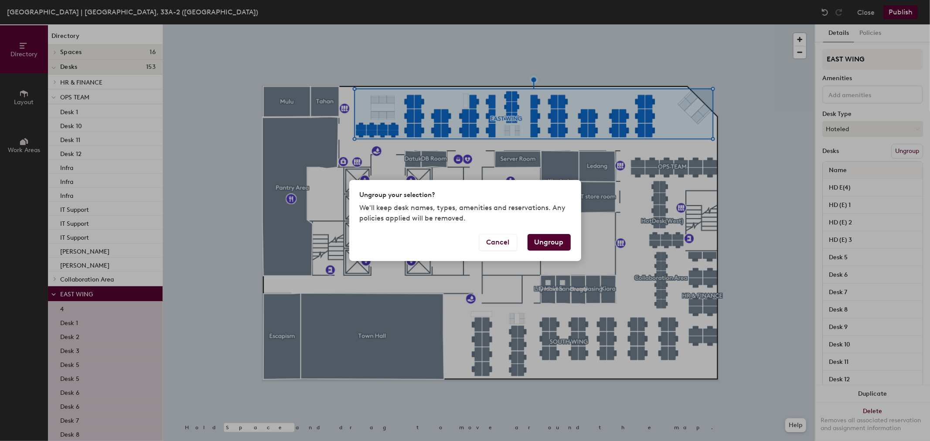
click at [565, 242] on button "Ungroup" at bounding box center [548, 242] width 43 height 17
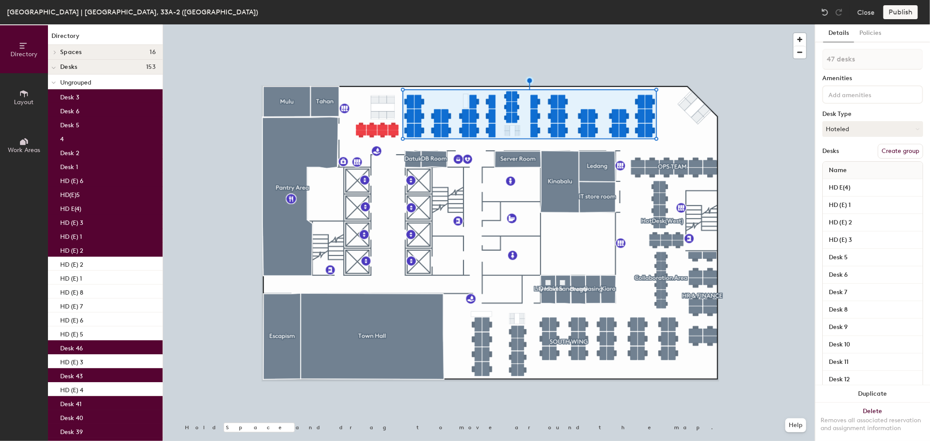
click at [895, 147] on button "Create group" at bounding box center [899, 151] width 45 height 15
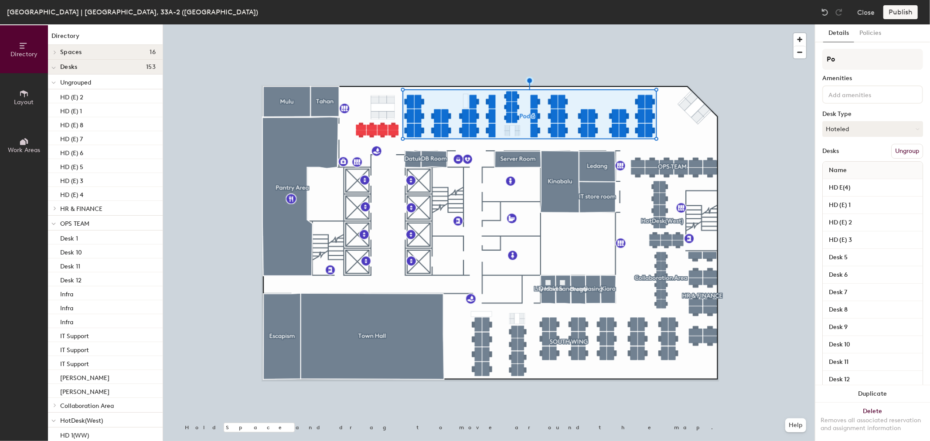
type input "P"
type input "EAST WING"
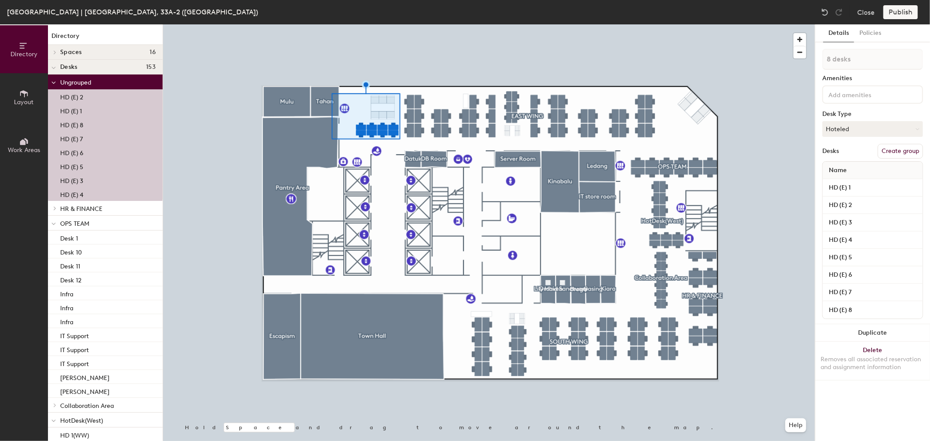
click at [901, 152] on button "Create group" at bounding box center [899, 151] width 45 height 15
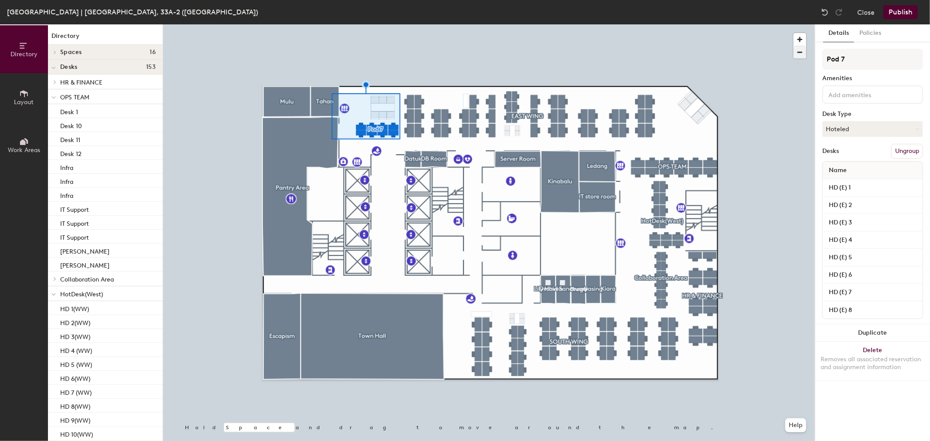
drag, startPoint x: 881, startPoint y: 58, endPoint x: 793, endPoint y: 54, distance: 87.7
click at [793, 54] on div "Directory Layout Work Areas Directory Spaces 16 Broga Datuk DB Room Escapism Ga…" at bounding box center [465, 232] width 930 height 417
click at [866, 61] on input "Open Collabration Area" at bounding box center [872, 59] width 101 height 21
click at [909, 60] on input "Open Collaboration Area" at bounding box center [872, 59] width 101 height 21
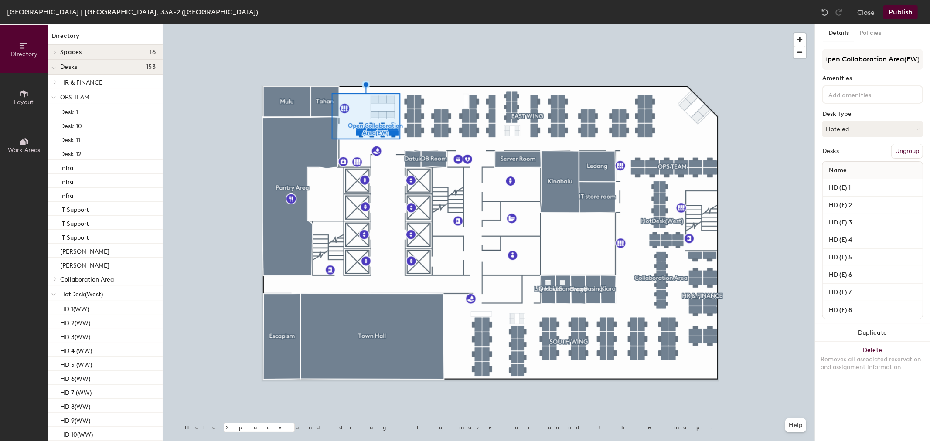
type input "Open Collaboration Area(EW)"
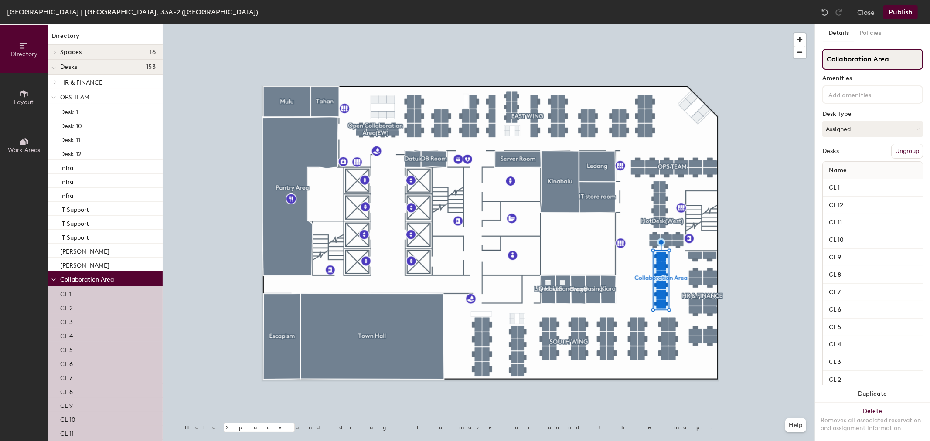
click at [825, 61] on input "Collaboration Area" at bounding box center [872, 59] width 101 height 21
click at [913, 57] on input "Open Collaboration Area" at bounding box center [872, 59] width 101 height 21
type input "Open Collaboration Area(WW)"
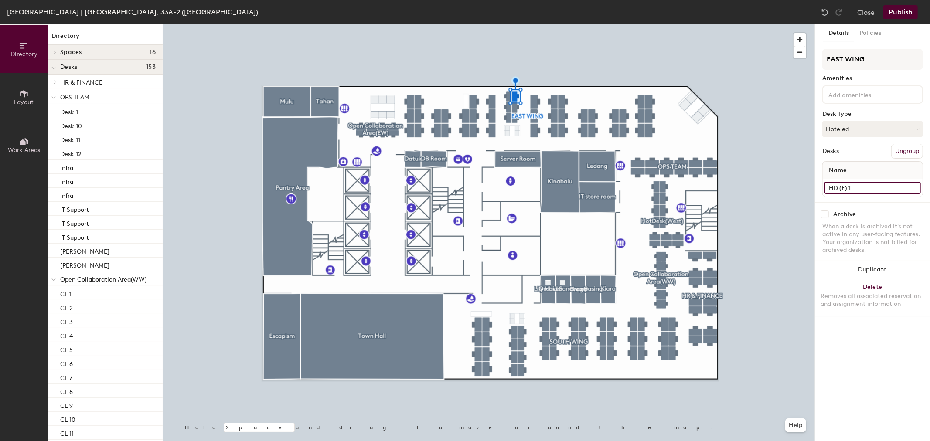
click at [852, 182] on input "HD (E) 1" at bounding box center [872, 188] width 96 height 12
click at [857, 182] on input "HD (E) 1" at bounding box center [872, 188] width 96 height 12
type input "HD (E) 3"
click at [515, 24] on div at bounding box center [489, 24] width 652 height 0
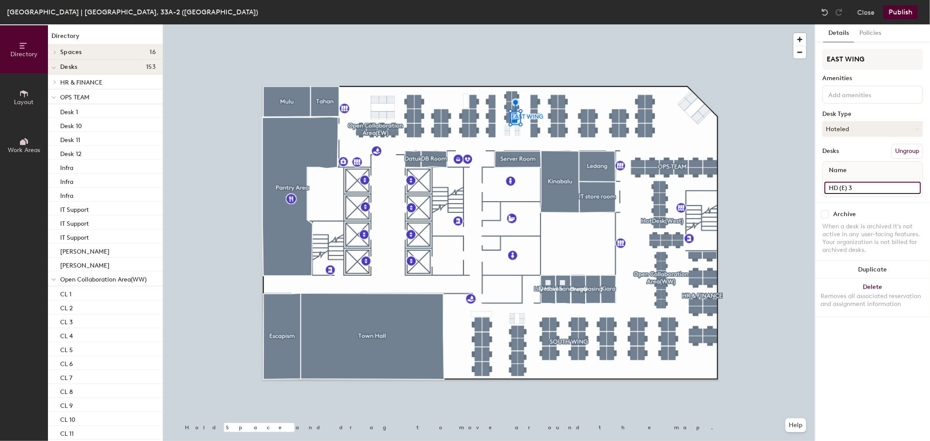
click at [873, 183] on input "HD (E) 3" at bounding box center [872, 188] width 96 height 12
type input "HD (E) 1"
click at [847, 185] on input "4" at bounding box center [872, 188] width 96 height 12
type input "EW 1"
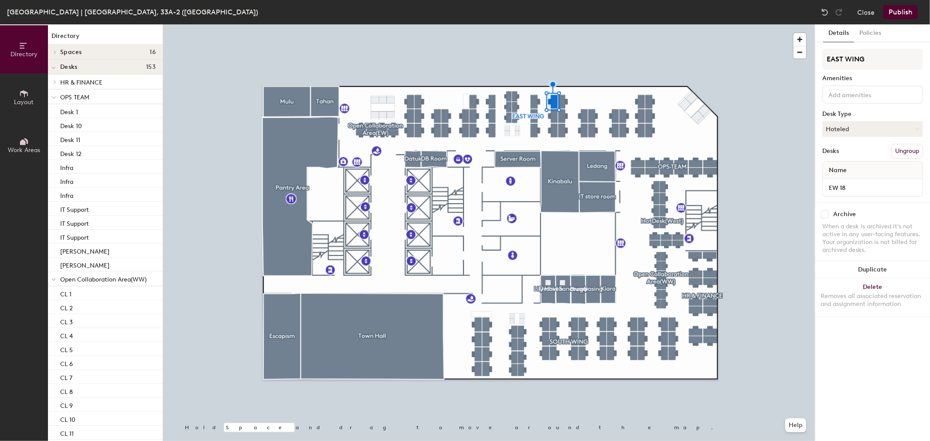
type input "EW 18"
click at [877, 183] on input "Desk 7" at bounding box center [872, 188] width 96 height 12
type input "EW 18"
click at [856, 186] on input "Desk 6" at bounding box center [872, 188] width 96 height 12
type input "EW 20"
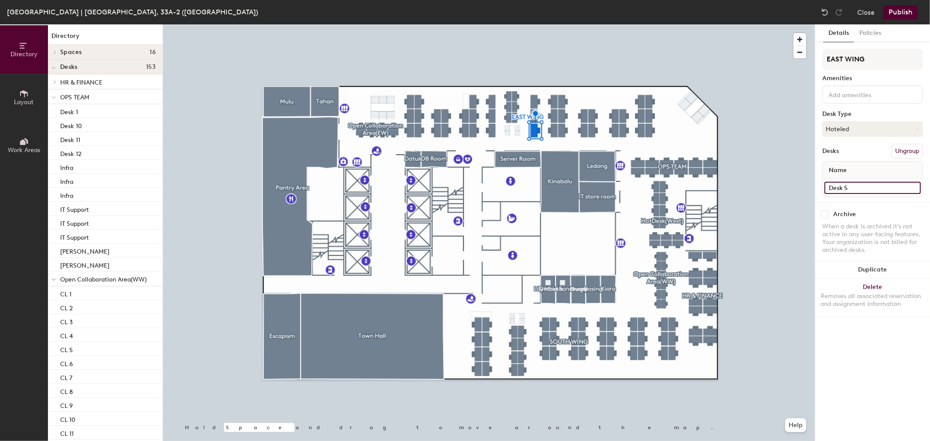
click at [860, 182] on input "Desk 5" at bounding box center [872, 188] width 96 height 12
type input "EW 21"
click at [863, 188] on input "Desk 10" at bounding box center [872, 188] width 96 height 12
type input "EW 22"
click at [854, 186] on input "Desk 9" at bounding box center [872, 188] width 96 height 12
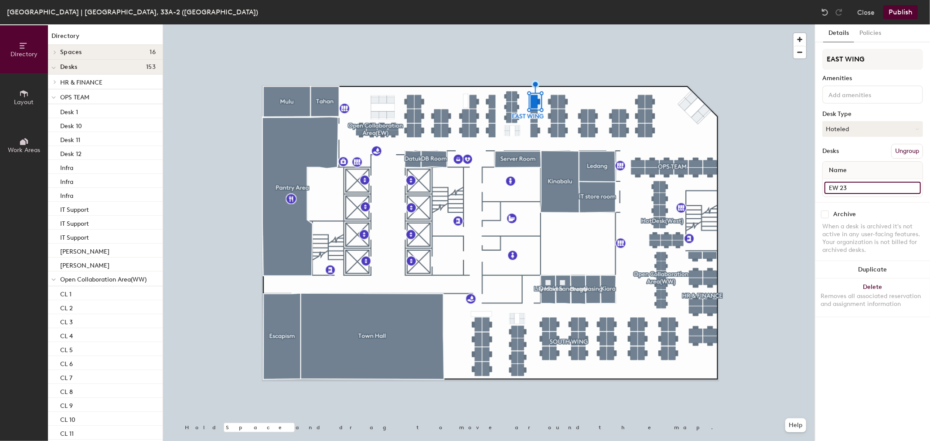
type input "EW 23"
click at [852, 185] on input "Desk 41" at bounding box center [872, 188] width 96 height 12
type input "EW 24"
click at [886, 190] on input "Desk 29" at bounding box center [872, 188] width 96 height 12
type input "EW 25"
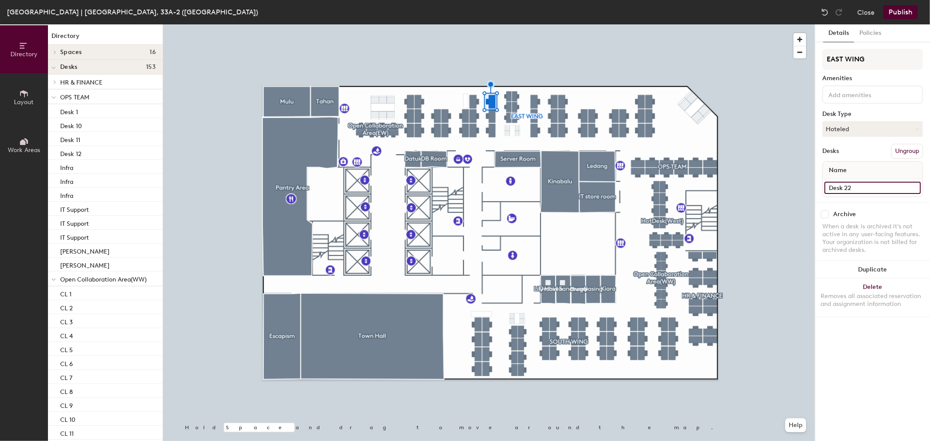
click at [866, 183] on input "Desk 22" at bounding box center [872, 188] width 96 height 12
type input "EW 26"
click at [870, 184] on input "Desk 26" at bounding box center [872, 188] width 96 height 12
drag, startPoint x: 870, startPoint y: 184, endPoint x: 860, endPoint y: 186, distance: 11.1
click at [860, 186] on input "Desk 26" at bounding box center [872, 188] width 96 height 12
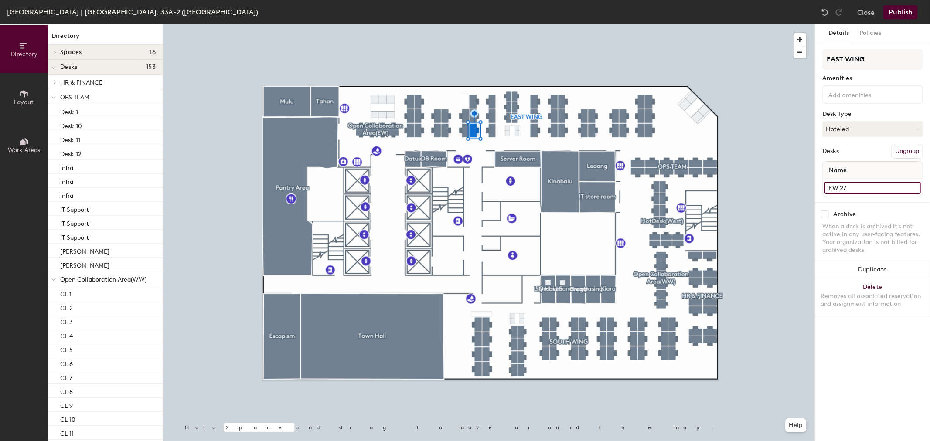
type input "EW 27"
click at [850, 184] on input "Desk 25" at bounding box center [872, 188] width 96 height 12
type input "EW 28"
click at [864, 187] on input "Desk 24" at bounding box center [872, 188] width 96 height 12
type input "EW 29"
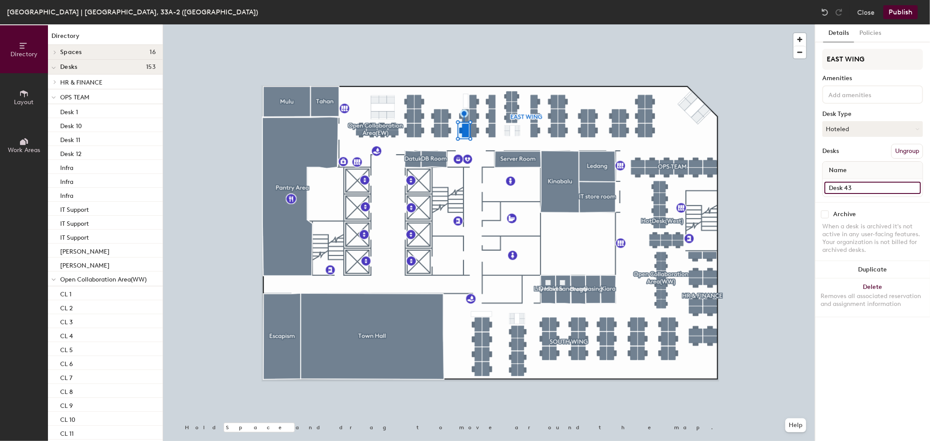
click at [875, 184] on input "Desk 43" at bounding box center [872, 188] width 96 height 12
type input "EW 30"
click at [863, 183] on input "Desk 40" at bounding box center [872, 188] width 96 height 12
type input "EW 31"
click at [869, 190] on input "Desk 37" at bounding box center [872, 188] width 96 height 12
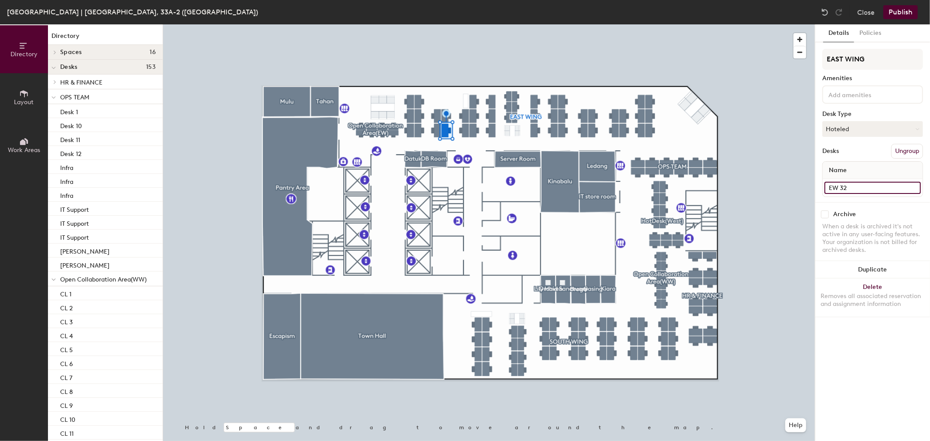
type input "EW 32"
click at [882, 186] on input "Desk 36" at bounding box center [872, 188] width 96 height 12
type input "EW 33"
click at [856, 189] on input "Desk 34" at bounding box center [872, 188] width 96 height 12
type input "EW 34"
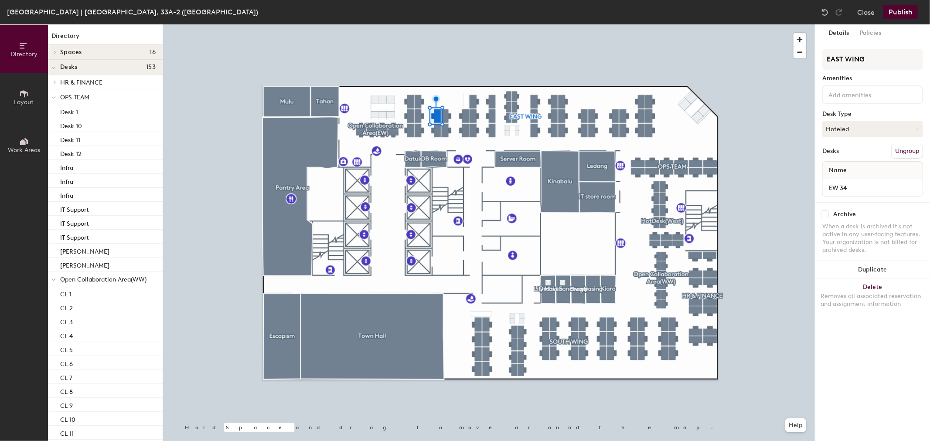
click at [438, 24] on div at bounding box center [489, 24] width 652 height 0
click at [890, 187] on input "Desk 33" at bounding box center [872, 188] width 96 height 12
type input "EW"
click at [873, 186] on input "EW" at bounding box center [872, 188] width 96 height 12
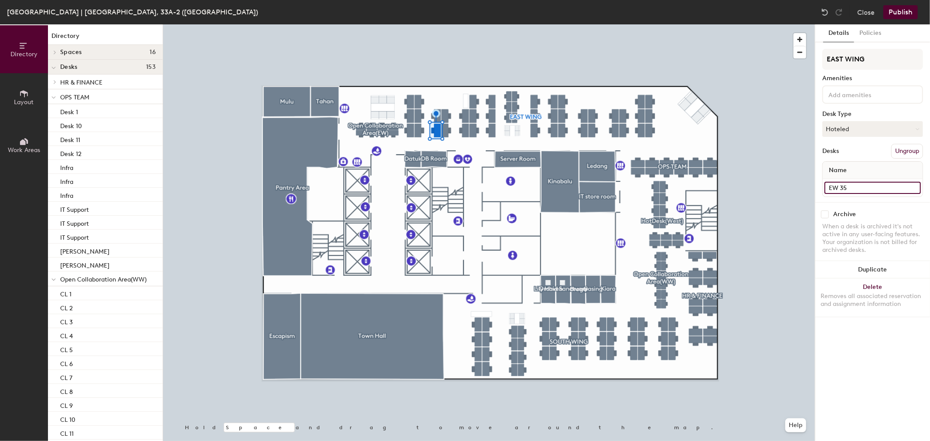
type input "EW 35"
click at [864, 182] on input "Desk 32" at bounding box center [872, 188] width 96 height 12
type input "EW 36"
click at [864, 182] on input "Desk 31" at bounding box center [872, 188] width 96 height 12
type input "EW 37"
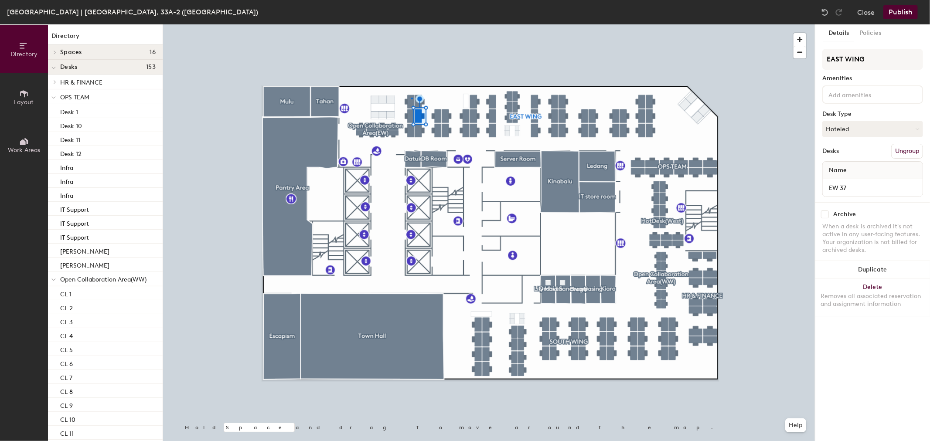
click at [411, 24] on div at bounding box center [489, 24] width 652 height 0
click at [870, 188] on input "Desk 30" at bounding box center [872, 188] width 96 height 12
type input "EW 37"
click at [873, 183] on input "Desk 35" at bounding box center [872, 188] width 96 height 12
type input "EW 38"
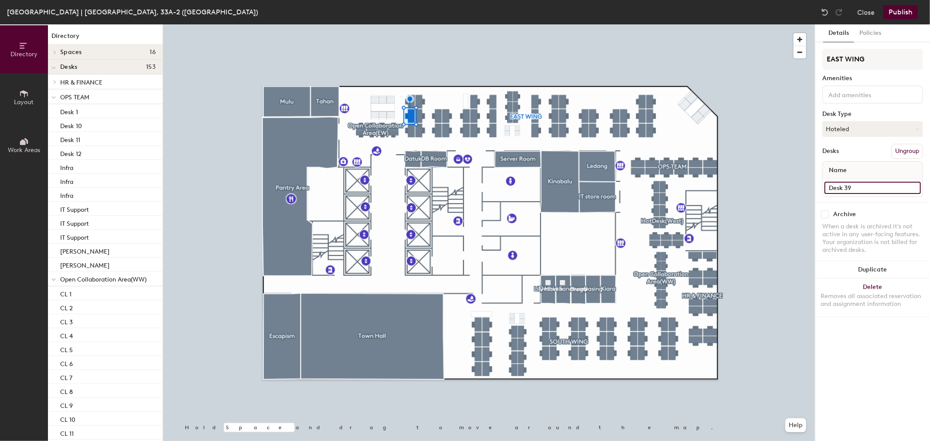
click at [872, 183] on input "Desk 39" at bounding box center [872, 188] width 96 height 12
type input "EW 39"
click at [881, 183] on input "Desk 38" at bounding box center [872, 188] width 96 height 12
type input "EW 40"
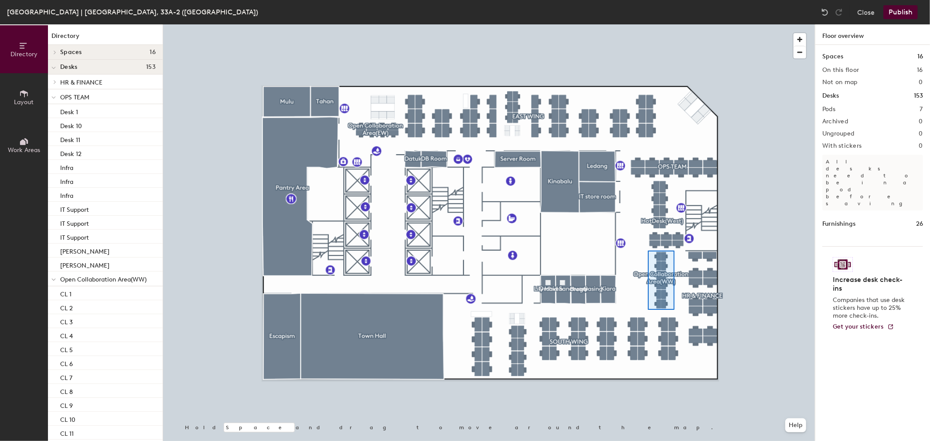
click at [648, 24] on div at bounding box center [489, 24] width 652 height 0
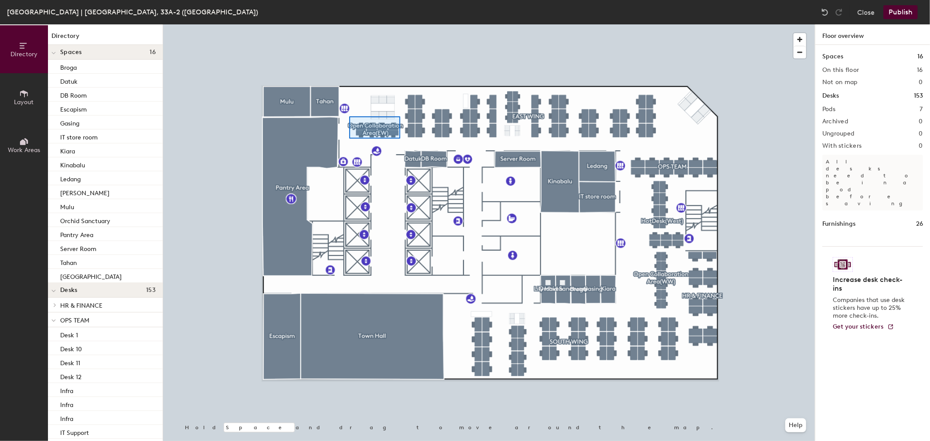
click at [346, 24] on div at bounding box center [489, 24] width 652 height 0
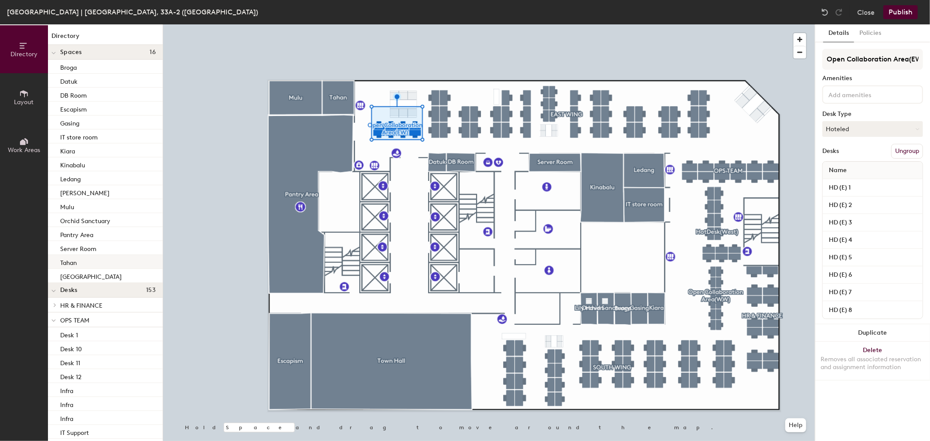
scroll to position [48, 0]
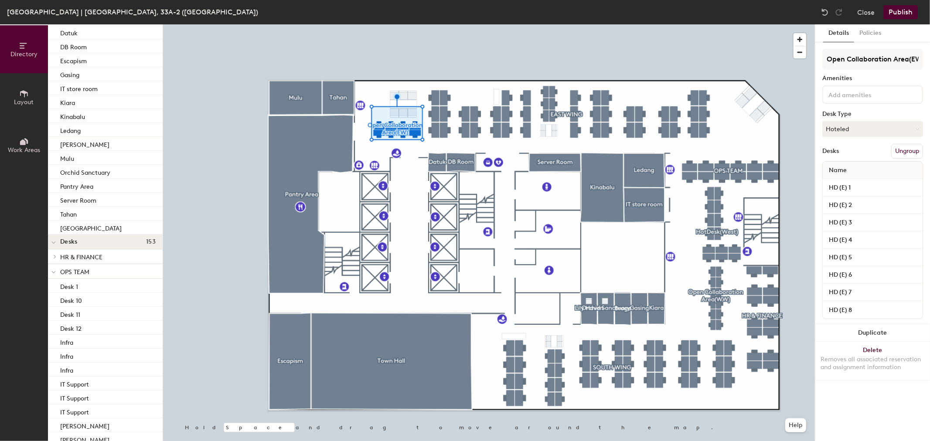
click at [95, 241] on h4 "Desks 153" at bounding box center [107, 241] width 95 height 7
click at [50, 240] on div at bounding box center [55, 242] width 10 height 4
click at [146, 240] on span "153" at bounding box center [151, 241] width 10 height 7
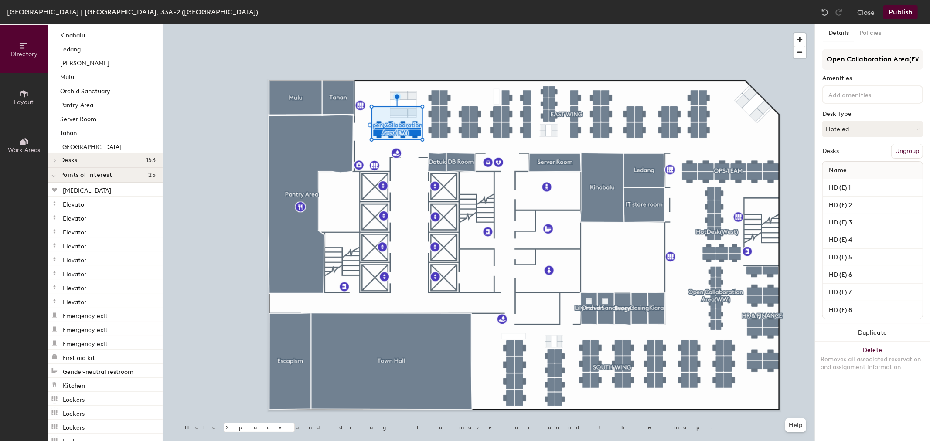
scroll to position [145, 0]
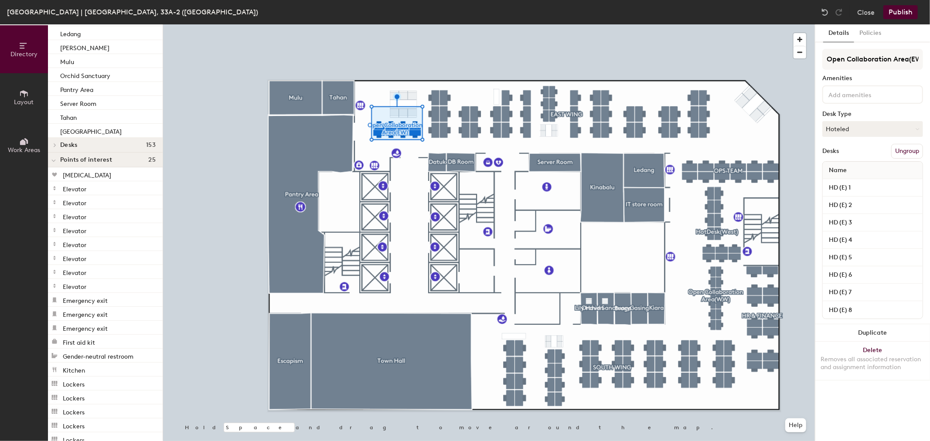
click at [53, 160] on icon at bounding box center [53, 160] width 4 height 3
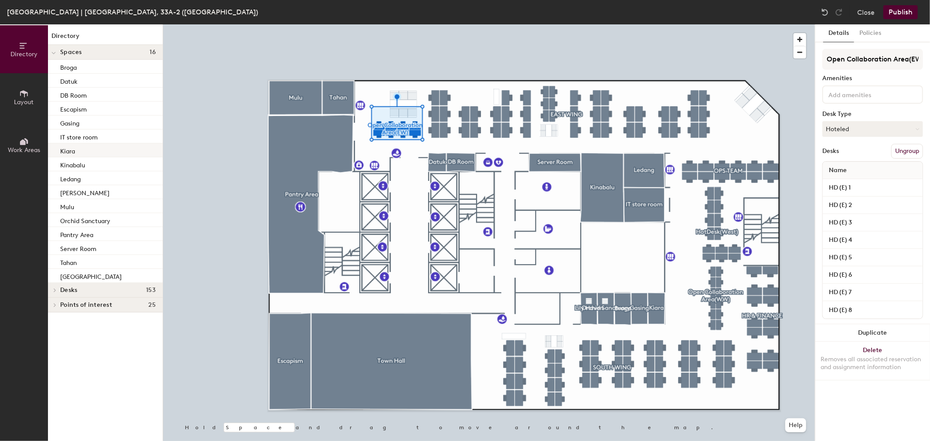
scroll to position [0, 0]
click at [53, 287] on div at bounding box center [53, 290] width 11 height 14
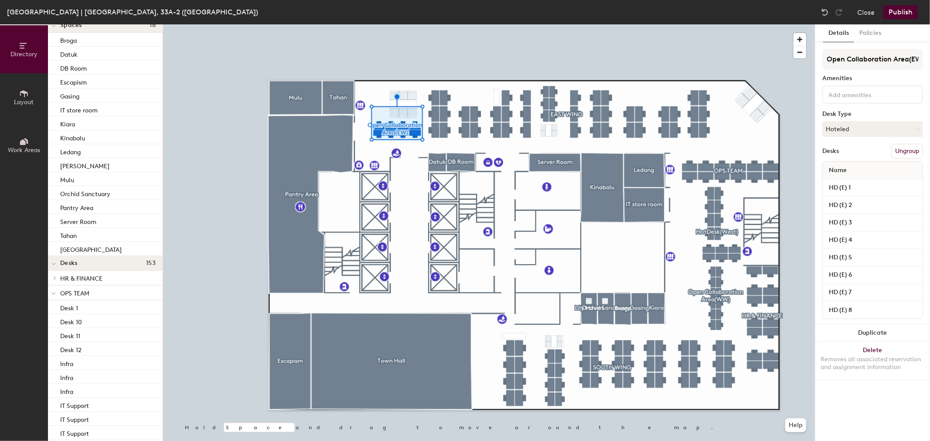
scroll to position [48, 0]
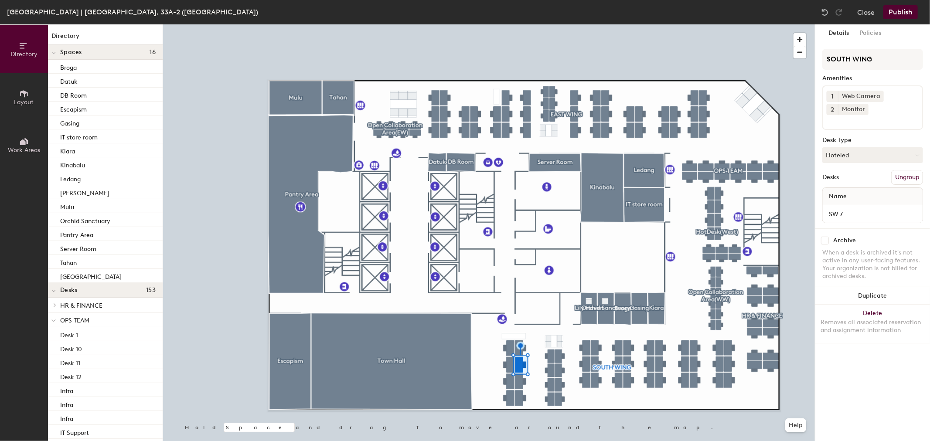
scroll to position [48, 0]
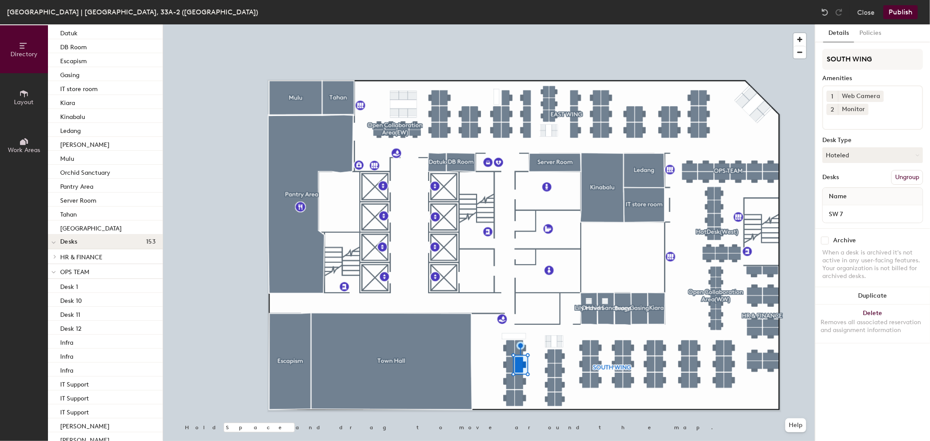
click at [901, 9] on button "Publish" at bounding box center [900, 12] width 34 height 14
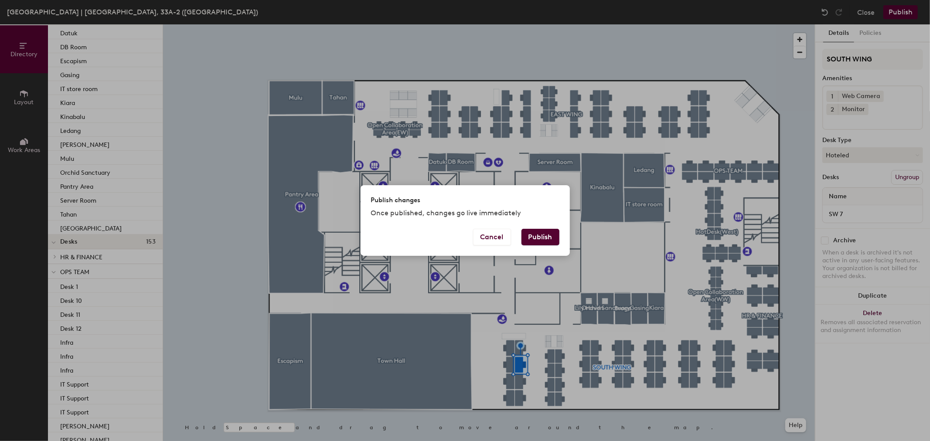
click at [538, 234] on button "Publish" at bounding box center [540, 237] width 38 height 17
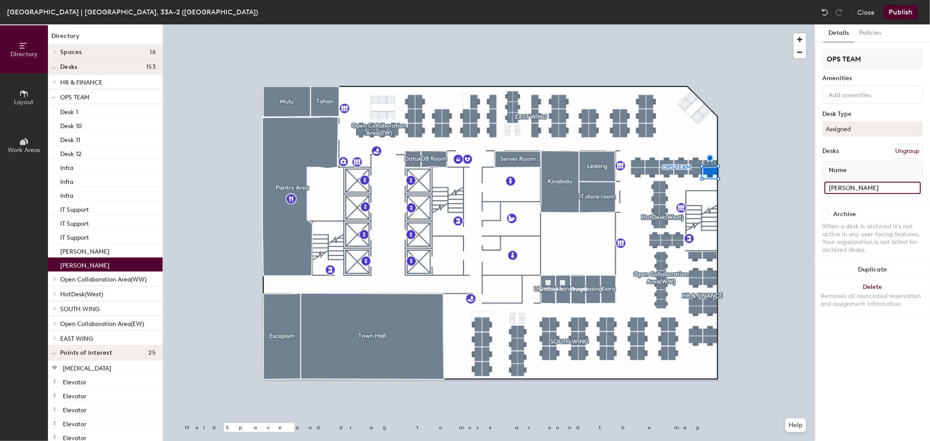
click at [846, 182] on input "[PERSON_NAME]" at bounding box center [872, 188] width 96 height 12
type input "WEXP"
click at [842, 188] on input "[PERSON_NAME]" at bounding box center [872, 188] width 96 height 12
type input "WEXP"
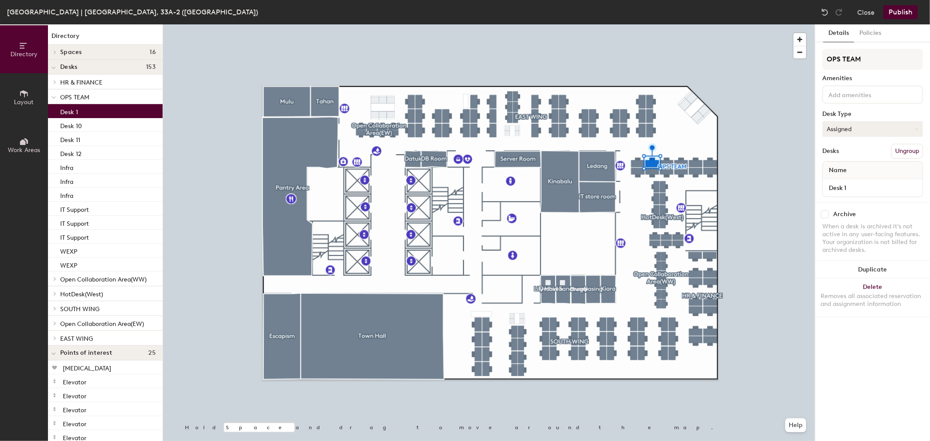
click at [839, 124] on button "Assigned" at bounding box center [872, 129] width 101 height 16
click at [839, 185] on input "Desk 1" at bounding box center [872, 188] width 96 height 12
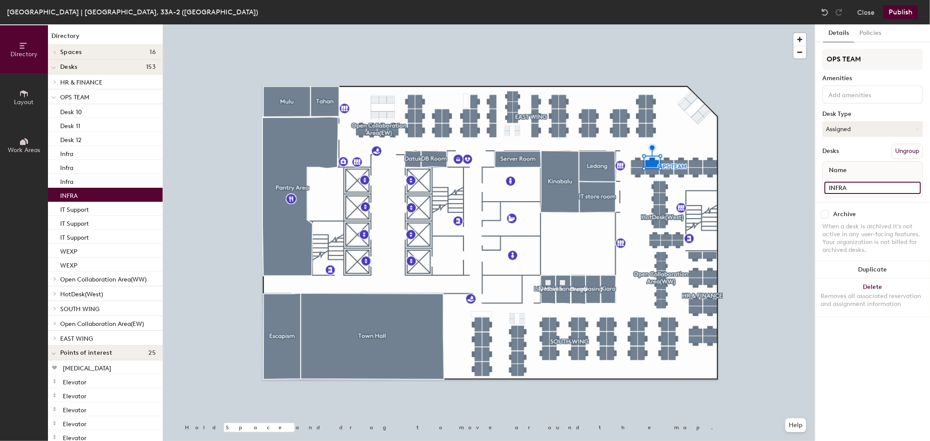
type input "INFRA"
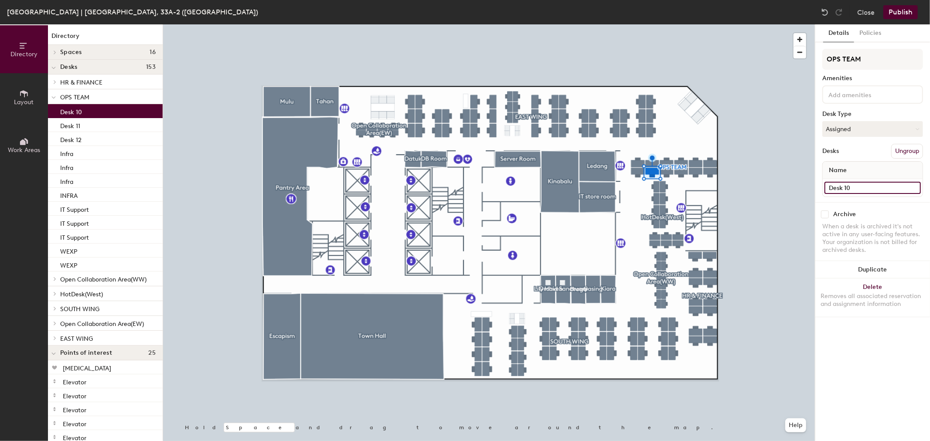
click at [838, 184] on input "Desk 10" at bounding box center [872, 188] width 96 height 12
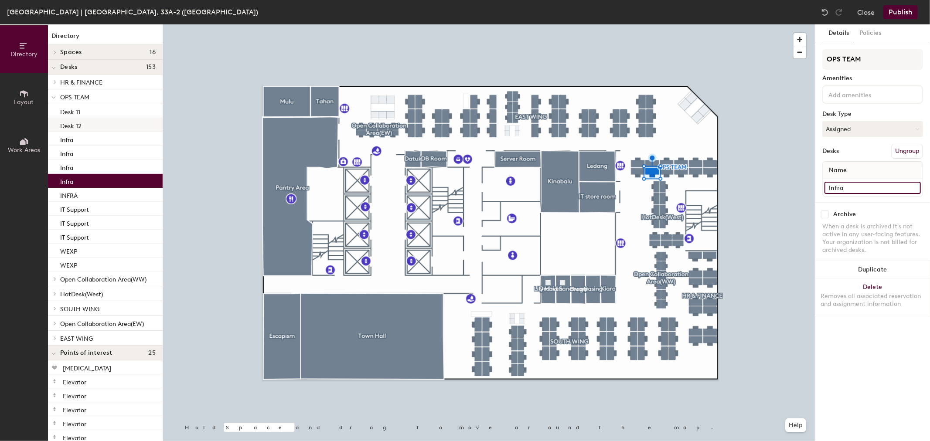
type input "Infra"
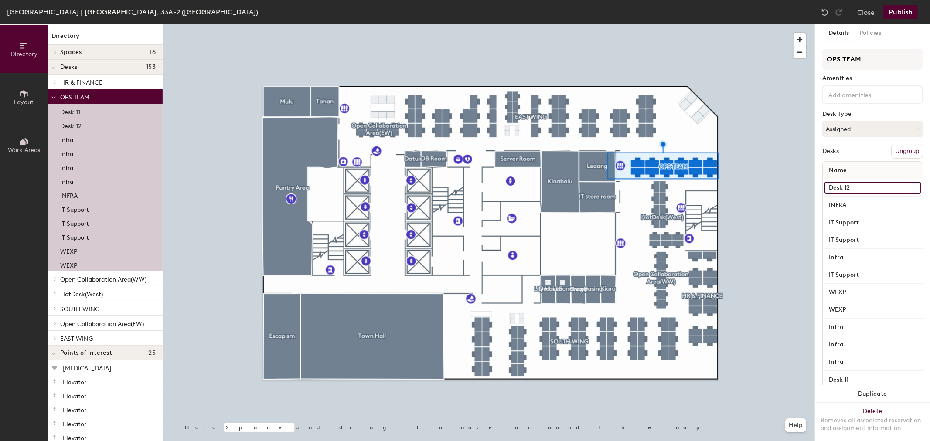
click at [881, 182] on input "Desk 12" at bounding box center [872, 188] width 96 height 12
type input "OPS T"
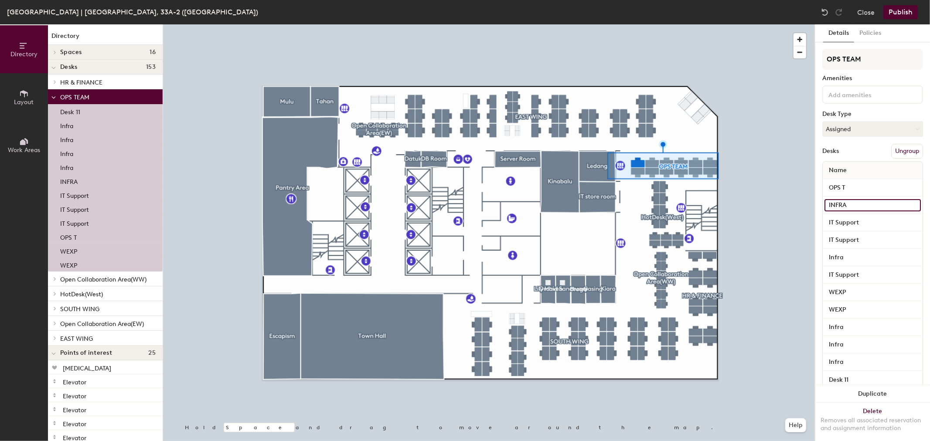
click at [867, 202] on input "INFRA" at bounding box center [872, 205] width 96 height 12
type input "OPS T"
click at [872, 224] on input "IT Support" at bounding box center [872, 223] width 96 height 12
click at [871, 217] on input "IT Support" at bounding box center [872, 223] width 96 height 12
type input "OPS T"
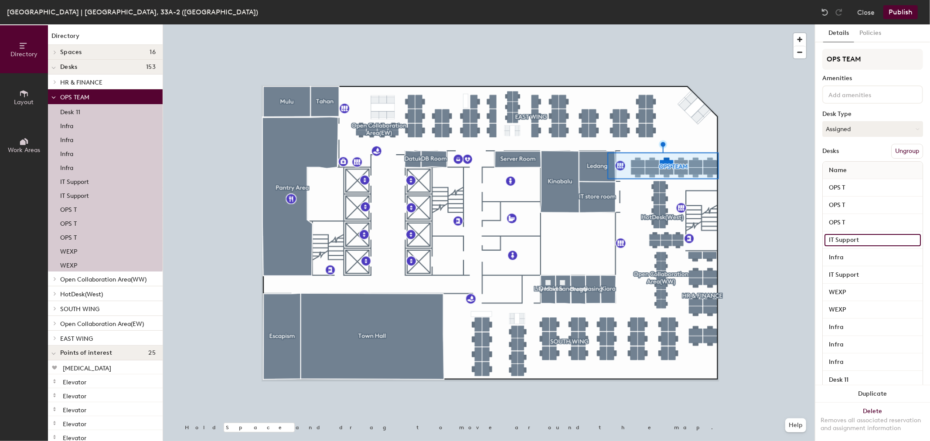
click at [872, 234] on input "IT Support" at bounding box center [872, 240] width 96 height 12
click at [865, 217] on input "OPS T" at bounding box center [872, 223] width 96 height 12
click at [862, 239] on input "IT Support" at bounding box center [872, 240] width 96 height 12
paste input "OPS T"
type input "OPS T"
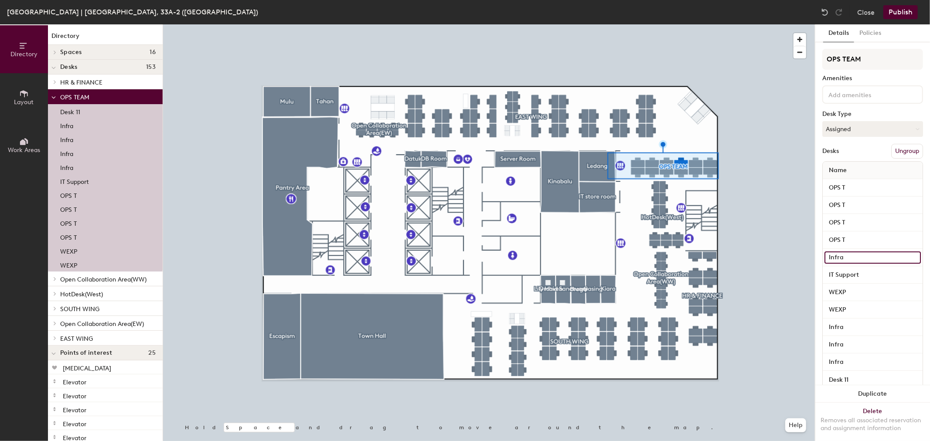
click at [856, 255] on input "Infra" at bounding box center [872, 257] width 96 height 12
paste input "OPS T"
type input "OPS T"
click at [855, 271] on input "IT Support" at bounding box center [872, 275] width 96 height 12
paste input "OPS T"
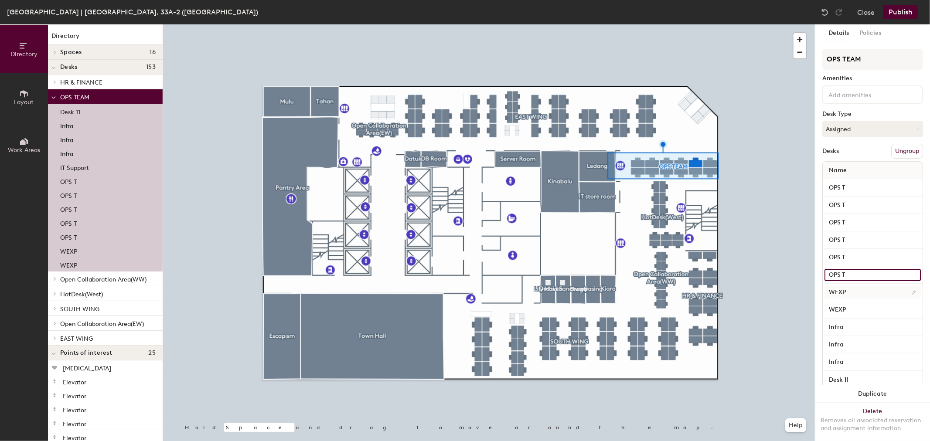
type input "OPS T"
click at [854, 288] on input "WEXP" at bounding box center [872, 292] width 96 height 12
paste input "OPS T"
type input "OPS T"
click at [853, 305] on input "WEXP" at bounding box center [872, 310] width 96 height 12
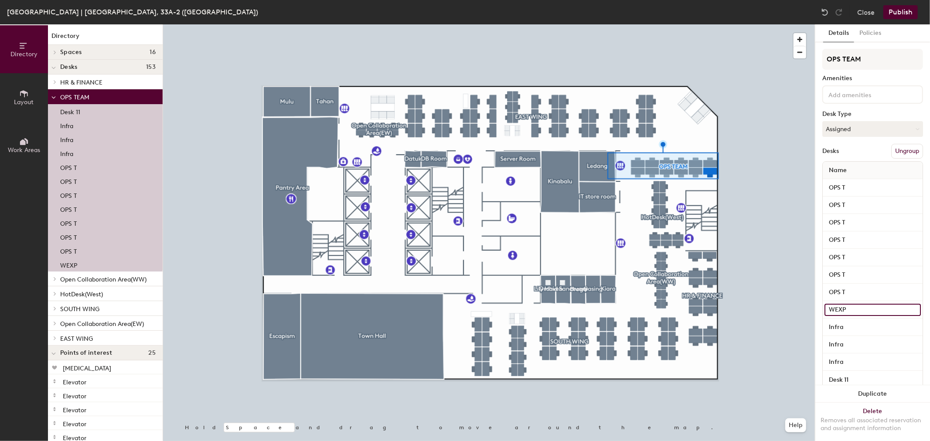
paste input "OPS T"
type input "OPS T"
click at [852, 329] on input "Infra" at bounding box center [872, 327] width 96 height 12
paste input "OPS T"
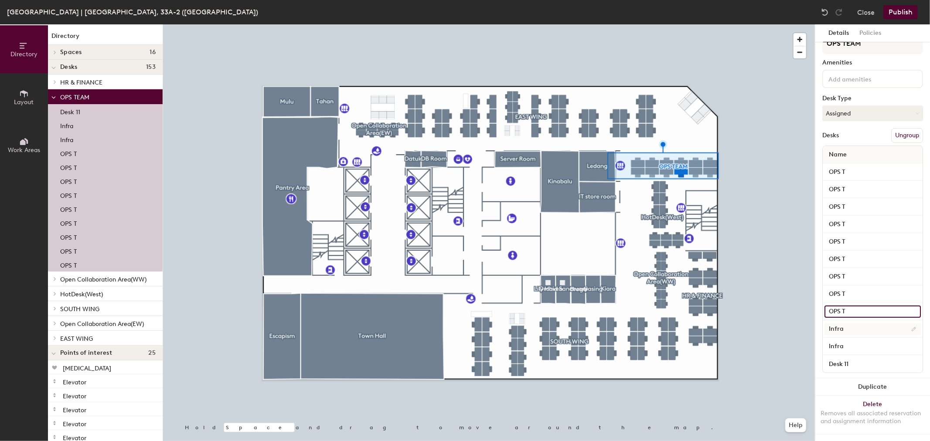
type input "OPS T"
click at [856, 323] on input "Infra" at bounding box center [872, 329] width 96 height 12
paste input "OPS T"
type input "OPS T"
click at [856, 340] on input "Infra" at bounding box center [872, 346] width 96 height 12
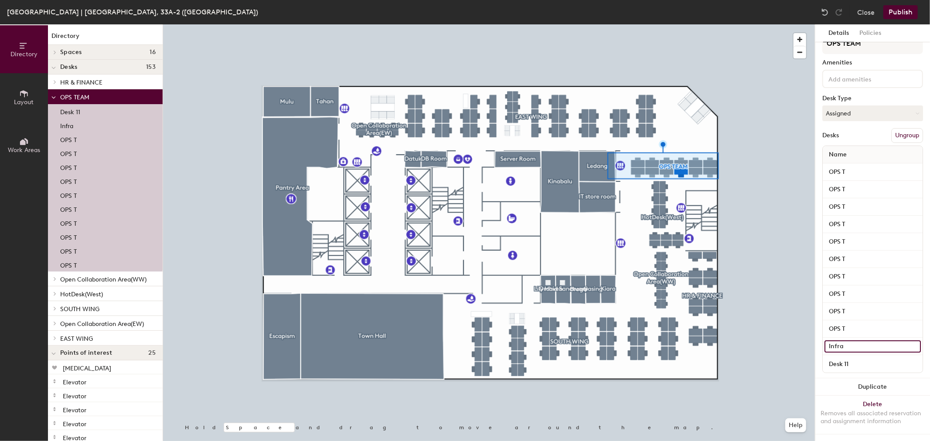
paste input "OPS T"
type input "OPS T"
paste input "OPS T"
click at [856, 358] on input "Desk 11OPS T" at bounding box center [872, 364] width 96 height 12
type input "Desk 11OPS T"
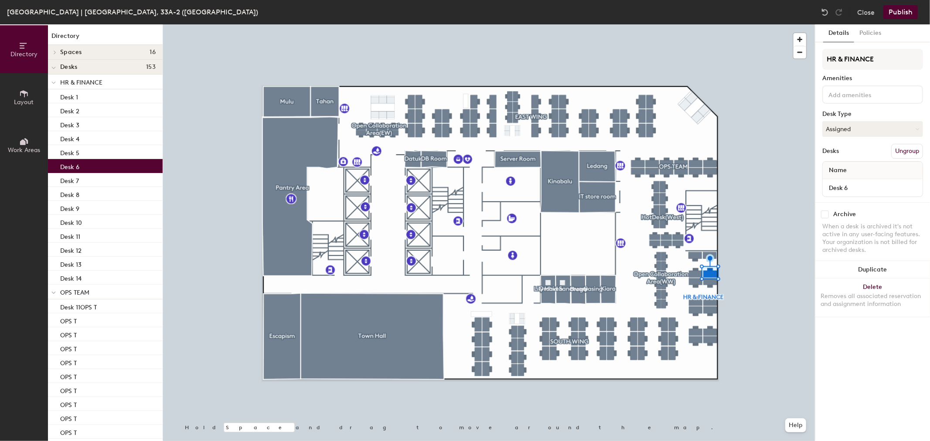
click at [709, 24] on div at bounding box center [489, 24] width 652 height 0
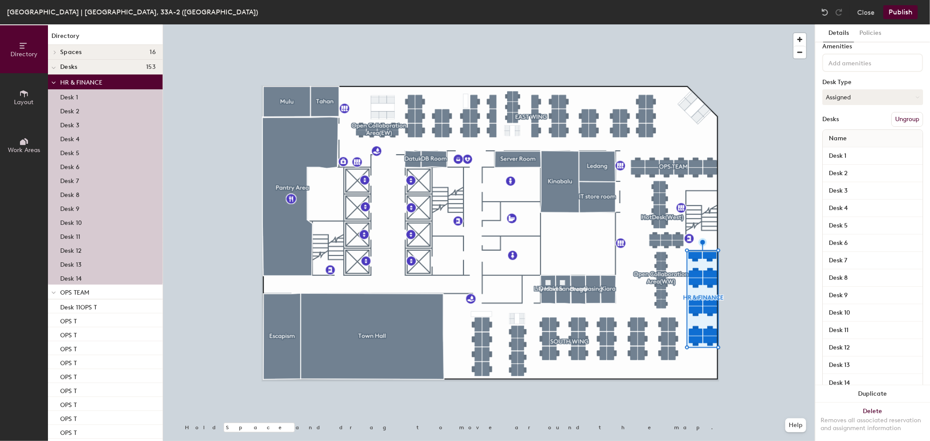
scroll to position [57, 0]
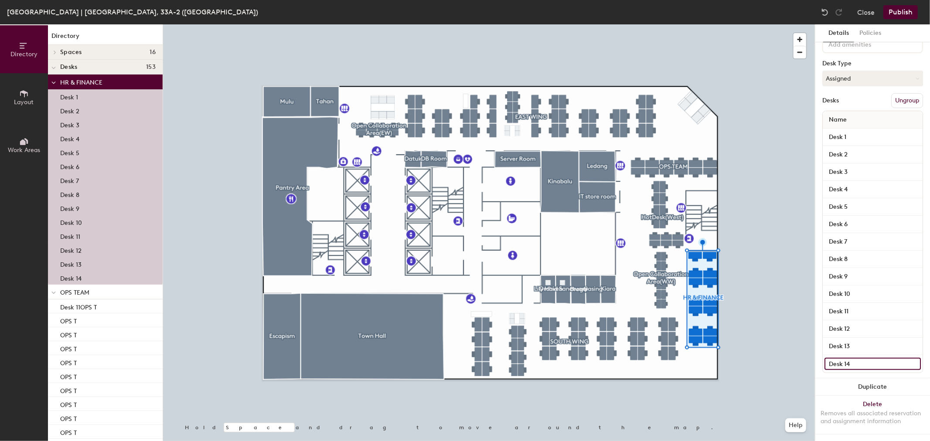
click at [863, 358] on input "Desk 14" at bounding box center [872, 364] width 96 height 12
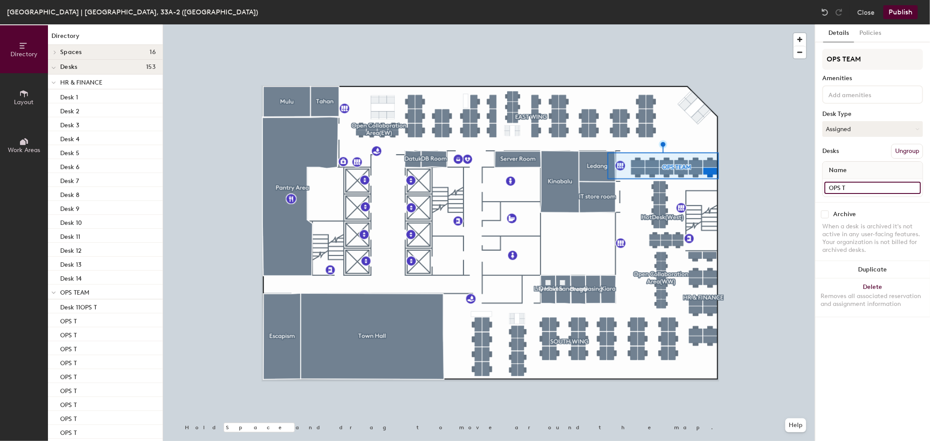
click at [866, 185] on input "OPS T" at bounding box center [872, 188] width 96 height 12
type input "OPS T 1"
click at [860, 186] on input "OPS T" at bounding box center [872, 188] width 96 height 12
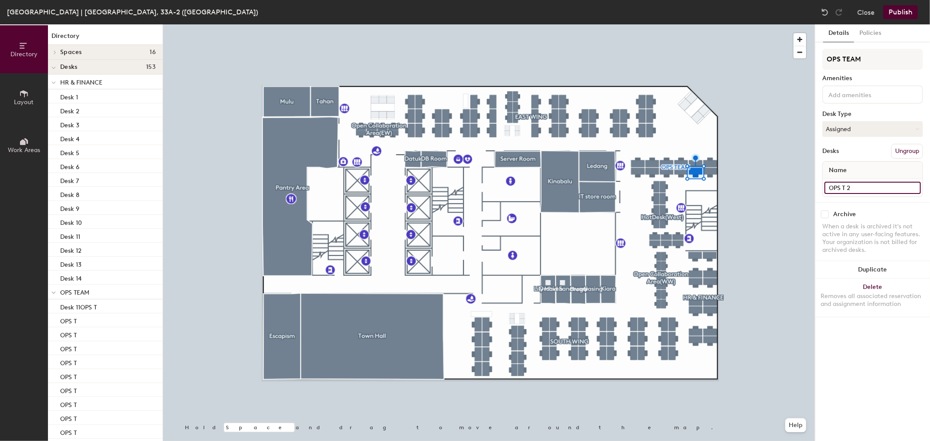
type input "OPS T 2"
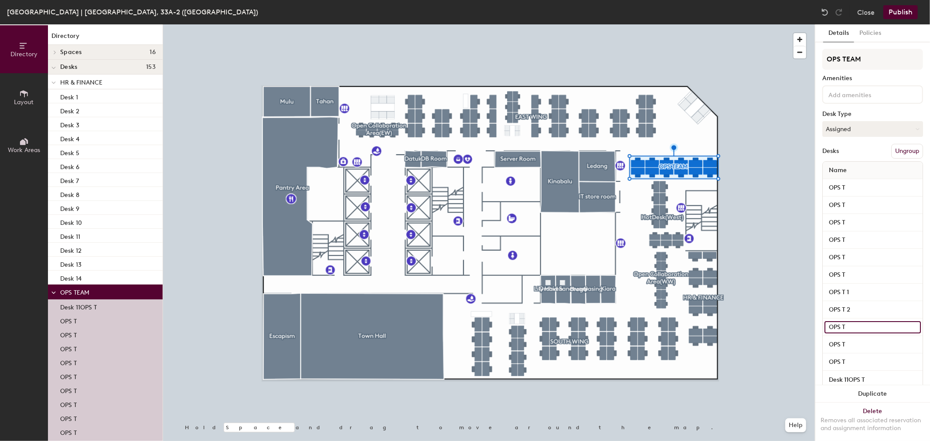
click at [881, 323] on input "OPS T" at bounding box center [872, 327] width 96 height 12
type input "OPS T 3"
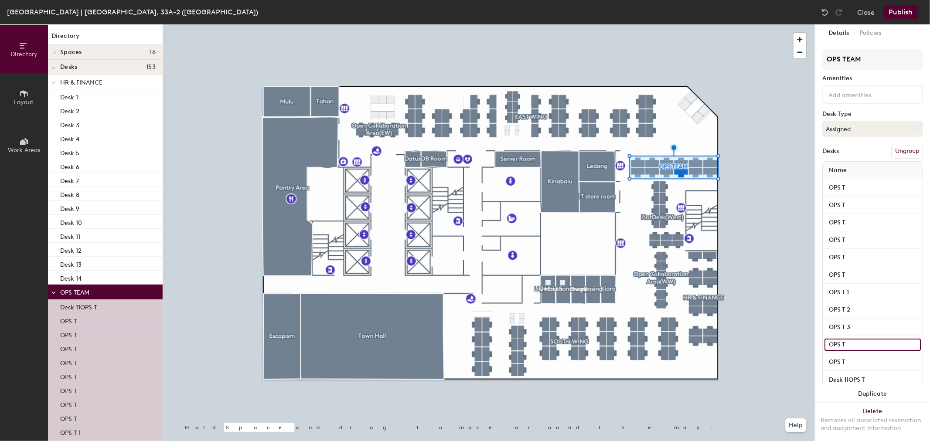
click at [865, 343] on input "OPS T" at bounding box center [872, 345] width 96 height 12
type input "OPS T 4"
click at [866, 357] on input "OPS T" at bounding box center [872, 362] width 96 height 12
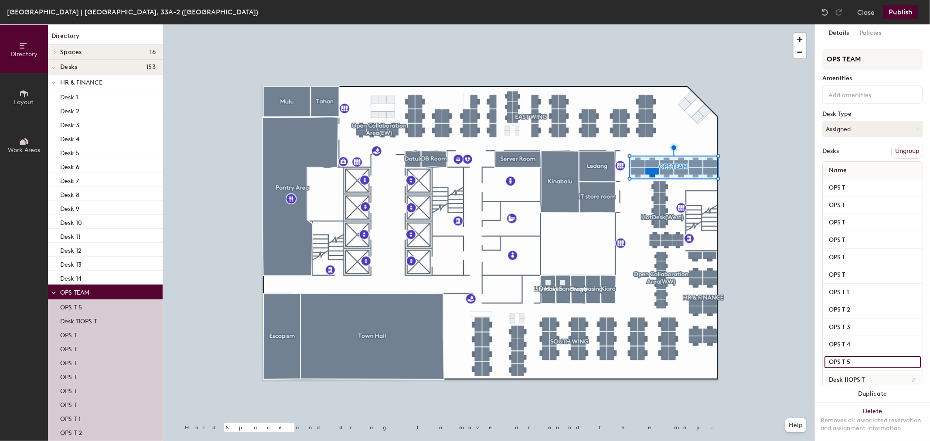
scroll to position [22, 0]
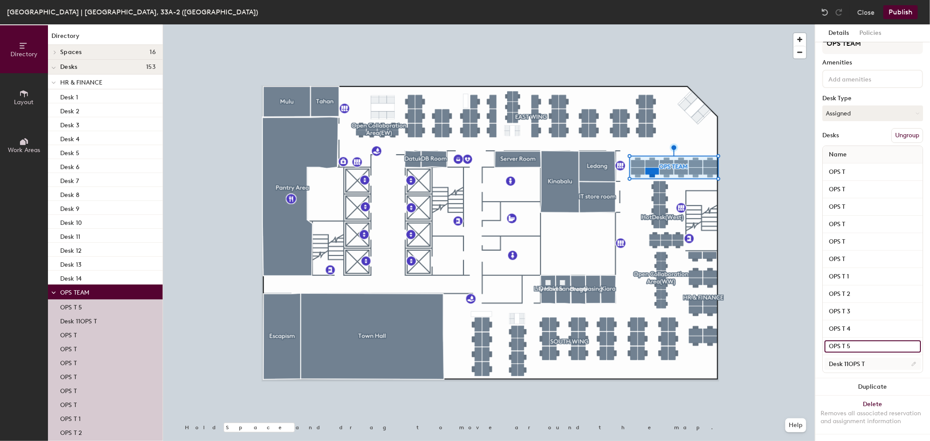
type input "OPS T 5"
click at [881, 358] on input "Desk 11OPS T" at bounding box center [872, 364] width 96 height 12
type input "OPS T 6"
click at [868, 253] on input "OPS T" at bounding box center [872, 259] width 96 height 12
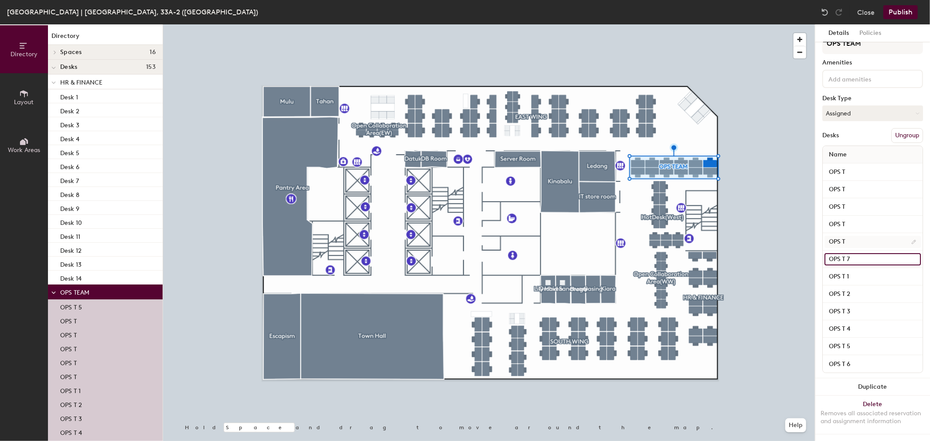
type input "OPS T 7"
click at [873, 236] on input "OPS T" at bounding box center [872, 242] width 96 height 12
click at [877, 236] on input "OPS T" at bounding box center [872, 242] width 96 height 12
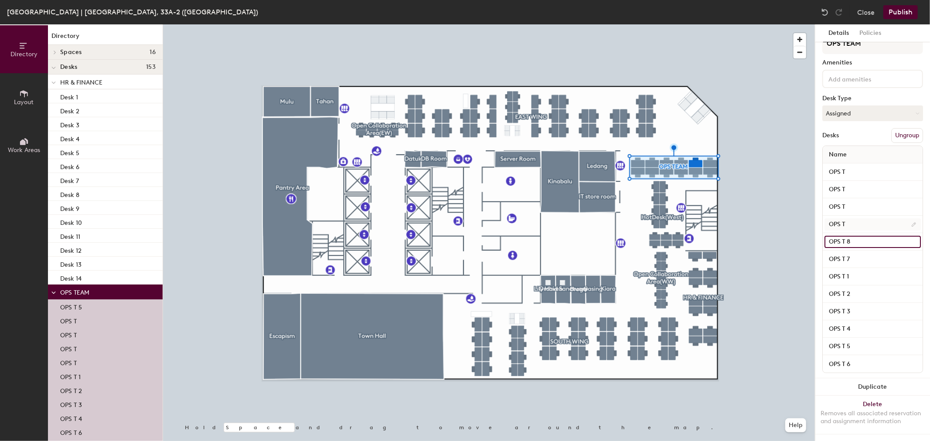
type input "OPS T 8"
click at [866, 219] on input "OPS T" at bounding box center [872, 224] width 96 height 12
click at [868, 218] on input "OPS T" at bounding box center [872, 224] width 96 height 12
type input "OPS T 9"
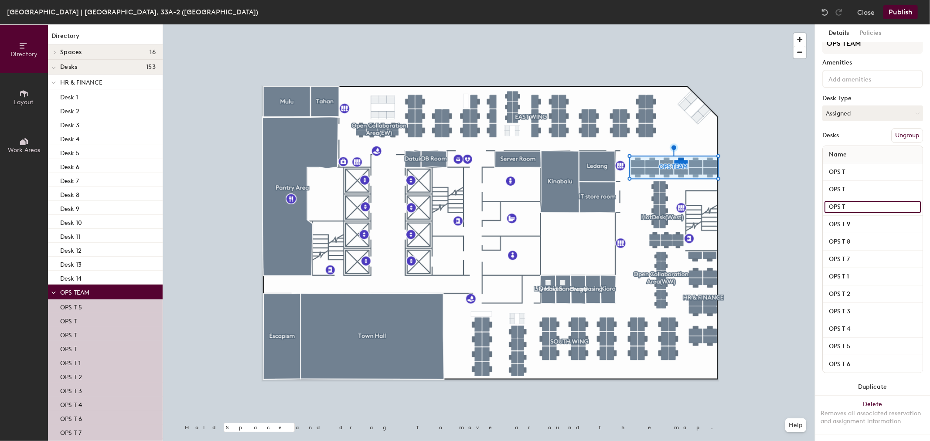
click at [861, 201] on input "OPS T" at bounding box center [872, 207] width 96 height 12
type input "OPST 10"
click at [861, 183] on input "OPS T" at bounding box center [872, 189] width 96 height 12
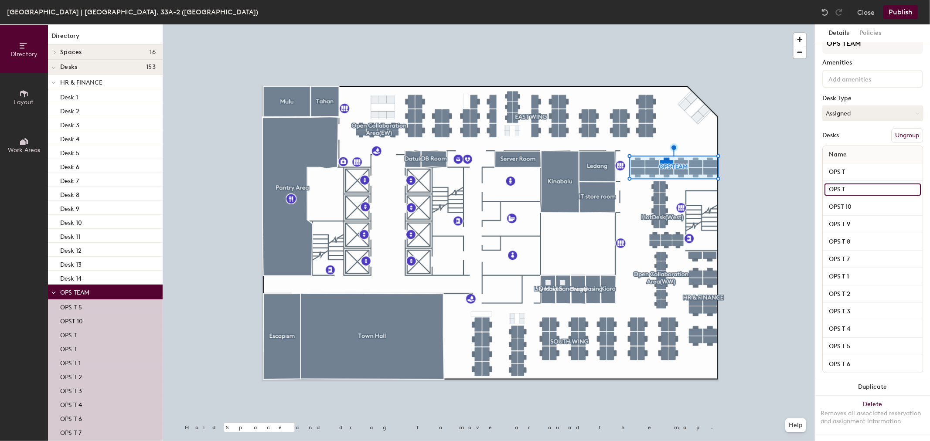
click at [861, 183] on input "OPS T" at bounding box center [872, 189] width 96 height 12
click at [862, 183] on input "OPS T" at bounding box center [872, 189] width 96 height 12
type input "OPS T 11"
click at [863, 166] on input "OPS T" at bounding box center [872, 172] width 96 height 12
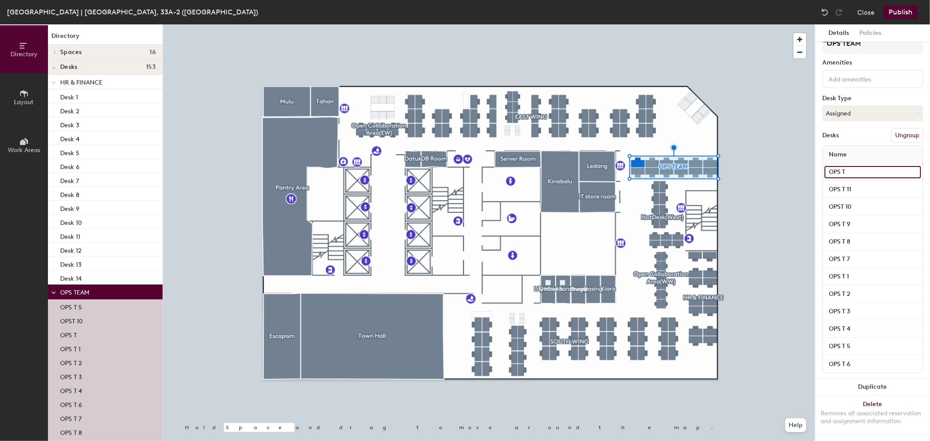
click at [863, 166] on input "OPS T" at bounding box center [872, 172] width 96 height 12
click at [866, 166] on input "OPS T" at bounding box center [872, 172] width 96 height 12
type input "OPS T 12"
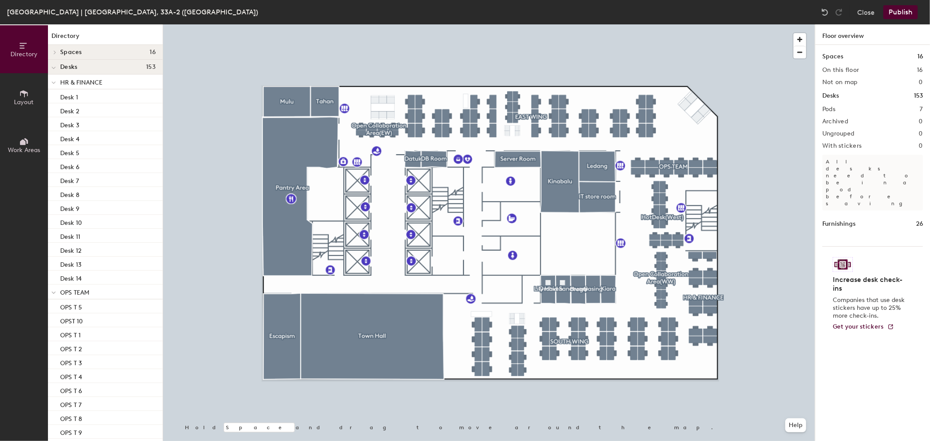
click at [908, 10] on button "Publish" at bounding box center [900, 12] width 34 height 14
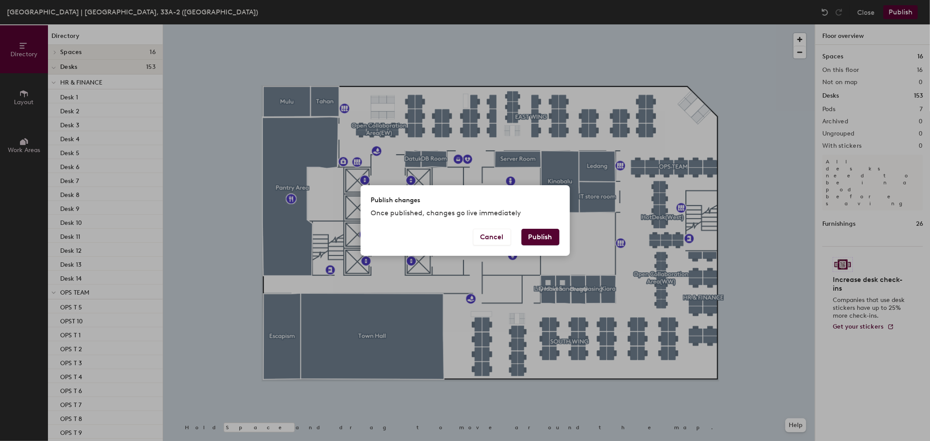
click at [537, 238] on button "Publish" at bounding box center [540, 237] width 38 height 17
